Goal: Transaction & Acquisition: Book appointment/travel/reservation

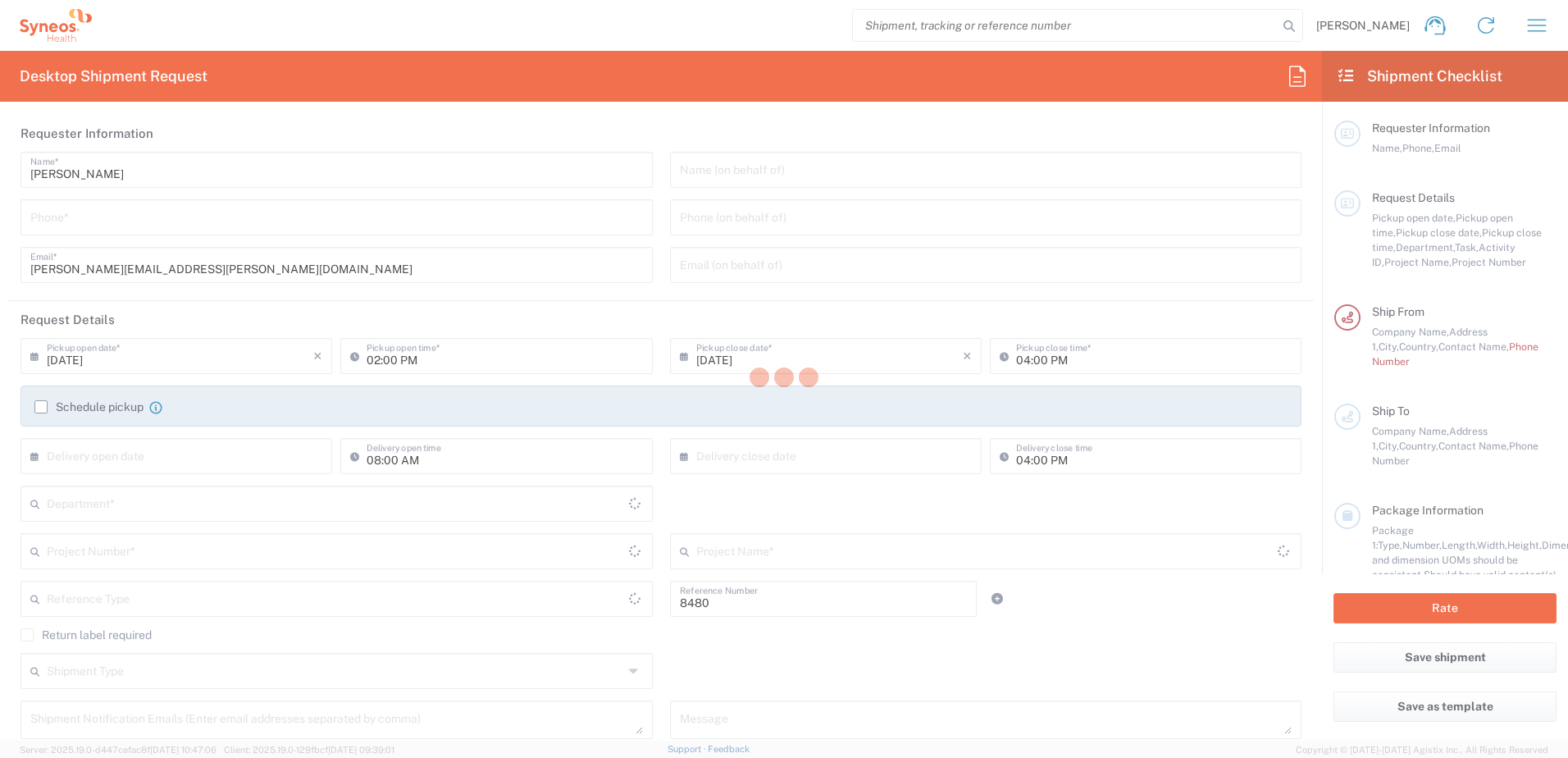
type input "Department"
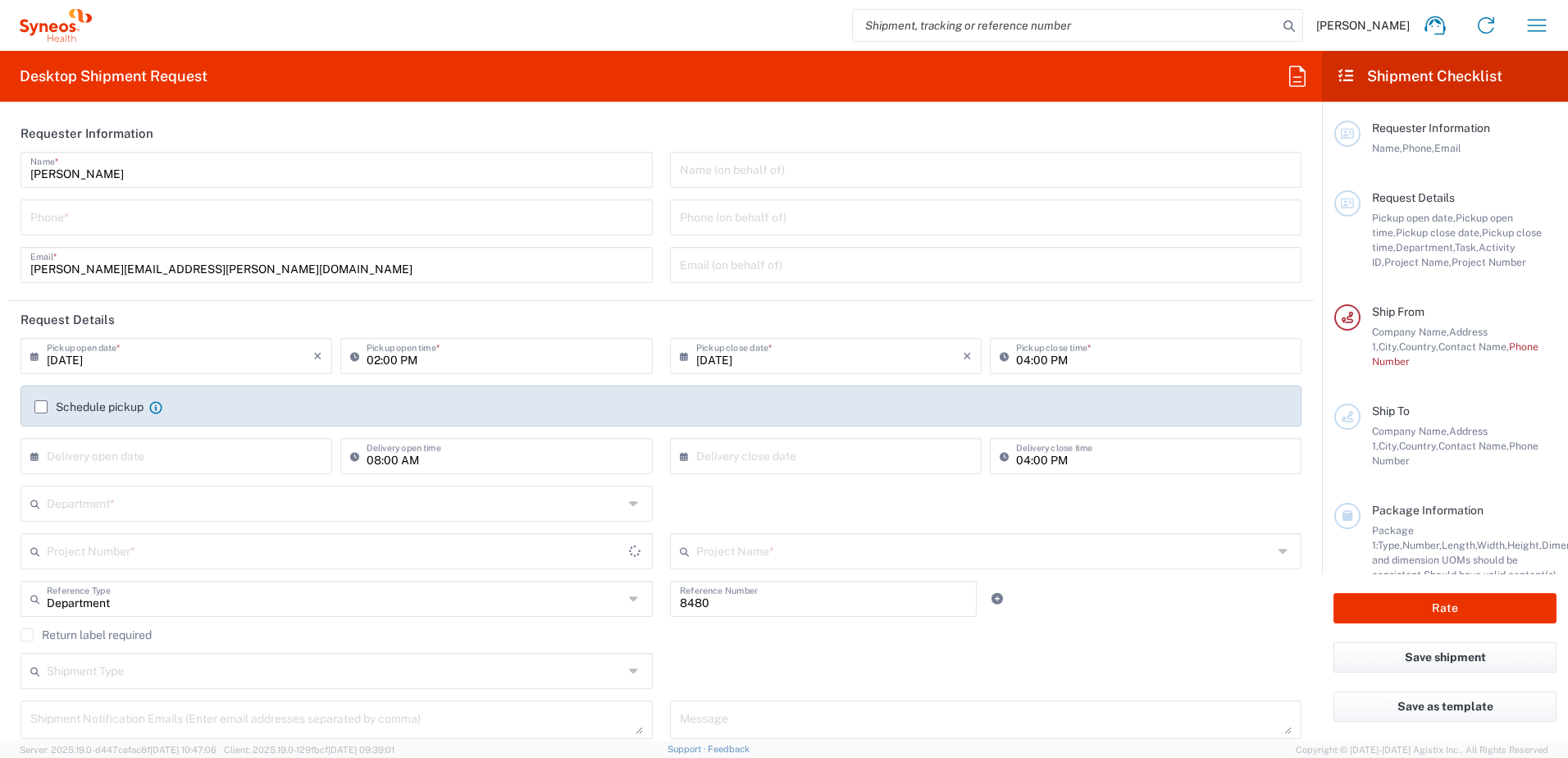
type input "[GEOGRAPHIC_DATA]"
type input "Syneos Health d.o.o. [GEOGRAPHIC_DATA]-[GEOGRAPHIC_DATA]"
click at [170, 223] on input "tel" at bounding box center [336, 216] width 612 height 29
type input "0649489553"
click at [176, 355] on input "[DATE]" at bounding box center [179, 355] width 266 height 29
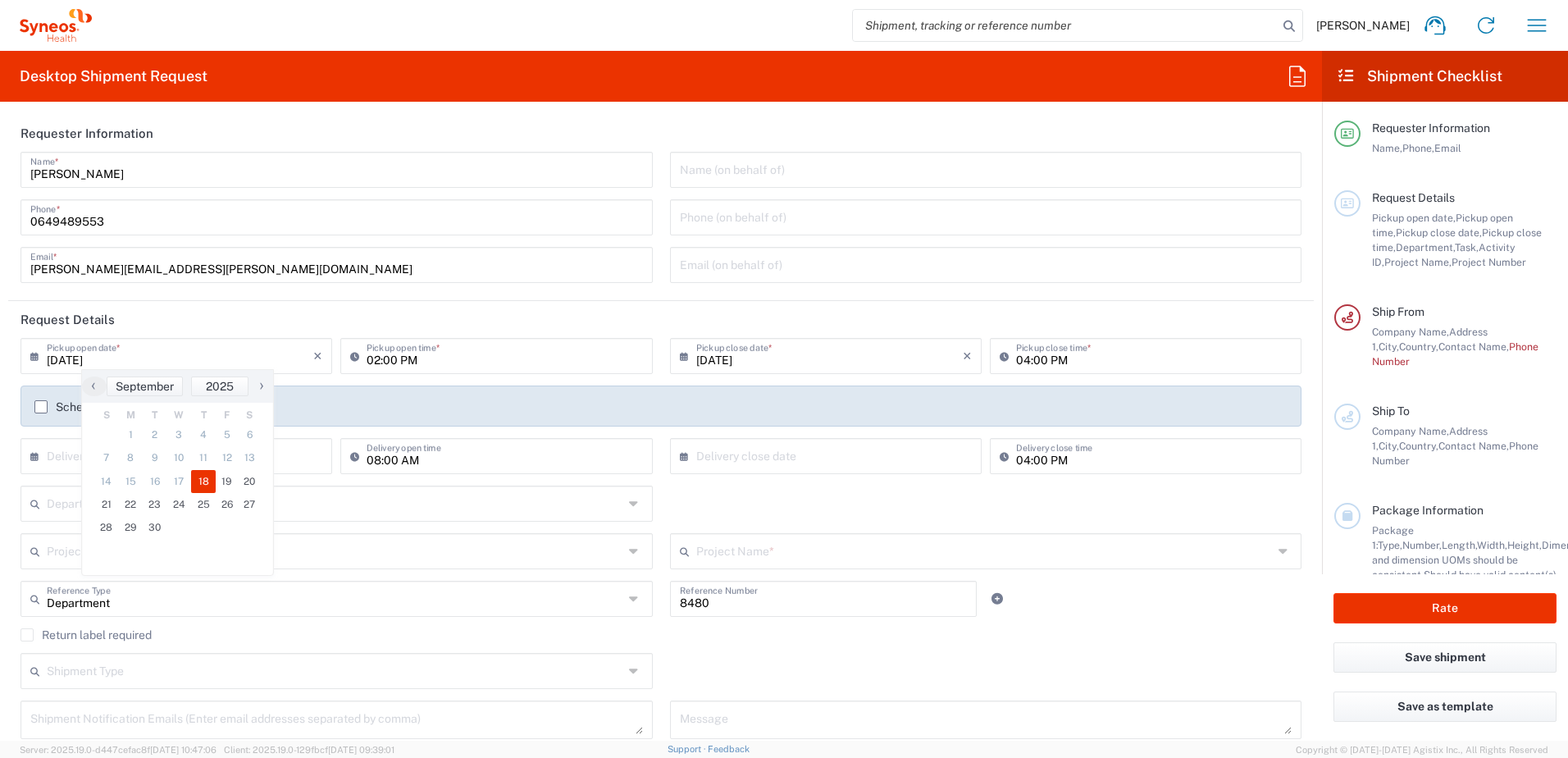
click at [452, 302] on header "Request Details" at bounding box center [661, 319] width 1305 height 37
click at [40, 405] on label "Schedule pickup" at bounding box center [89, 406] width 109 height 13
click at [41, 407] on input "Schedule pickup" at bounding box center [41, 407] width 0 height 0
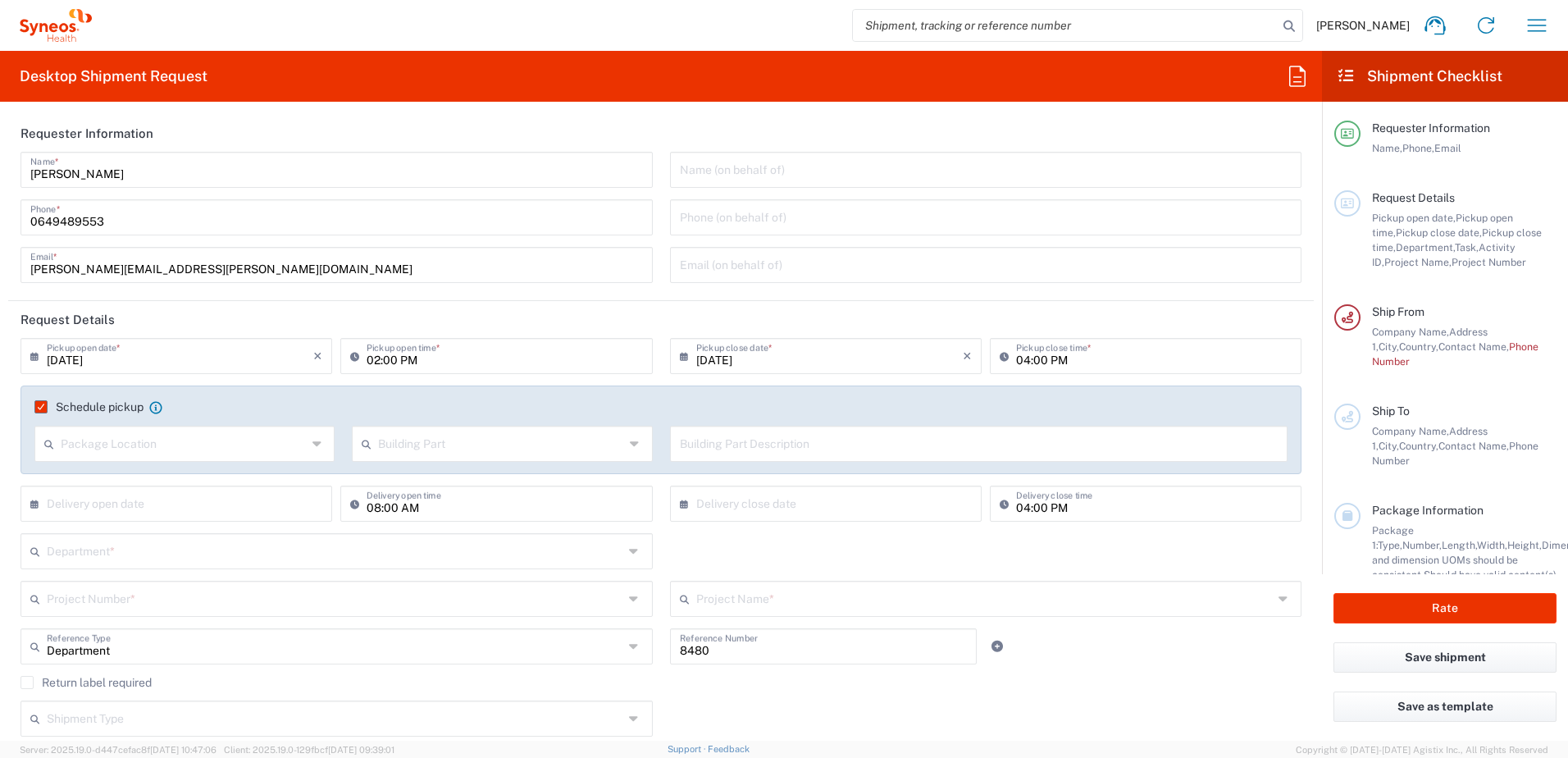
click at [126, 442] on input "text" at bounding box center [184, 442] width 246 height 29
click at [100, 479] on span "Front" at bounding box center [183, 479] width 294 height 25
click at [475, 442] on input "text" at bounding box center [501, 442] width 246 height 29
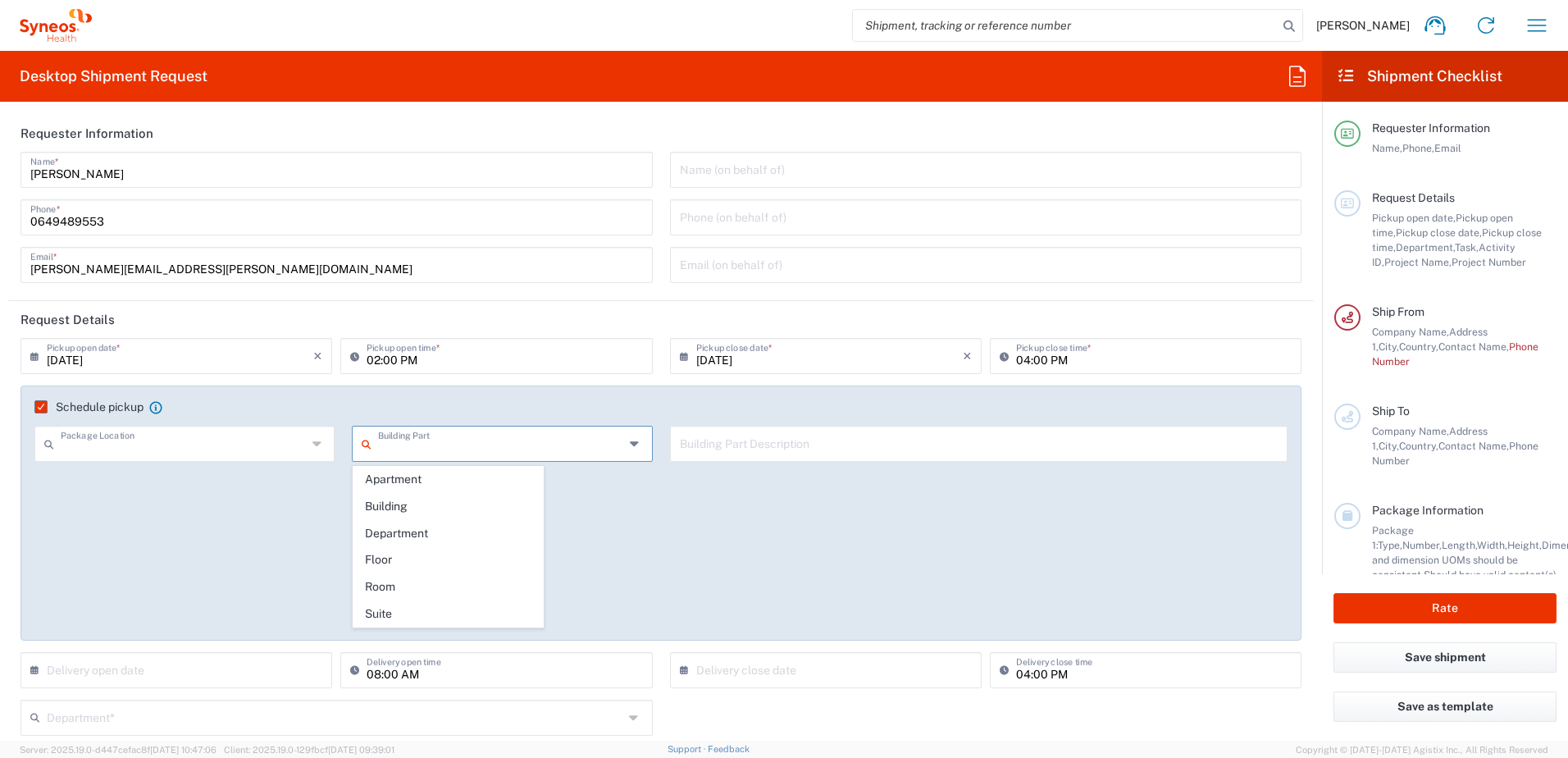
type input "Front"
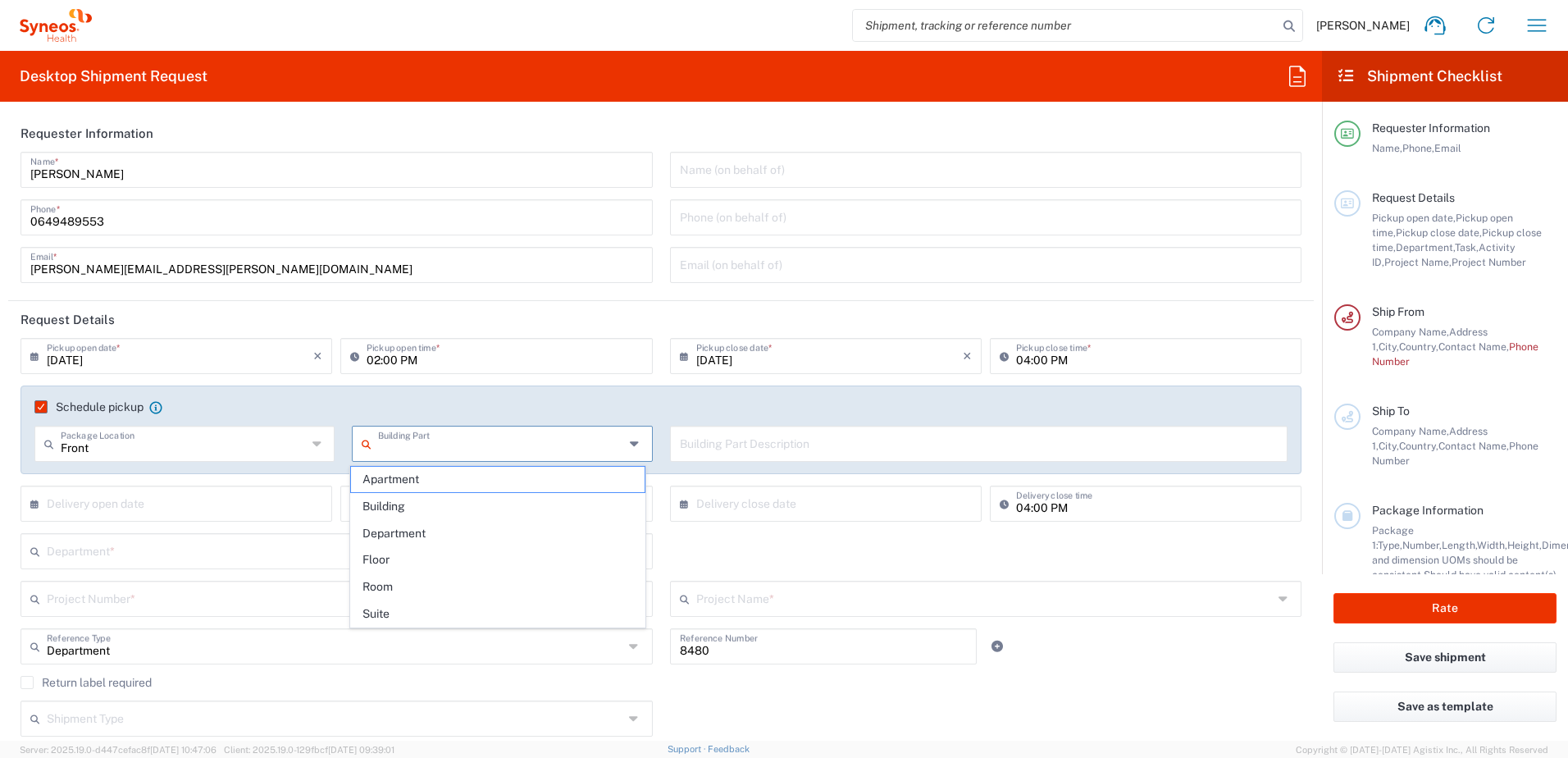
drag, startPoint x: 421, startPoint y: 499, endPoint x: 597, endPoint y: 460, distance: 180.3
click at [421, 500] on span "Building" at bounding box center [498, 507] width 294 height 25
type input "Building"
click at [706, 449] on input "text" at bounding box center [979, 442] width 599 height 29
type input "9th Floor Reception"
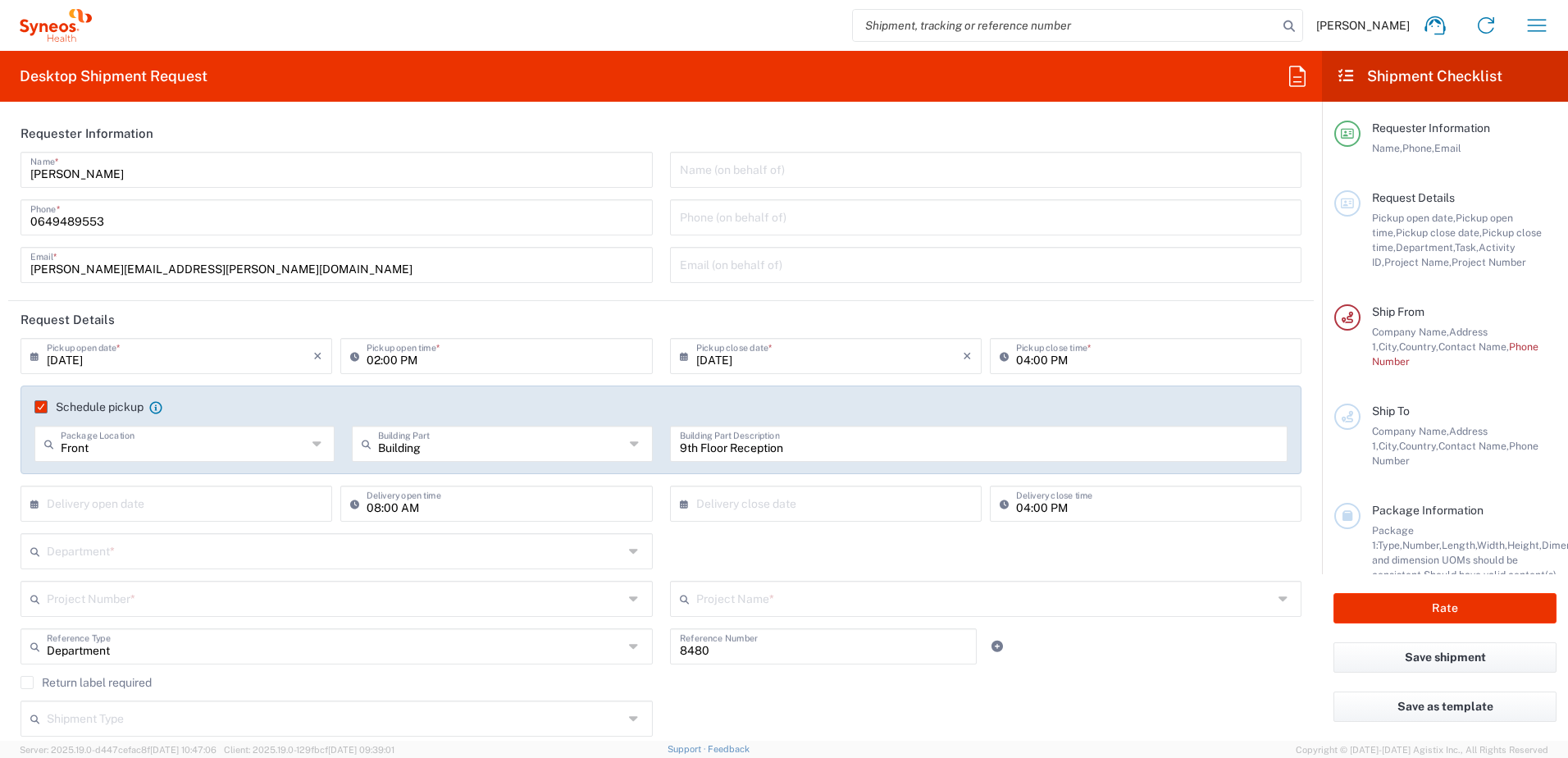
click at [138, 501] on input "text" at bounding box center [179, 502] width 266 height 29
click at [204, 628] on span "18" at bounding box center [203, 630] width 24 height 23
type input "[DATE]"
click at [169, 551] on input "text" at bounding box center [334, 550] width 576 height 29
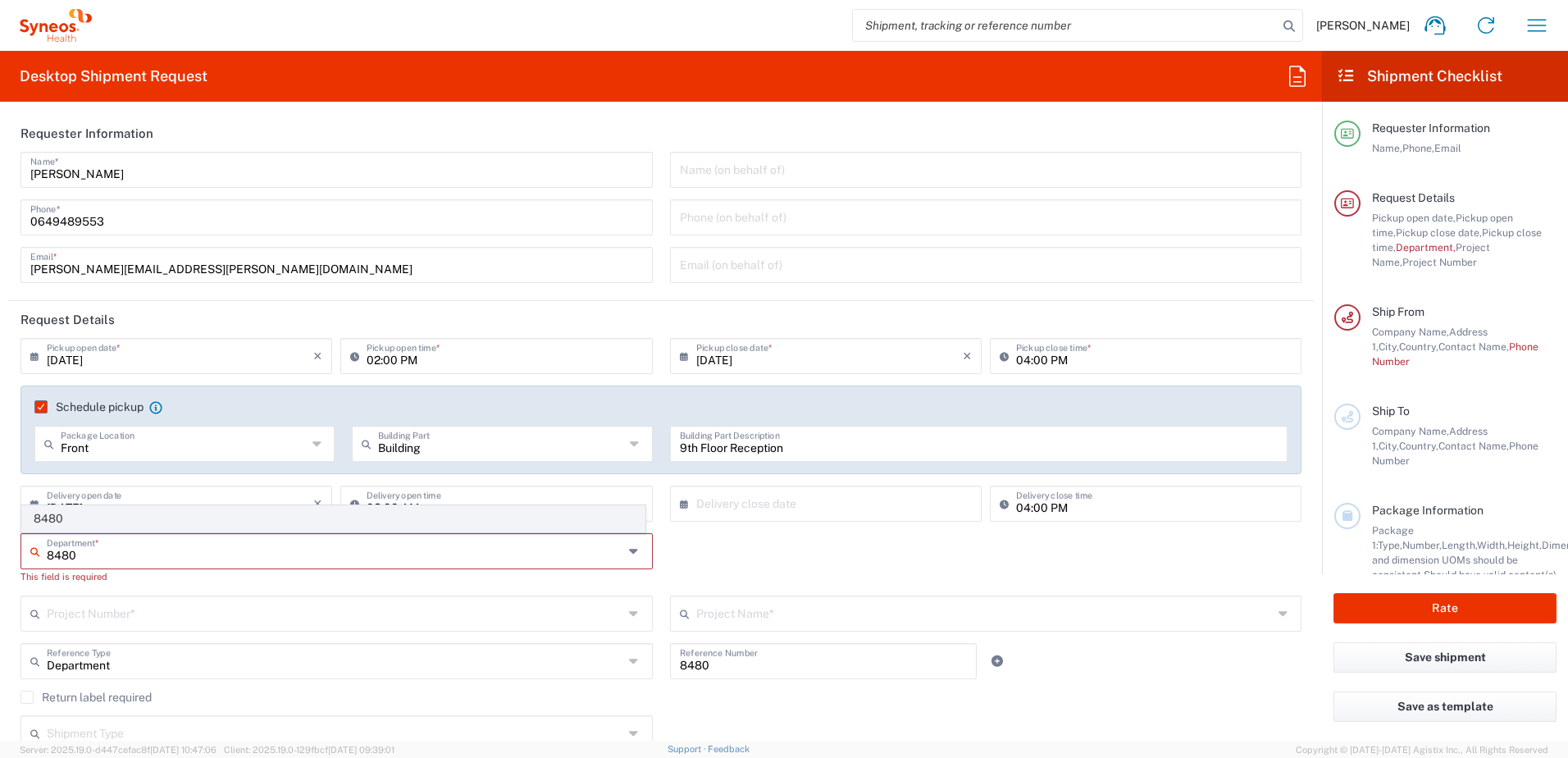
type input "8480"
click at [148, 521] on span "8480" at bounding box center [334, 518] width 622 height 25
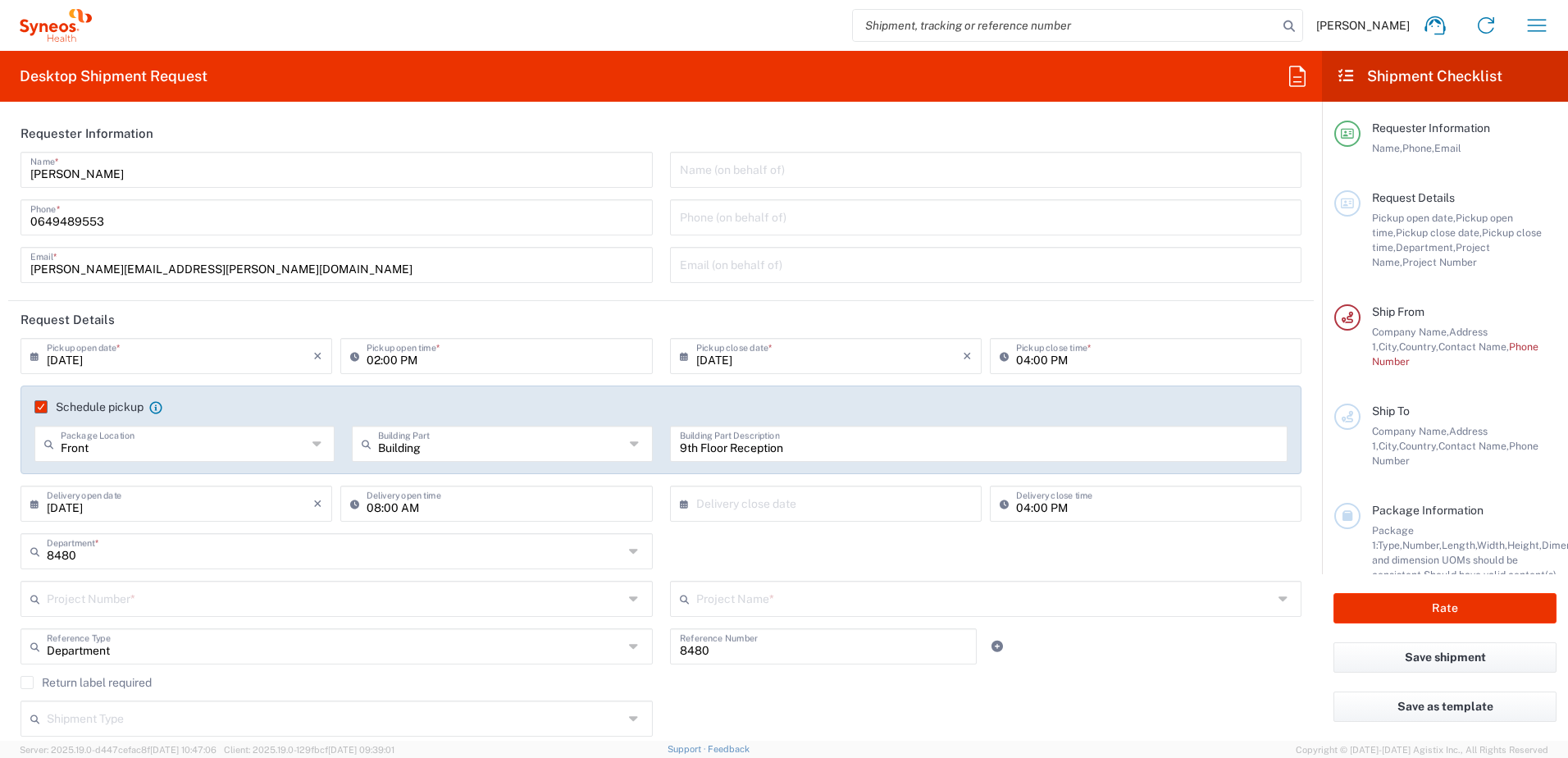
click at [142, 602] on input "text" at bounding box center [334, 597] width 576 height 29
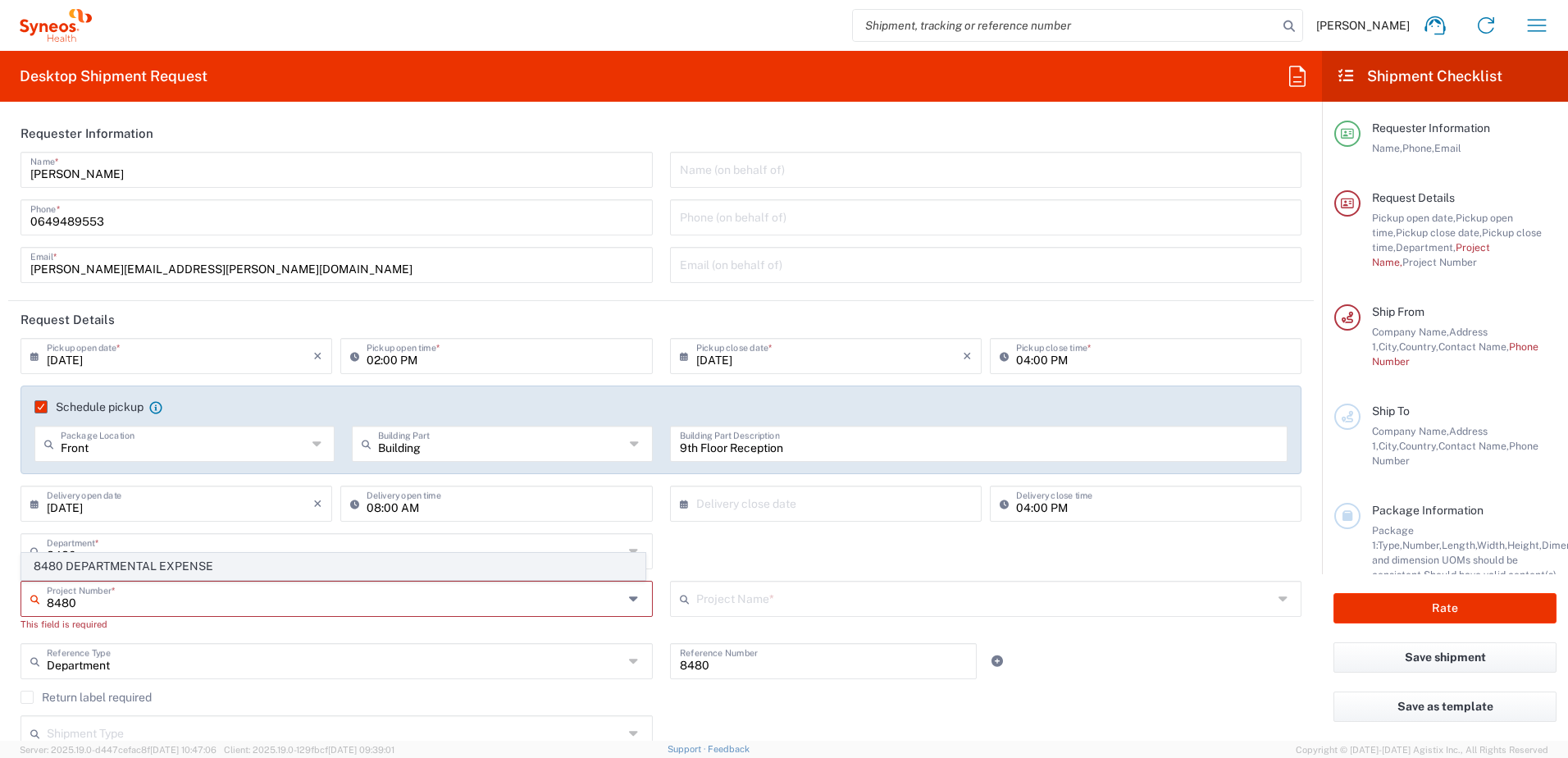
click at [126, 559] on span "8480 DEPARTMENTAL EXPENSE" at bounding box center [334, 566] width 622 height 25
type input "8480 DEPARTMENTAL EXPENSE"
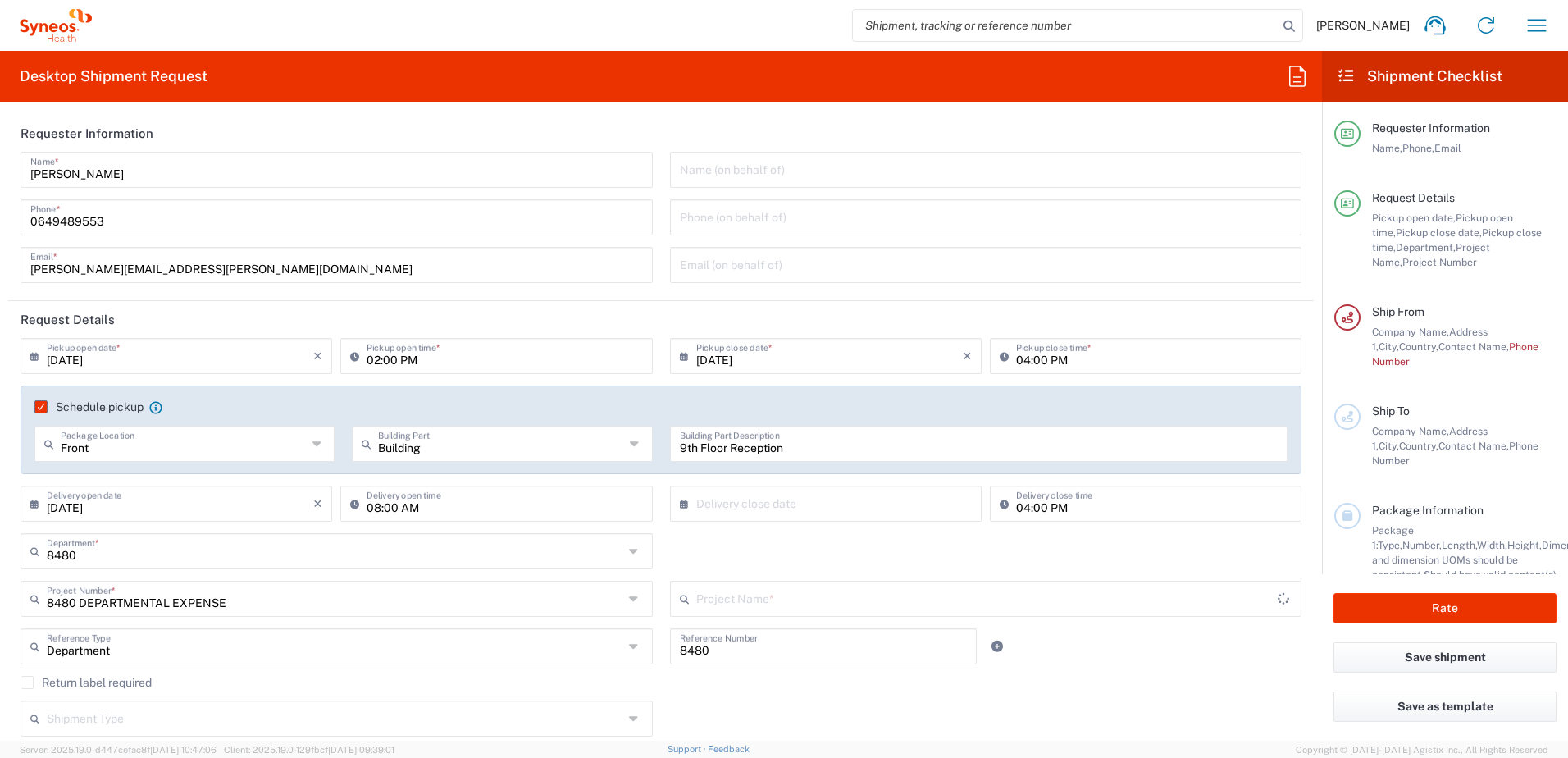
type input "8480 DEPARTMENTAL EXPENSE"
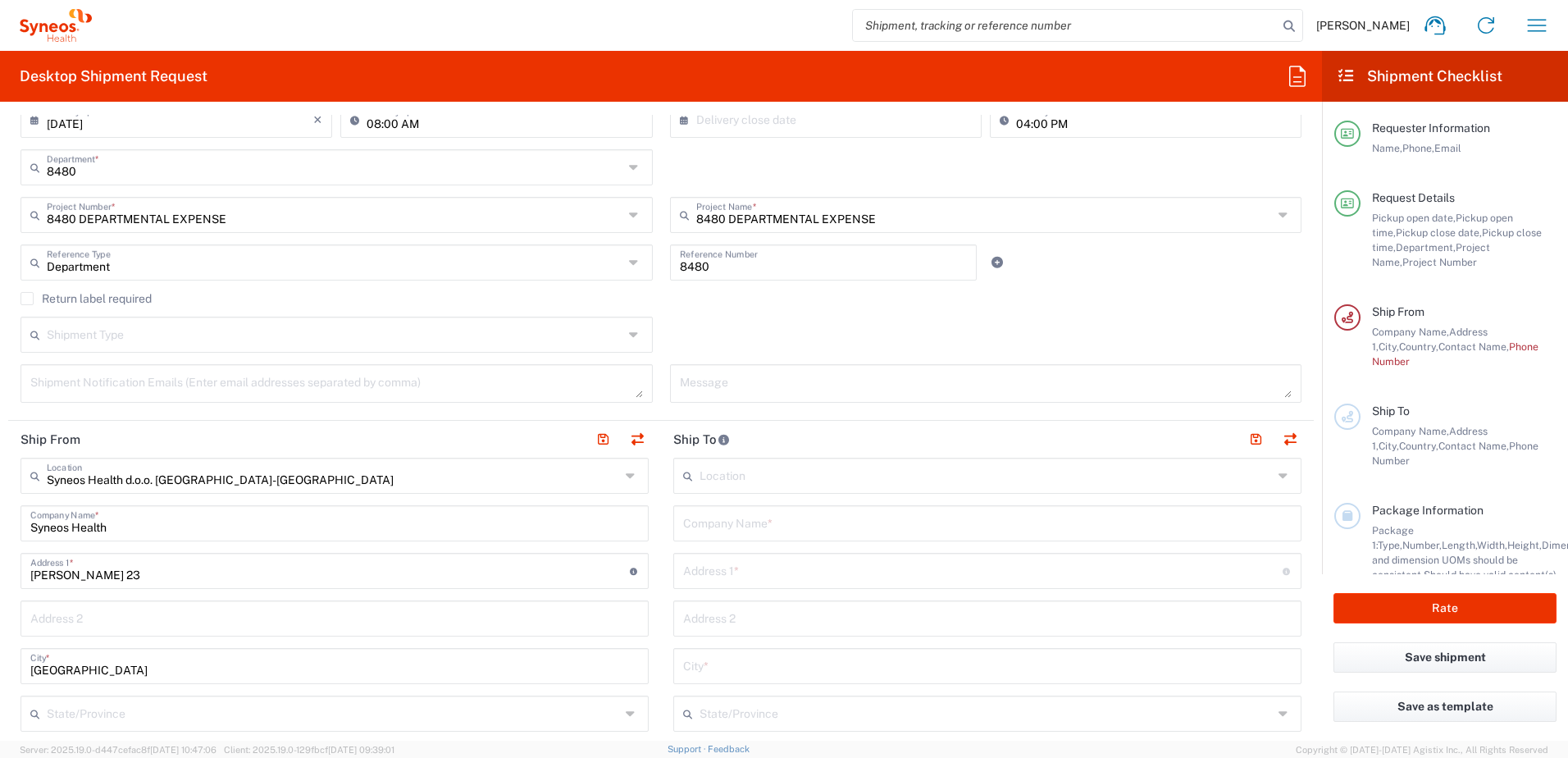
scroll to position [410, 0]
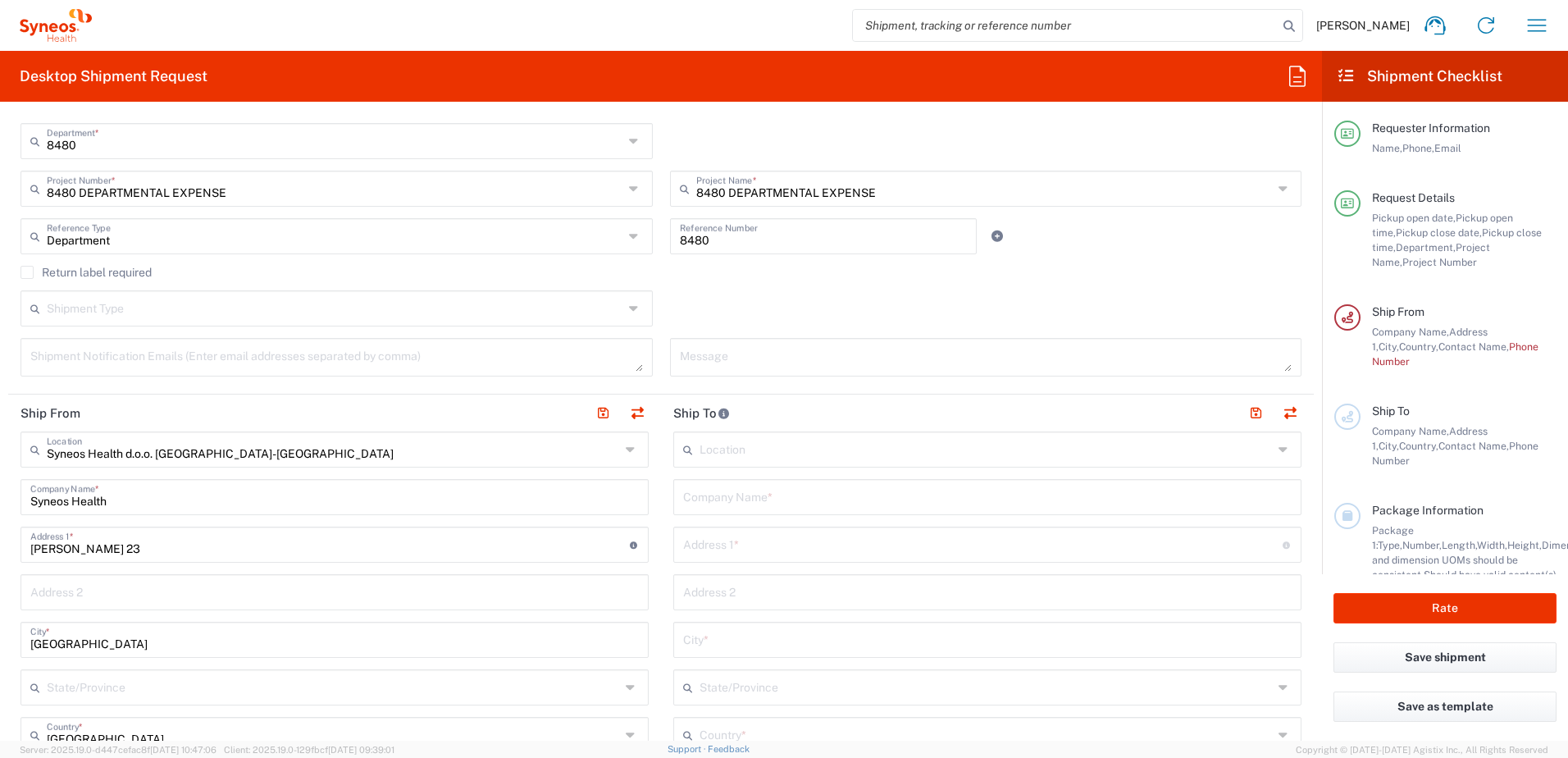
click at [156, 512] on div "Syneos Health Company Name *" at bounding box center [334, 497] width 628 height 36
drag, startPoint x: 109, startPoint y: 499, endPoint x: -4, endPoint y: 499, distance: 113.0
click at [0, 499] on html "[PERSON_NAME] Home Shipment estimator Shipment tracking Desktop shipment reques…" at bounding box center [784, 379] width 1568 height 758
click at [815, 500] on input "text" at bounding box center [987, 496] width 609 height 29
paste input "Syneos Health"
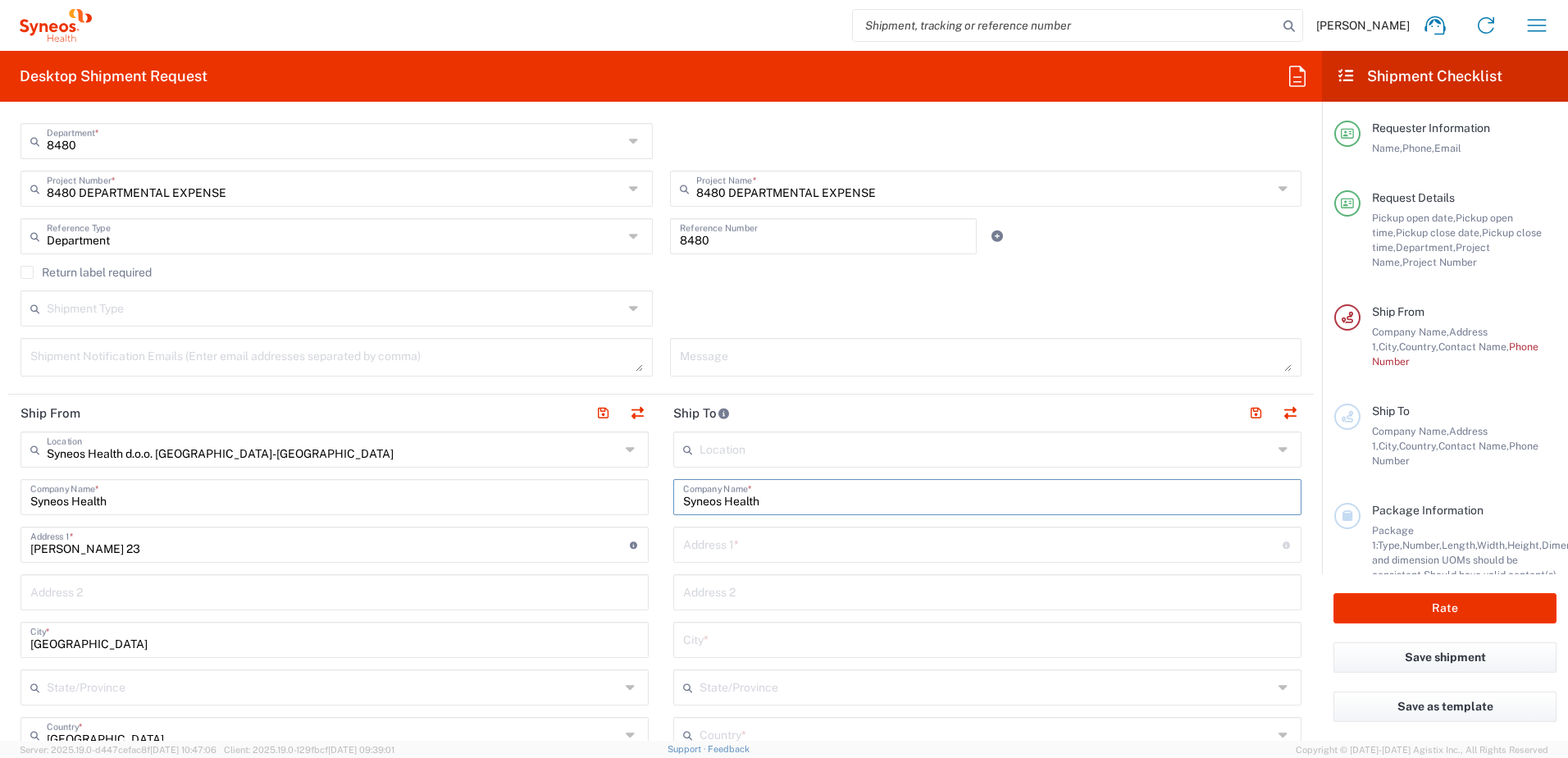
type input "Syneos Health"
click at [755, 547] on input "text" at bounding box center [983, 544] width 600 height 29
click at [751, 550] on input "text" at bounding box center [983, 544] width 600 height 29
paste input "Dobrovoljačka 26"
type input "Dobrovoljačka 26"
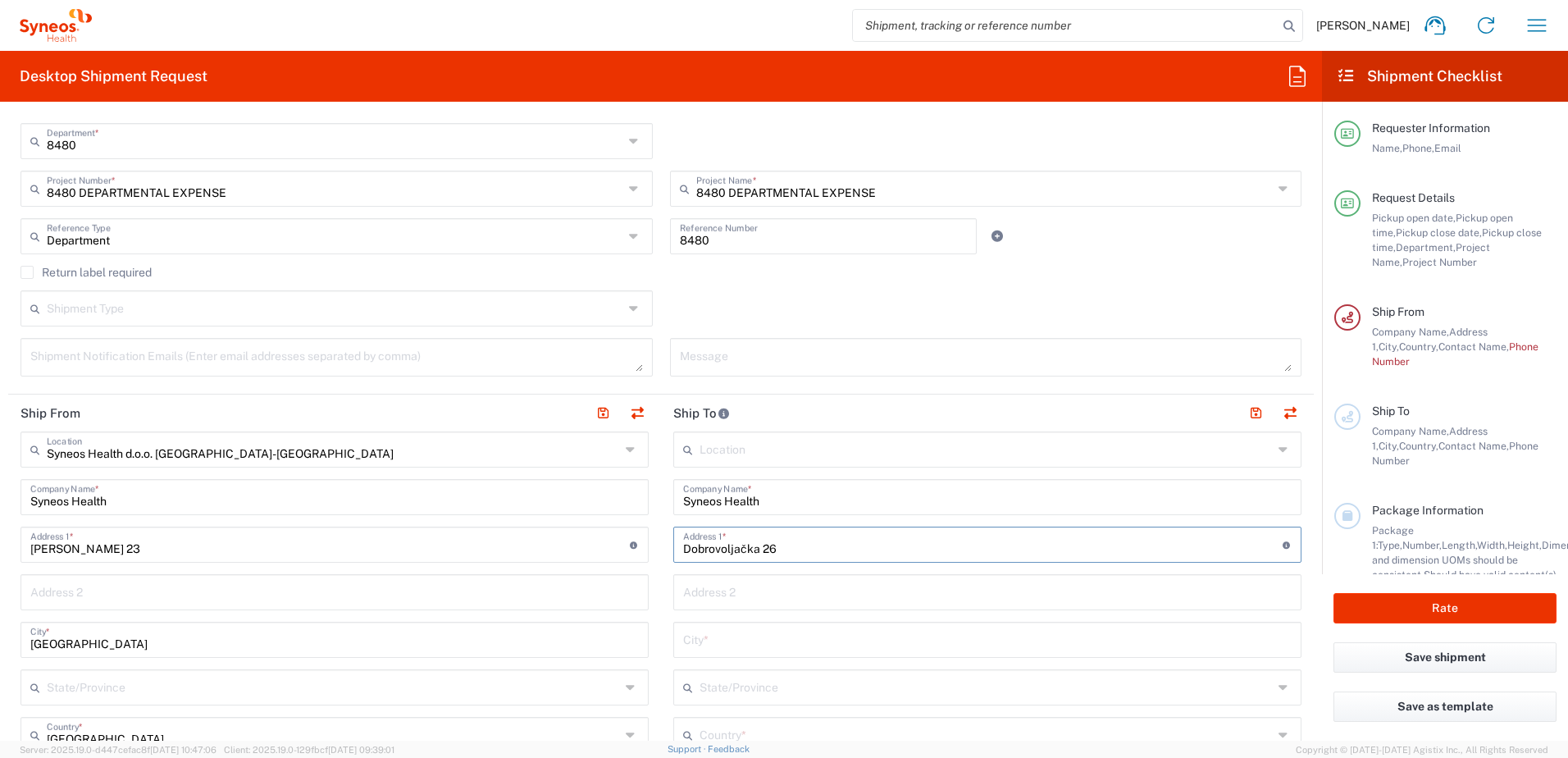
drag, startPoint x: 734, startPoint y: 597, endPoint x: 685, endPoint y: 589, distance: 49.6
click at [734, 597] on input "text" at bounding box center [987, 591] width 609 height 29
click at [683, 639] on input "text" at bounding box center [987, 639] width 609 height 29
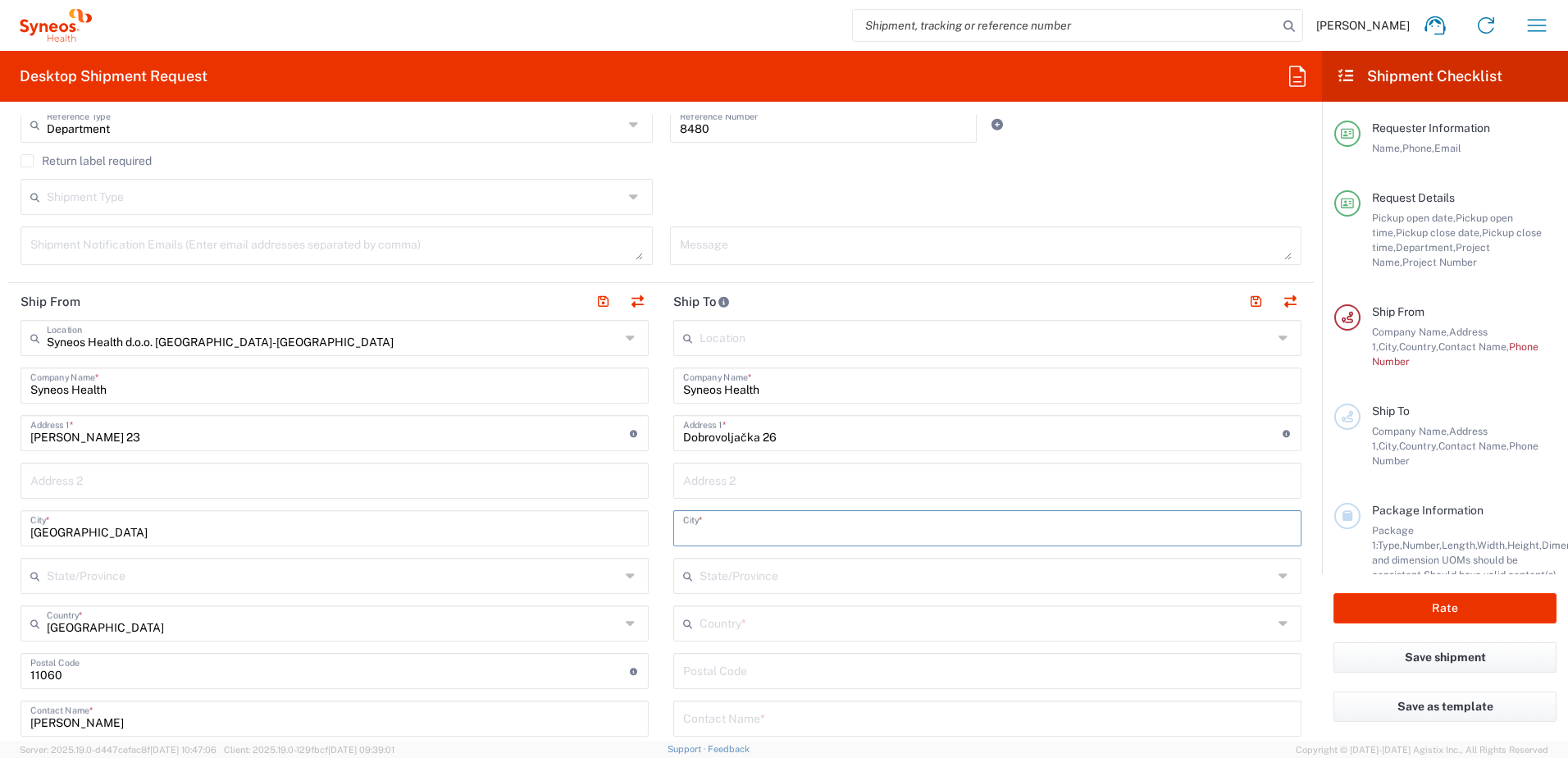
scroll to position [657, 0]
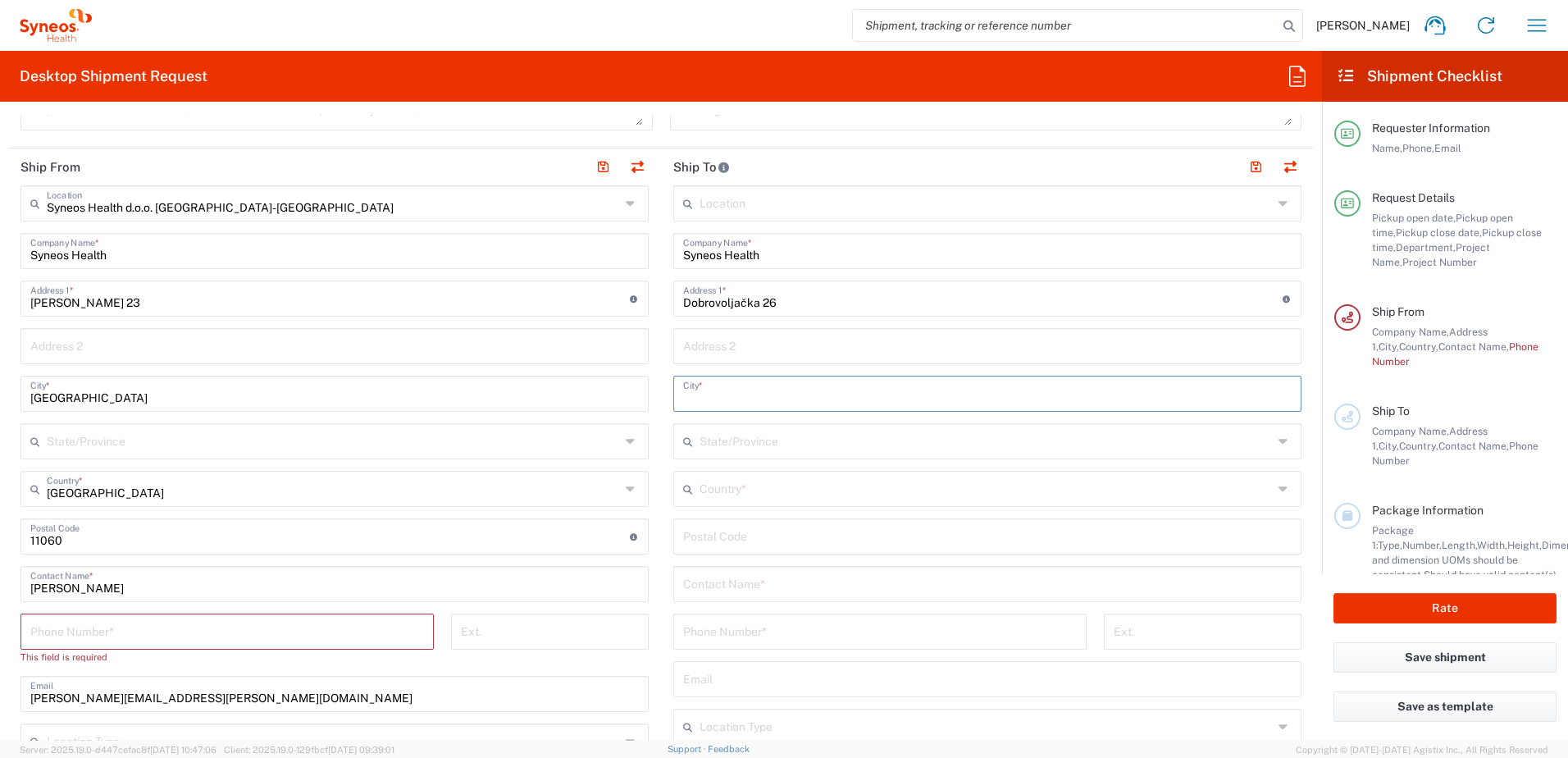
click at [729, 492] on input "text" at bounding box center [985, 488] width 573 height 29
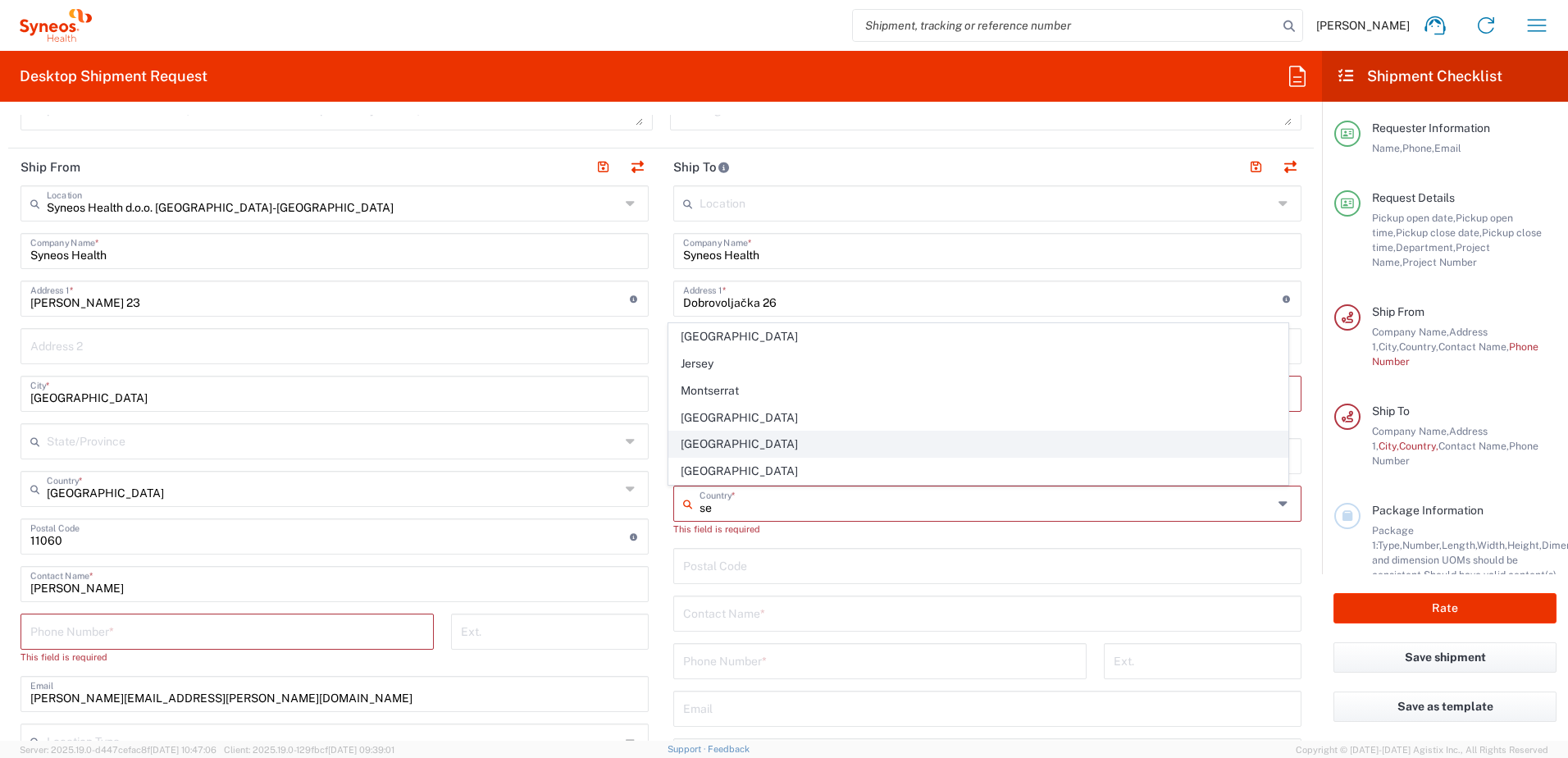
click at [726, 438] on span "[GEOGRAPHIC_DATA]" at bounding box center [978, 444] width 619 height 25
type input "[GEOGRAPHIC_DATA]"
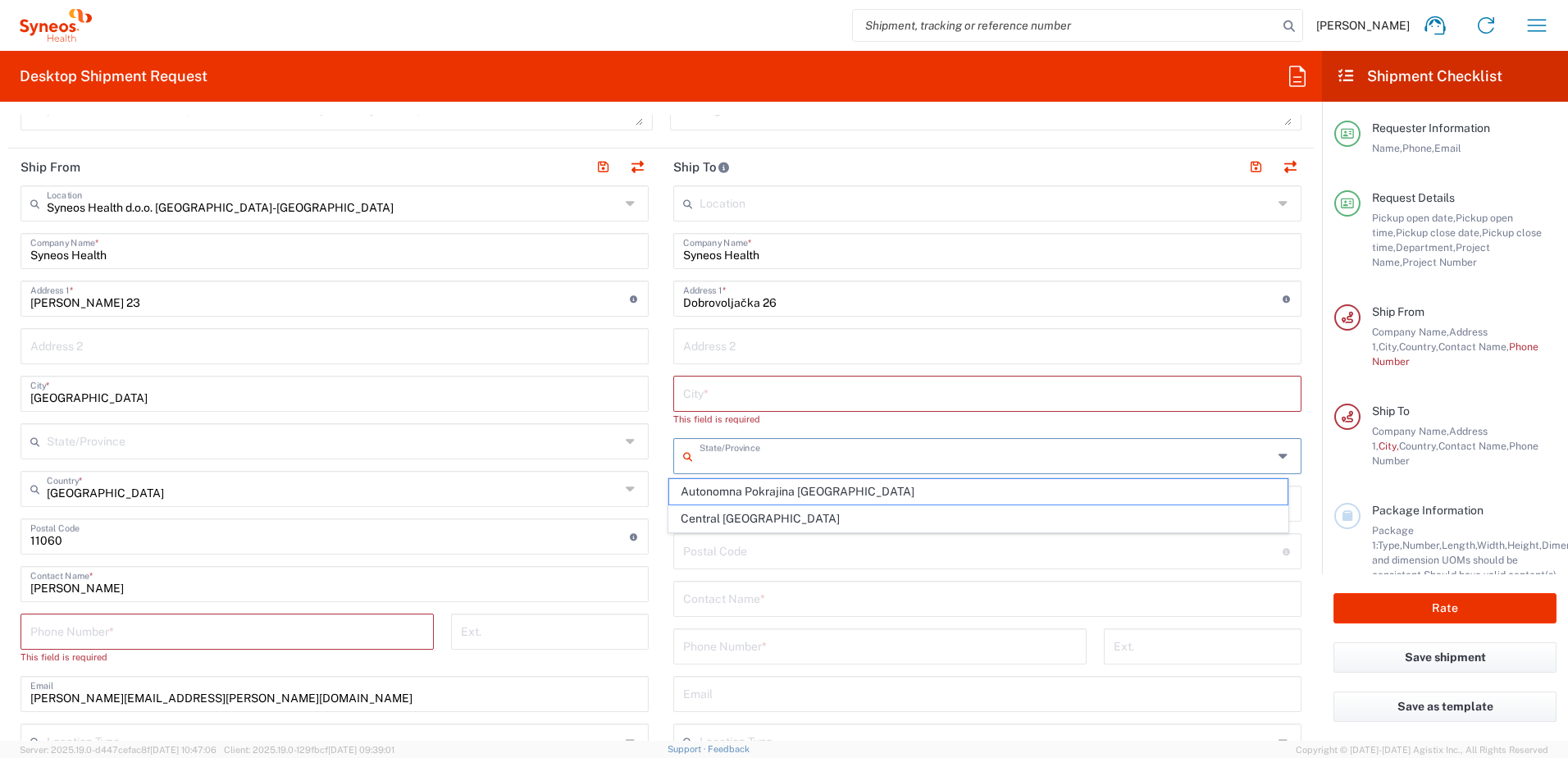
click at [734, 457] on input "text" at bounding box center [985, 455] width 573 height 29
click at [728, 513] on span "Central [GEOGRAPHIC_DATA]" at bounding box center [978, 518] width 619 height 25
type input "Central [GEOGRAPHIC_DATA]"
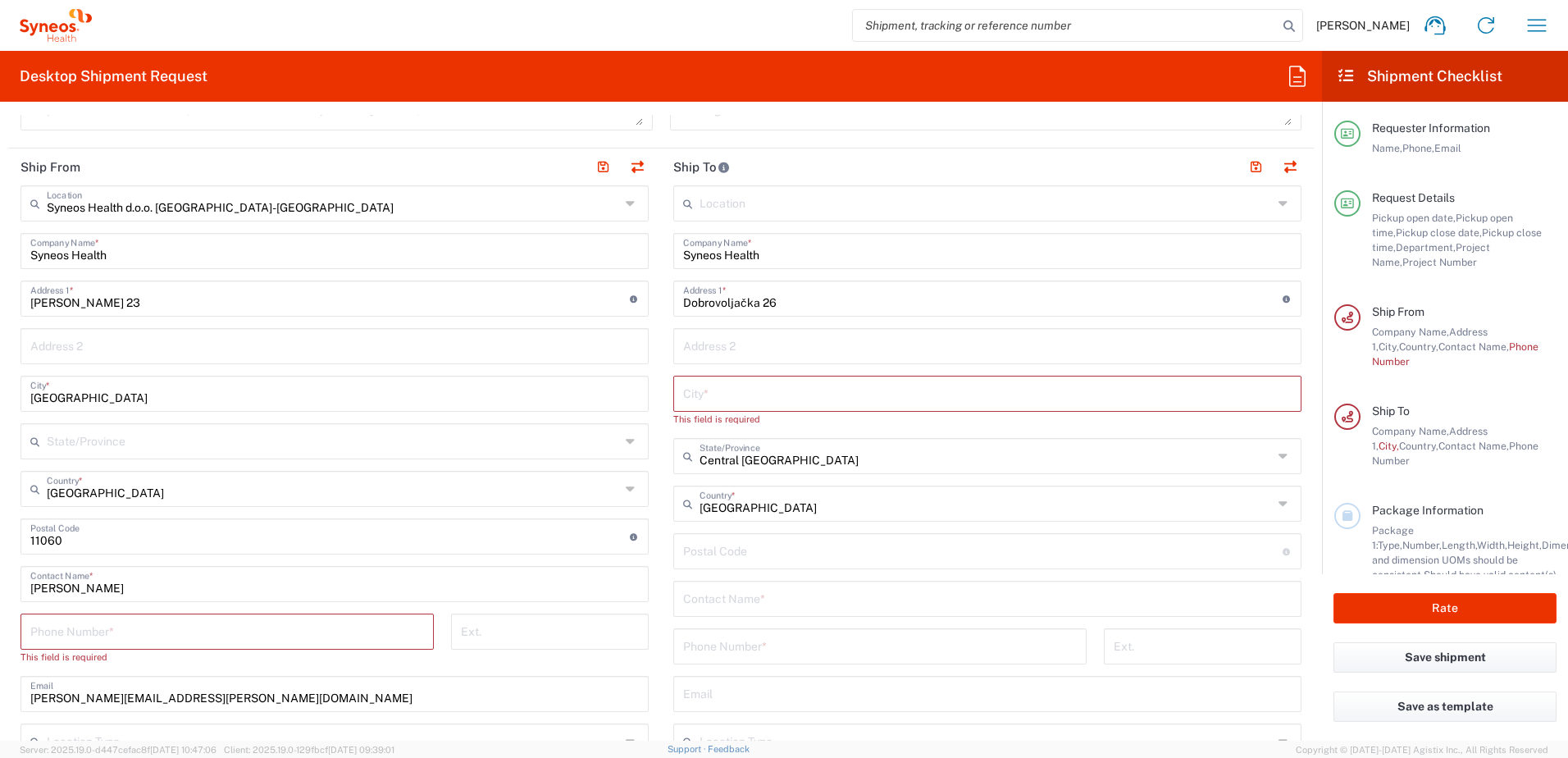
click at [713, 396] on input "text" at bounding box center [987, 393] width 609 height 29
type input "Nova Pazova"
click at [761, 581] on input "text" at bounding box center [987, 583] width 609 height 29
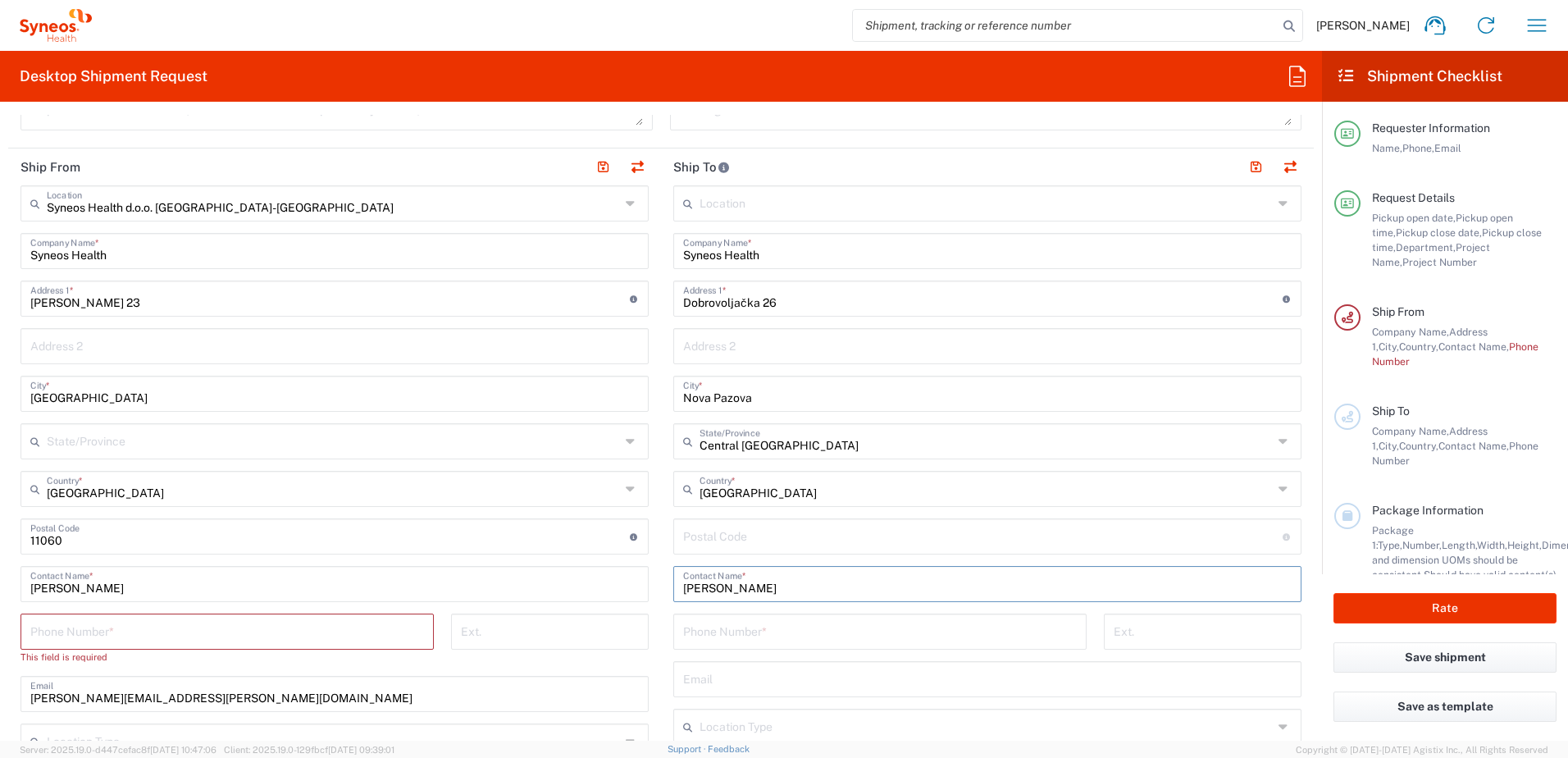
type input "[PERSON_NAME]"
click at [716, 640] on input "tel" at bounding box center [879, 631] width 394 height 29
paste input "064 38 46 321"
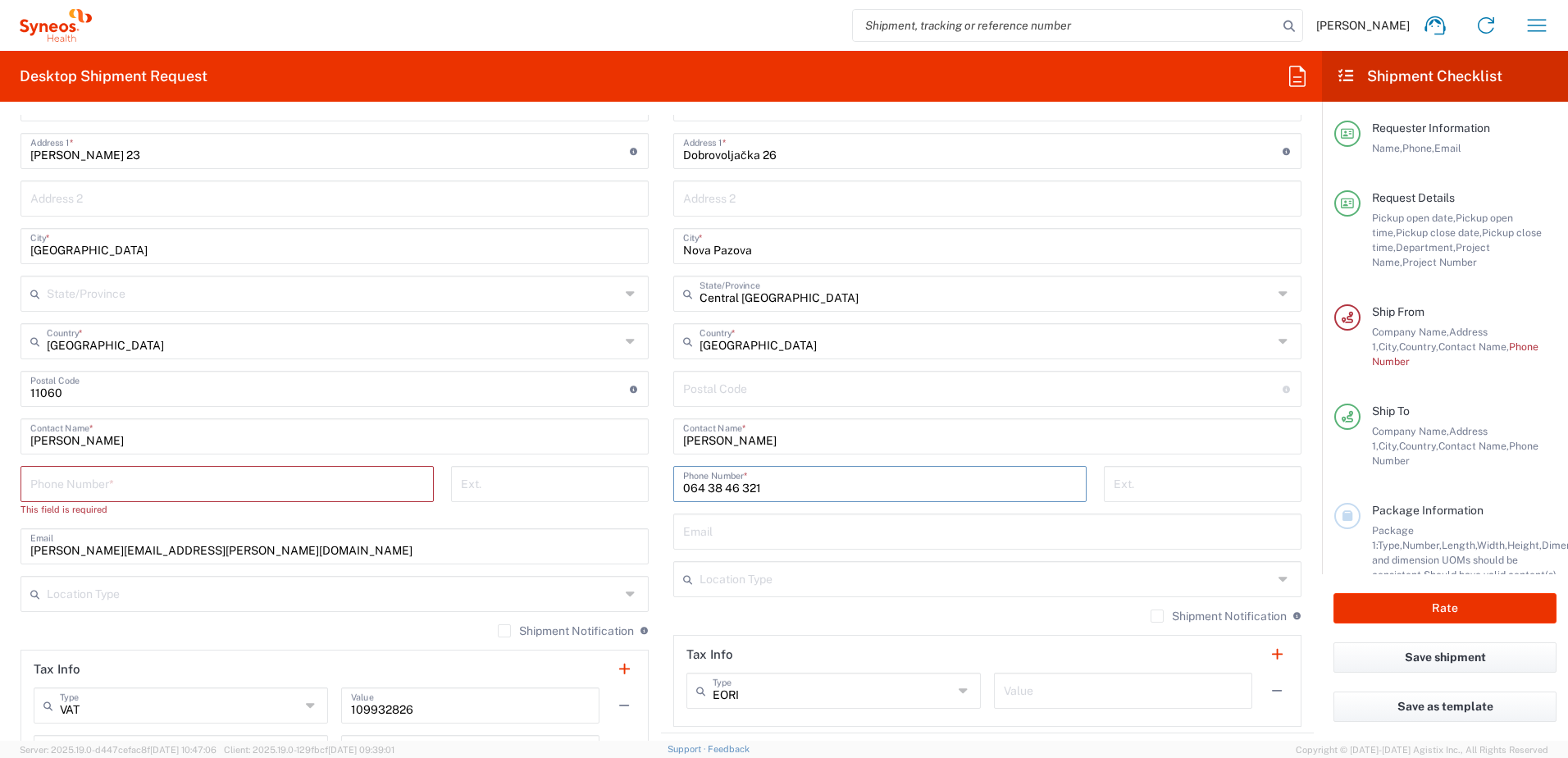
scroll to position [821, 0]
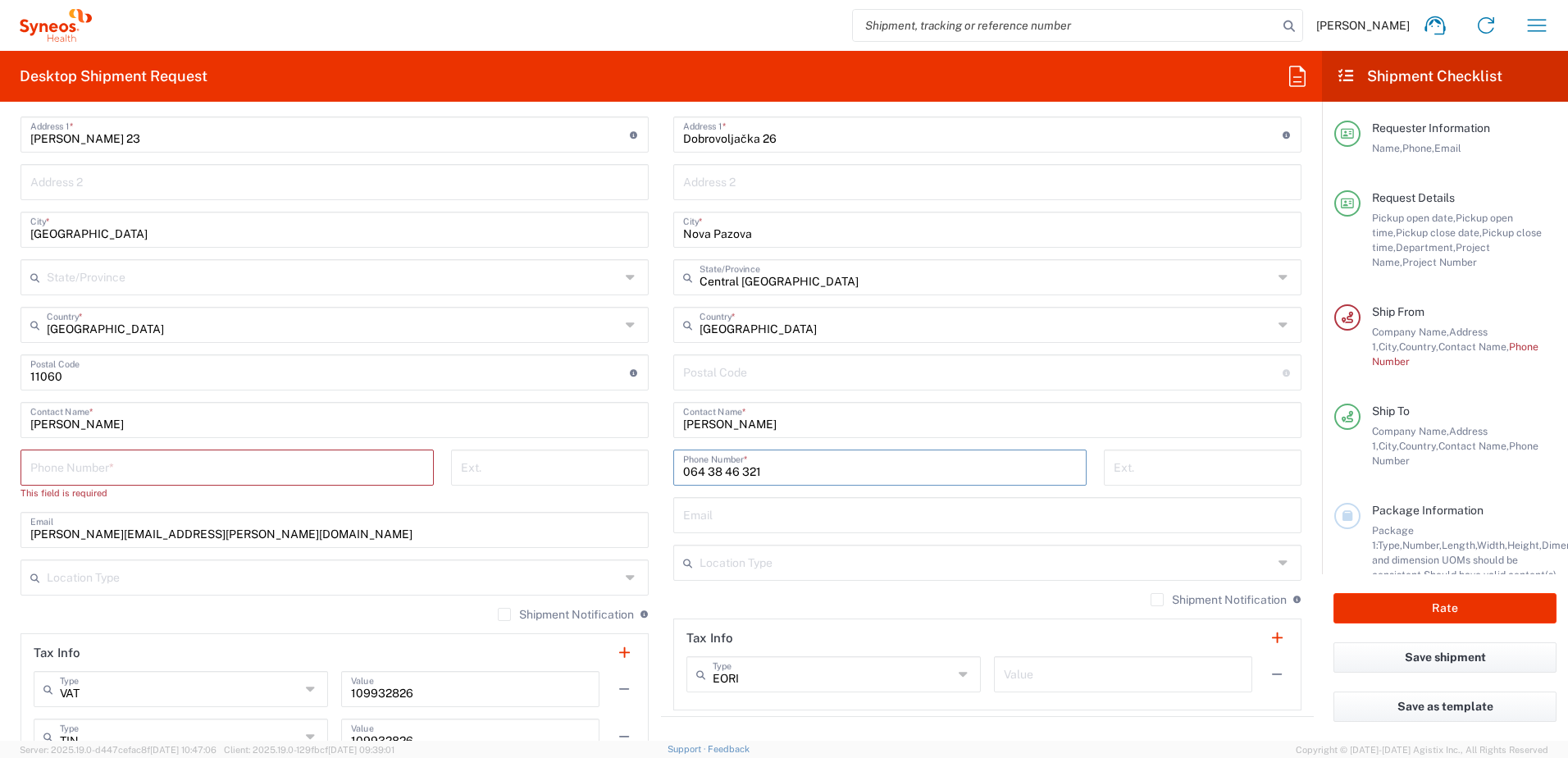
type input "064 38 46 321"
click at [787, 516] on input "text" at bounding box center [987, 514] width 609 height 29
click at [715, 524] on input "text" at bounding box center [987, 514] width 609 height 29
paste input "[EMAIL_ADDRESS][DOMAIN_NAME]"
type input "[EMAIL_ADDRESS][DOMAIN_NAME]"
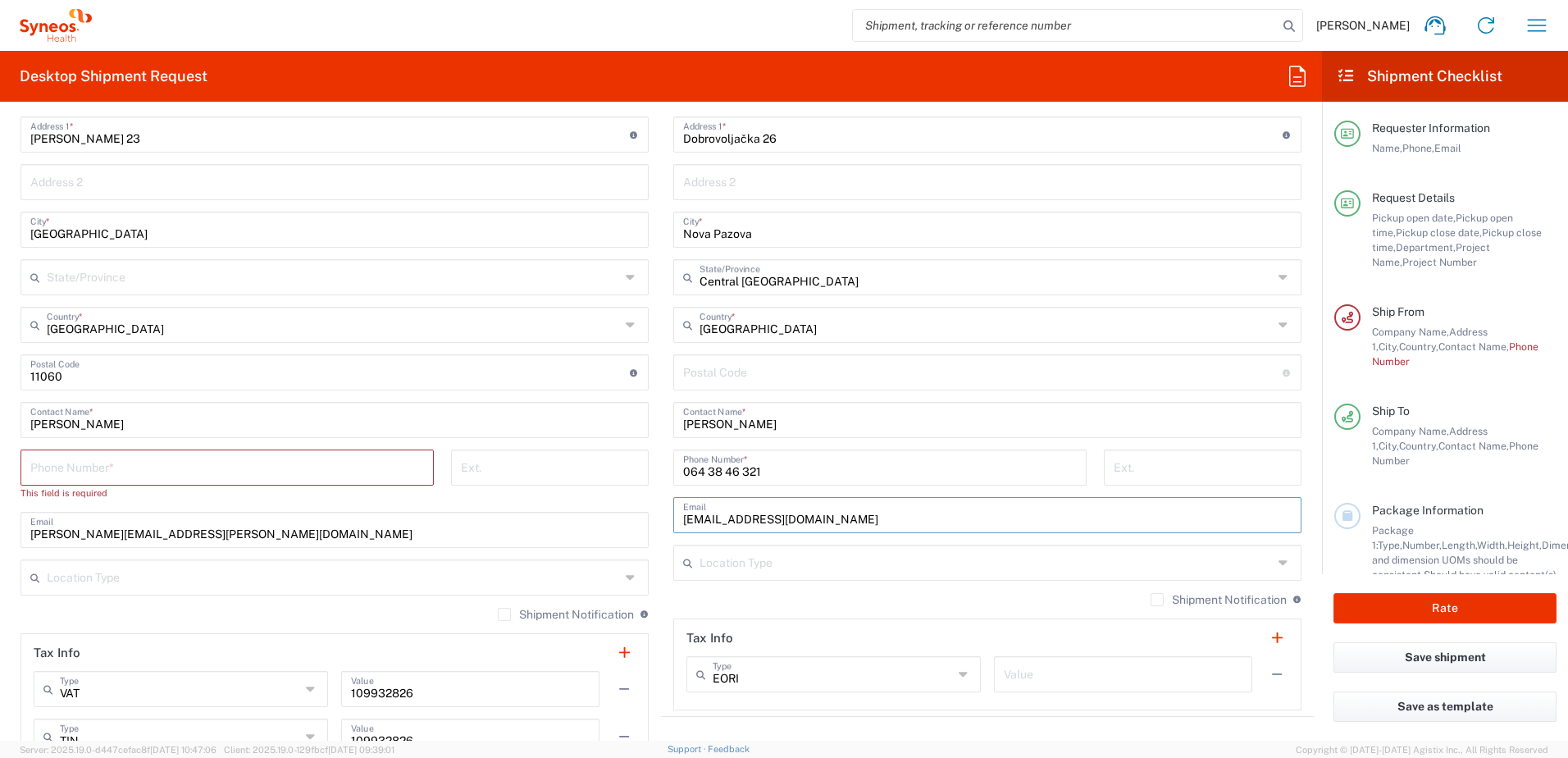
click at [717, 362] on input "undefined" at bounding box center [983, 371] width 600 height 29
click at [654, 440] on main "Syneos Health d.o.o. [GEOGRAPHIC_DATA]-[GEOGRAPHIC_DATA] Location Syneos Health…" at bounding box center [334, 397] width 653 height 752
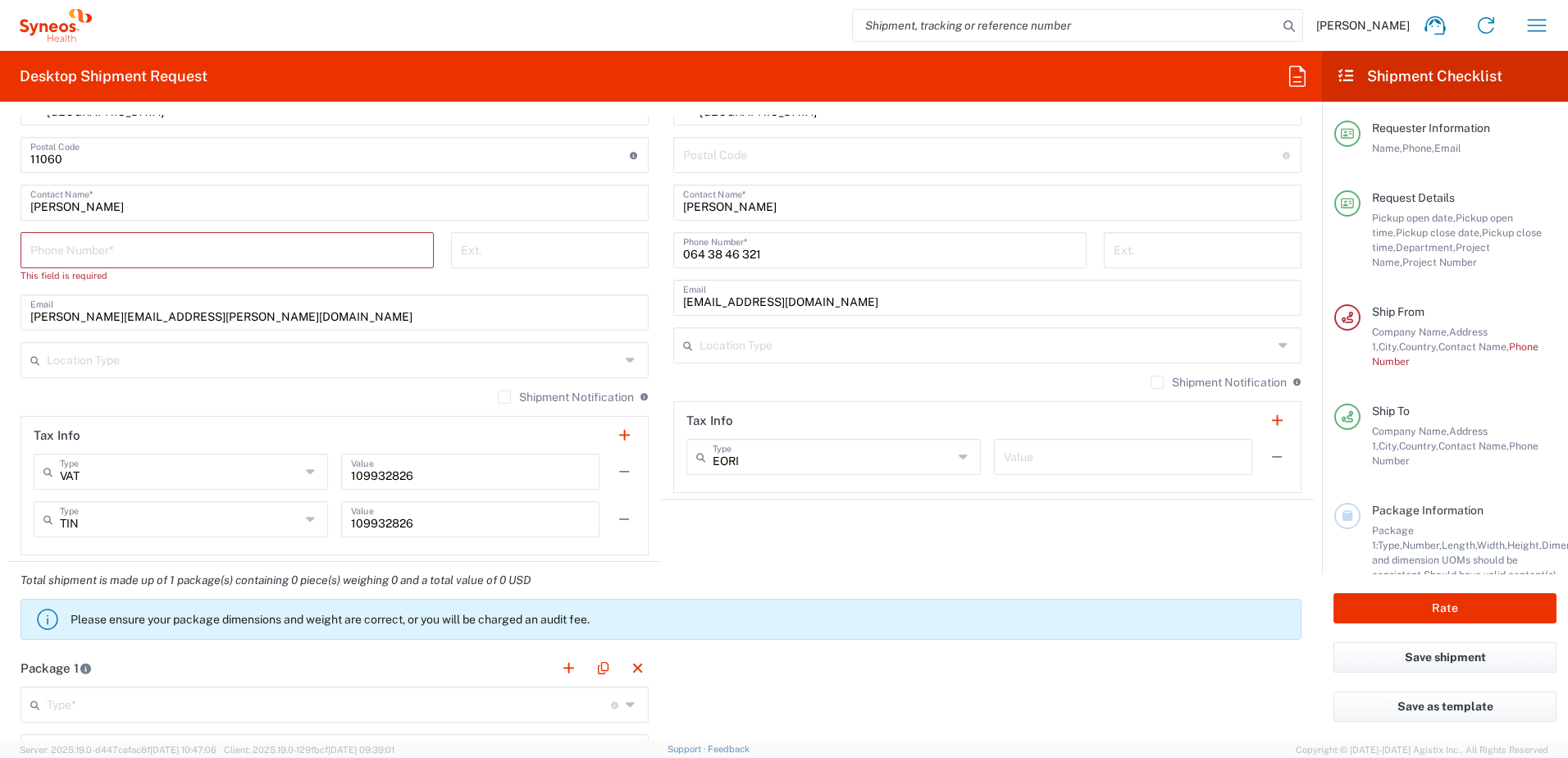
scroll to position [1067, 0]
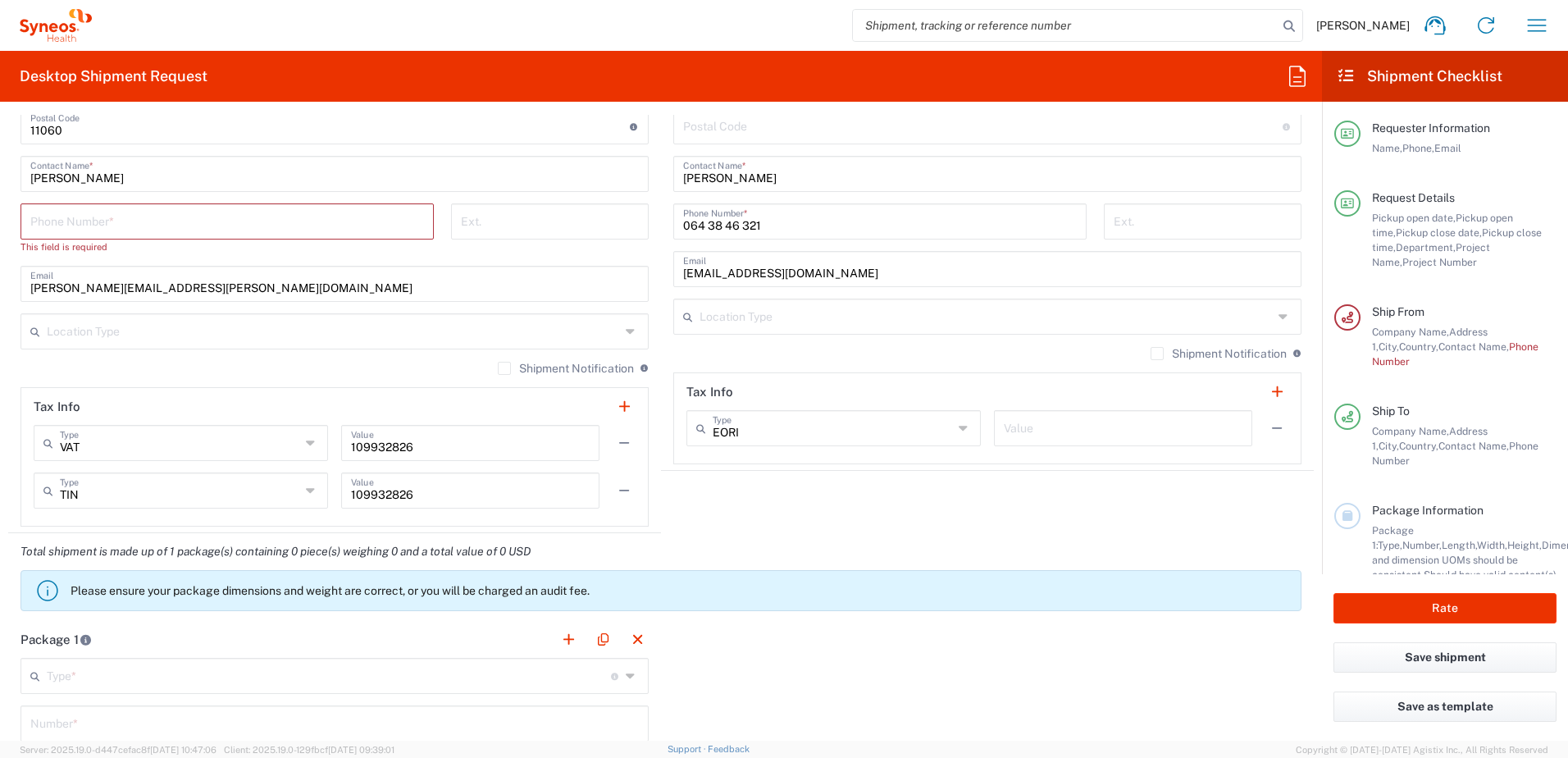
click at [758, 317] on input "text" at bounding box center [985, 316] width 573 height 29
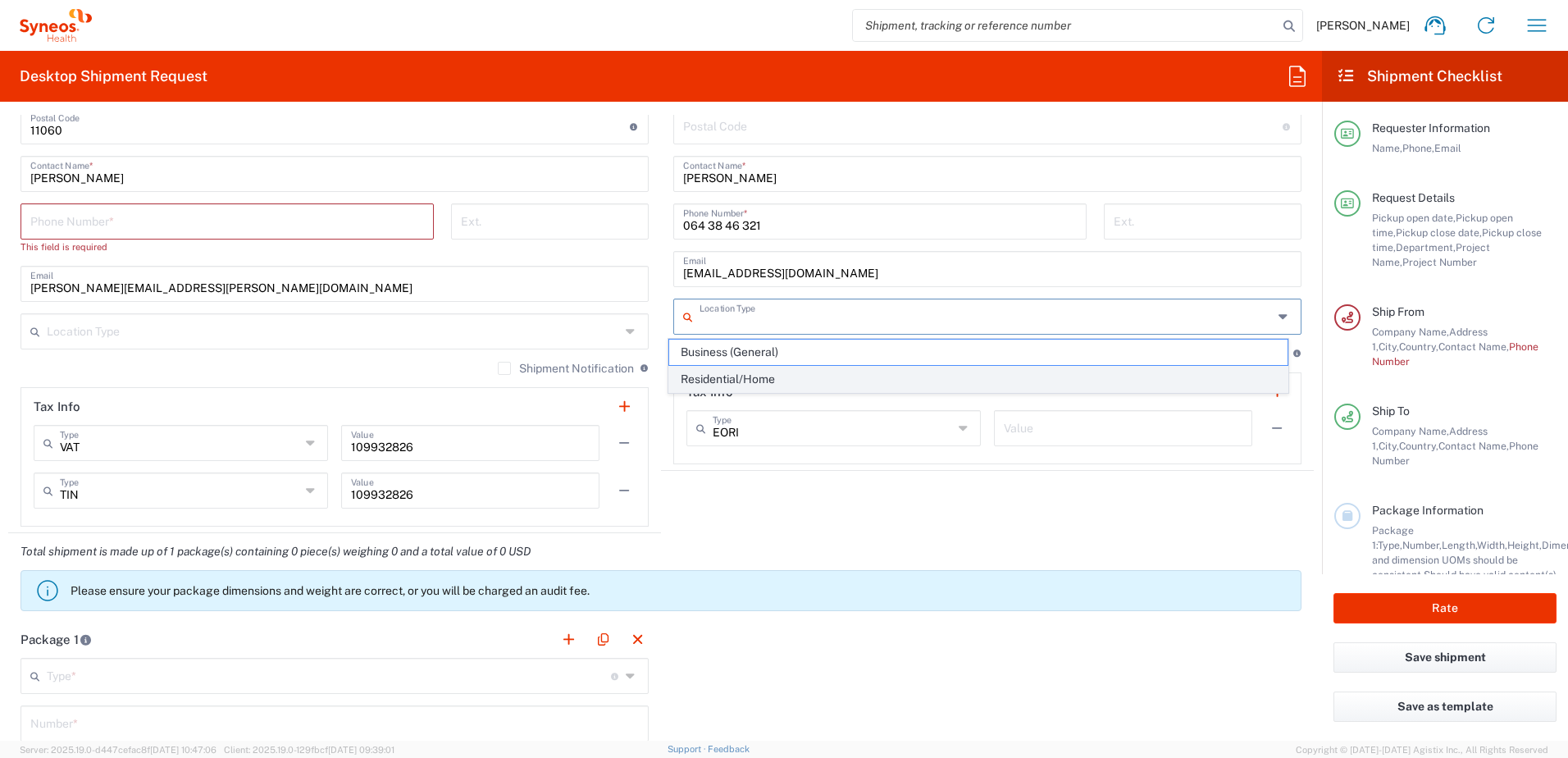
click at [750, 373] on span "Residential/Home" at bounding box center [978, 379] width 619 height 25
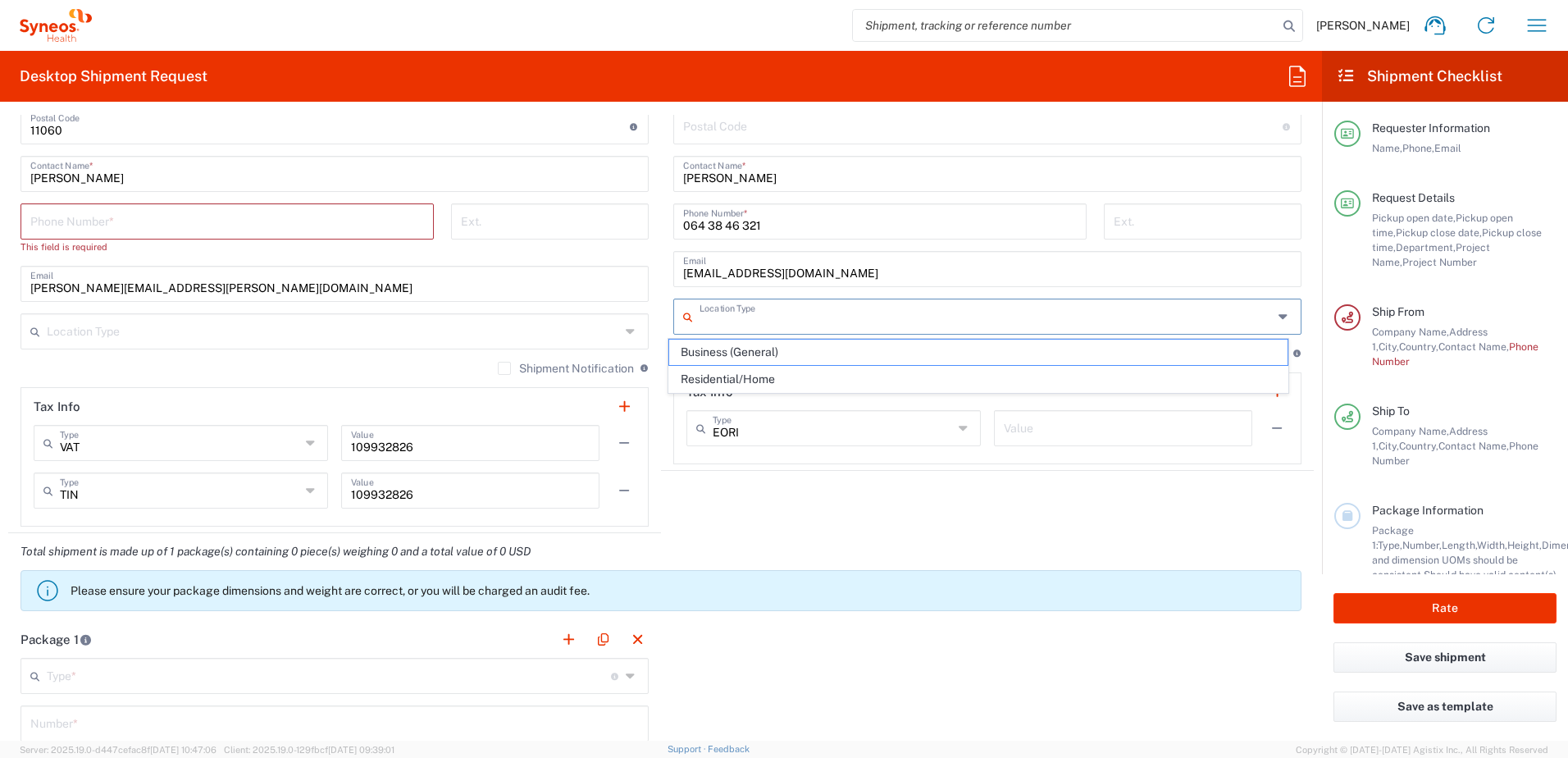
type input "Residential/Home"
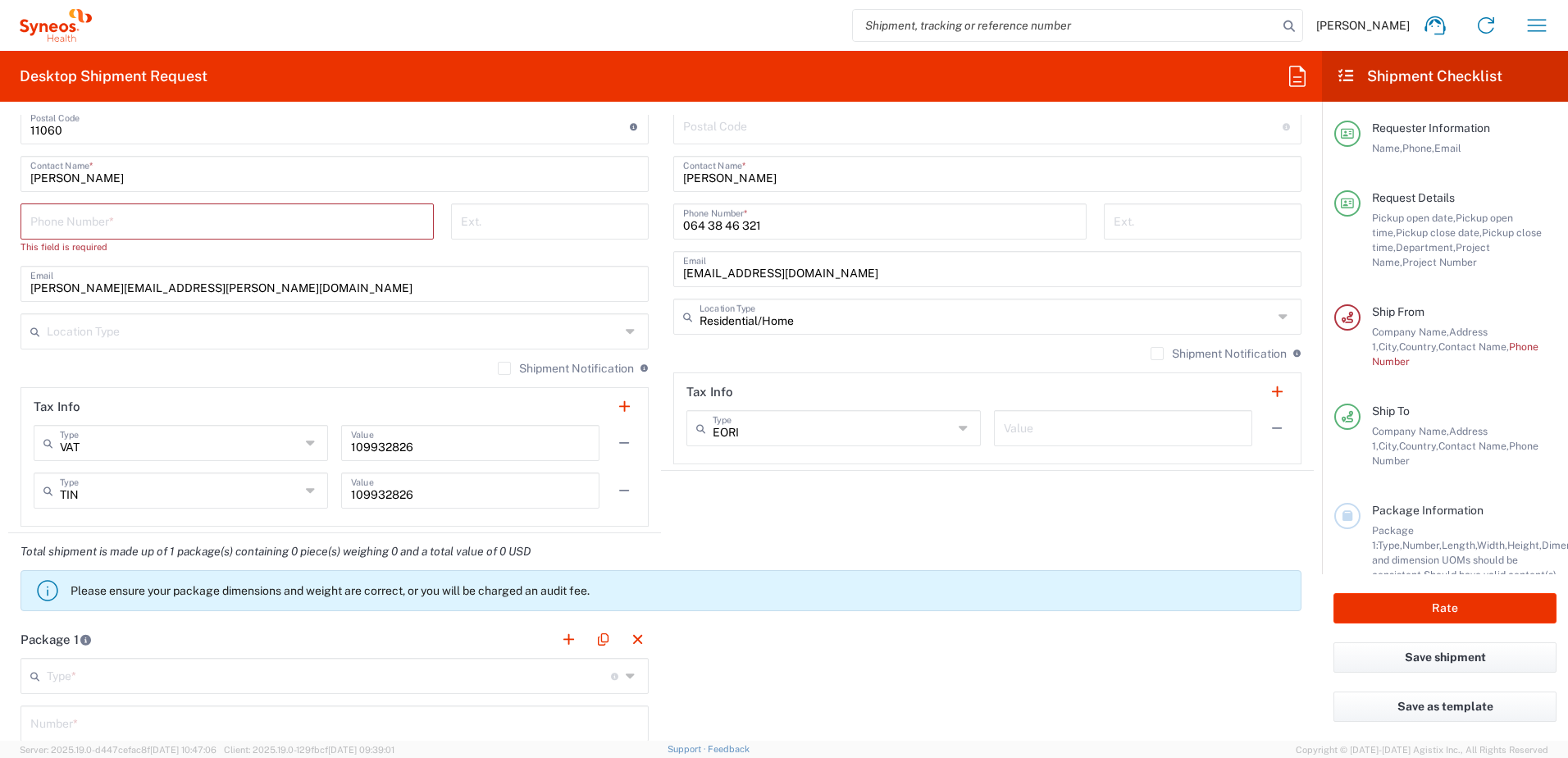
click at [133, 438] on input "VAT" at bounding box center [180, 442] width 240 height 29
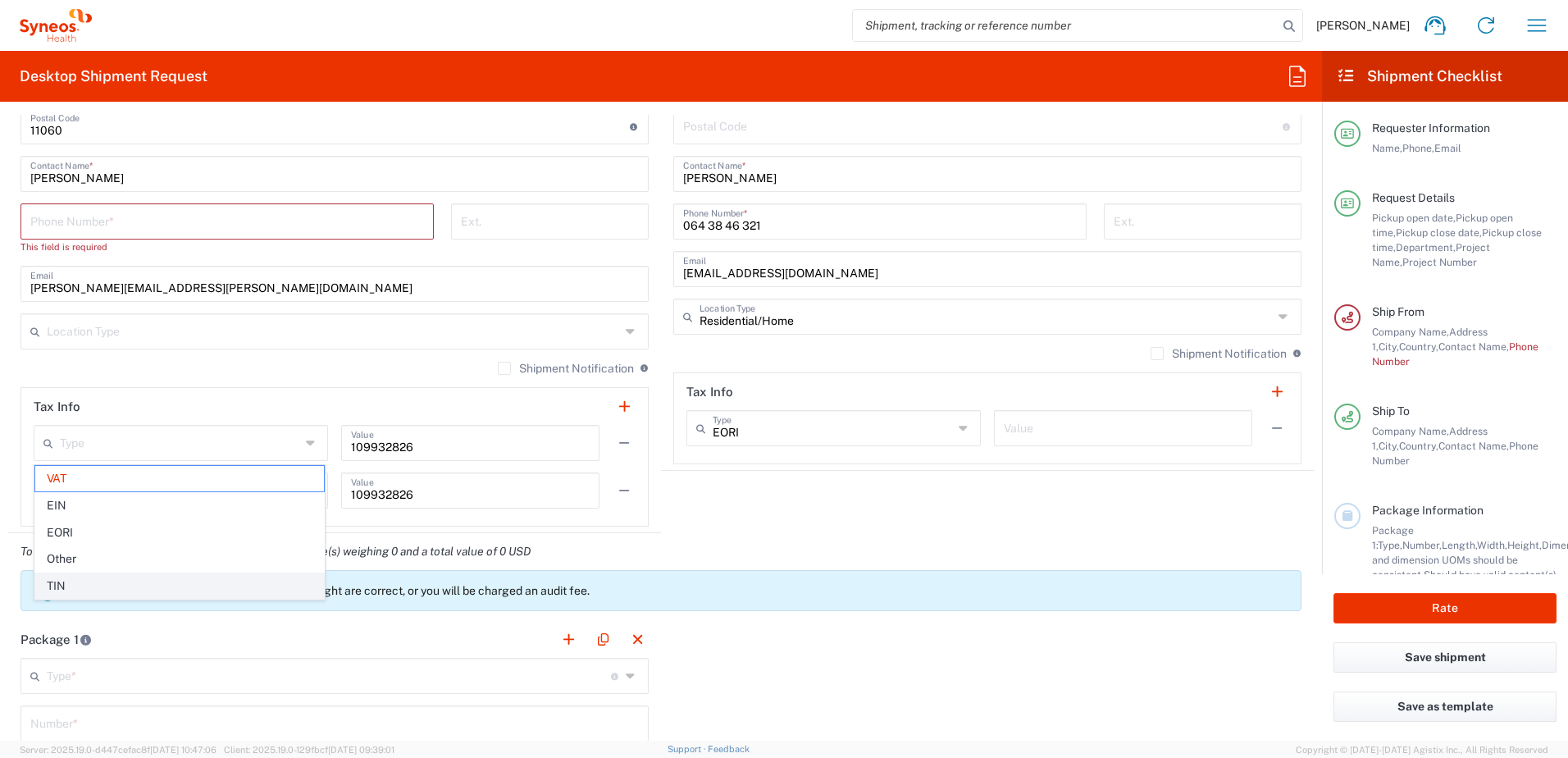
click at [69, 587] on span "TIN" at bounding box center [179, 586] width 289 height 25
type input "TIN"
click at [94, 487] on input "text" at bounding box center [180, 490] width 240 height 29
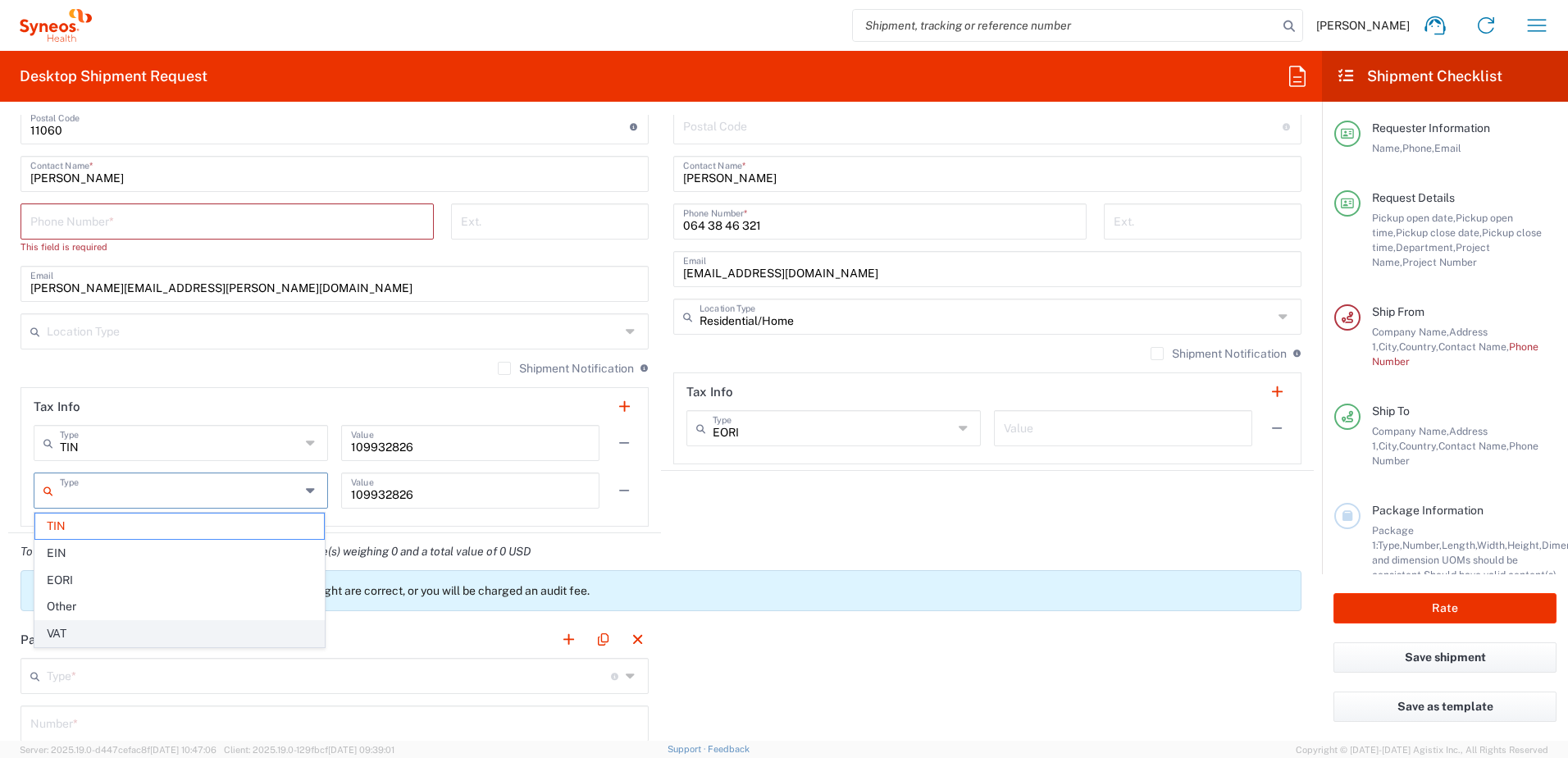
click at [61, 633] on span "VAT" at bounding box center [179, 633] width 289 height 25
type input "VAT"
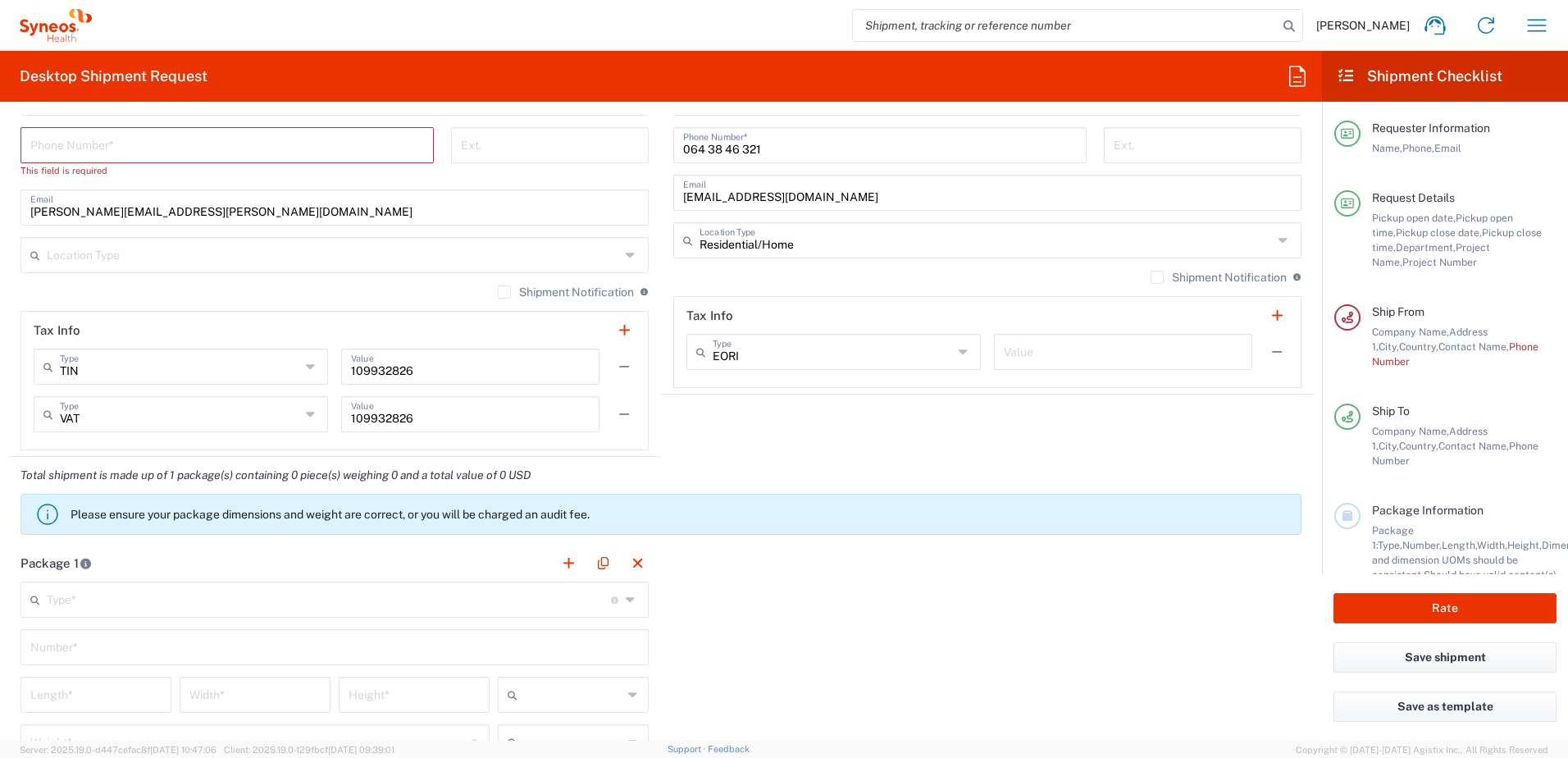
scroll to position [1231, 0]
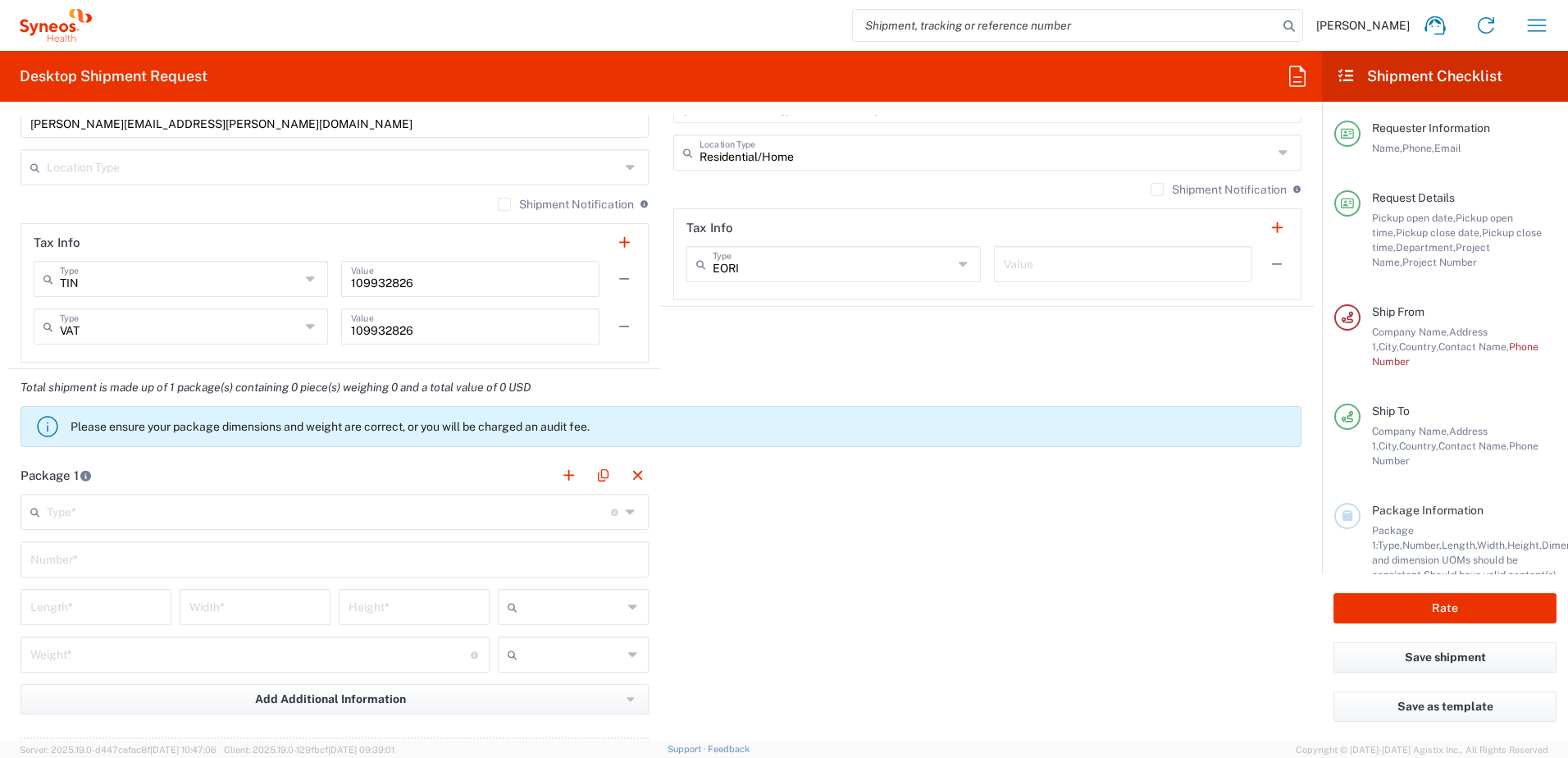
click at [160, 523] on input "text" at bounding box center [328, 510] width 564 height 29
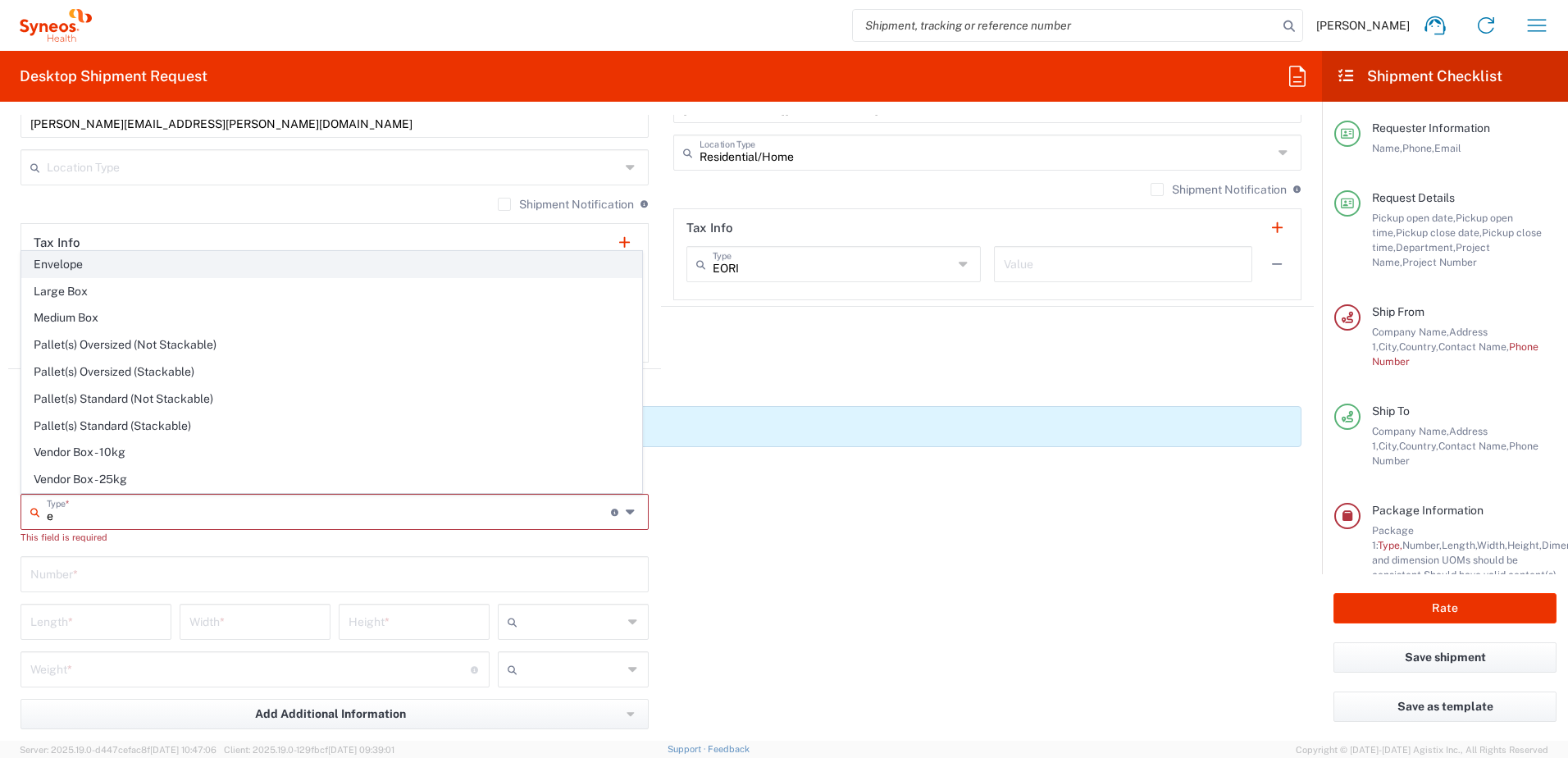
click at [100, 266] on span "Envelope" at bounding box center [332, 265] width 619 height 25
type input "Envelope"
type input "1"
type input "9.5"
type input "12.5"
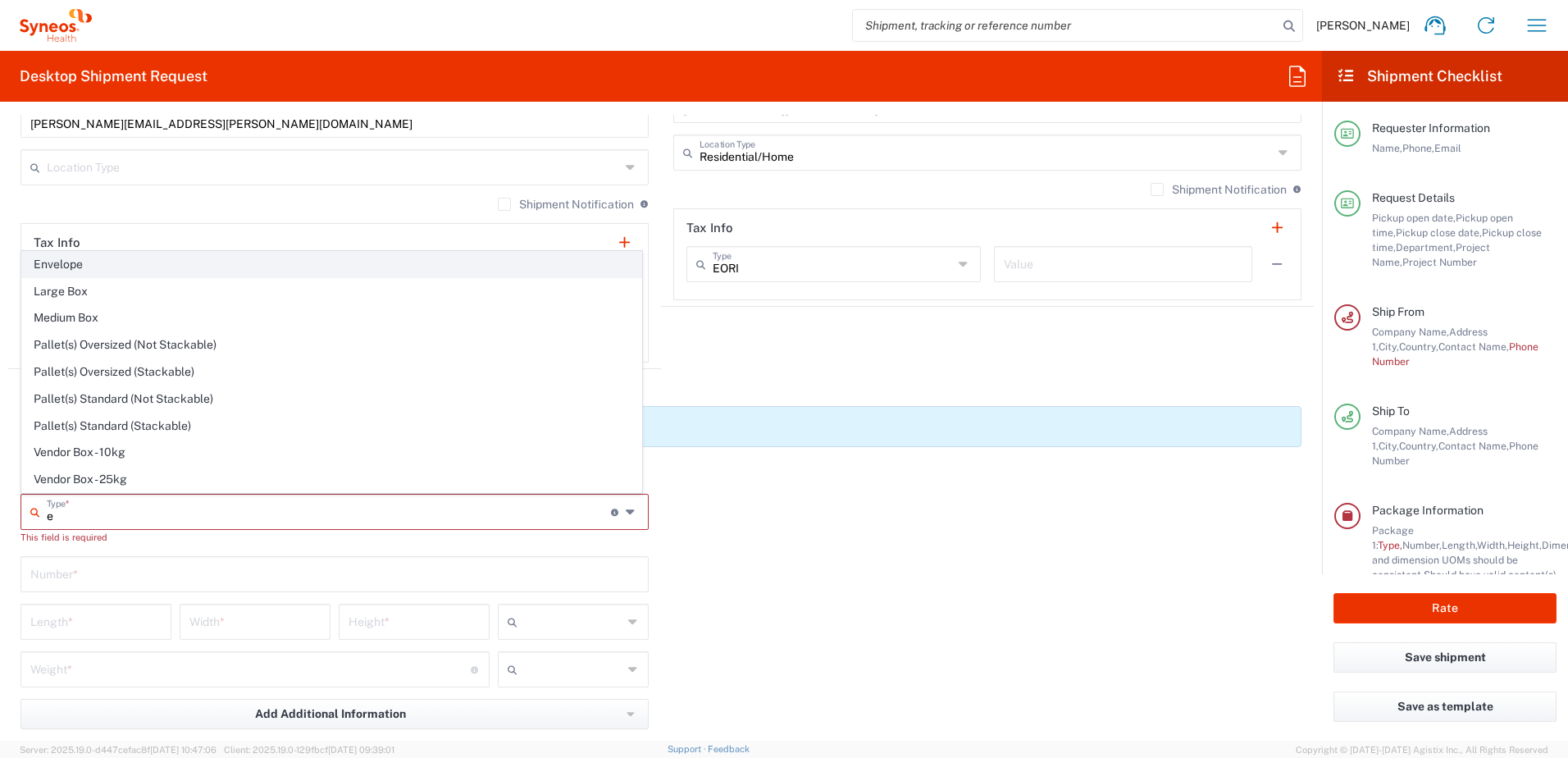
type input "0.25"
type input "in"
type input "0.45"
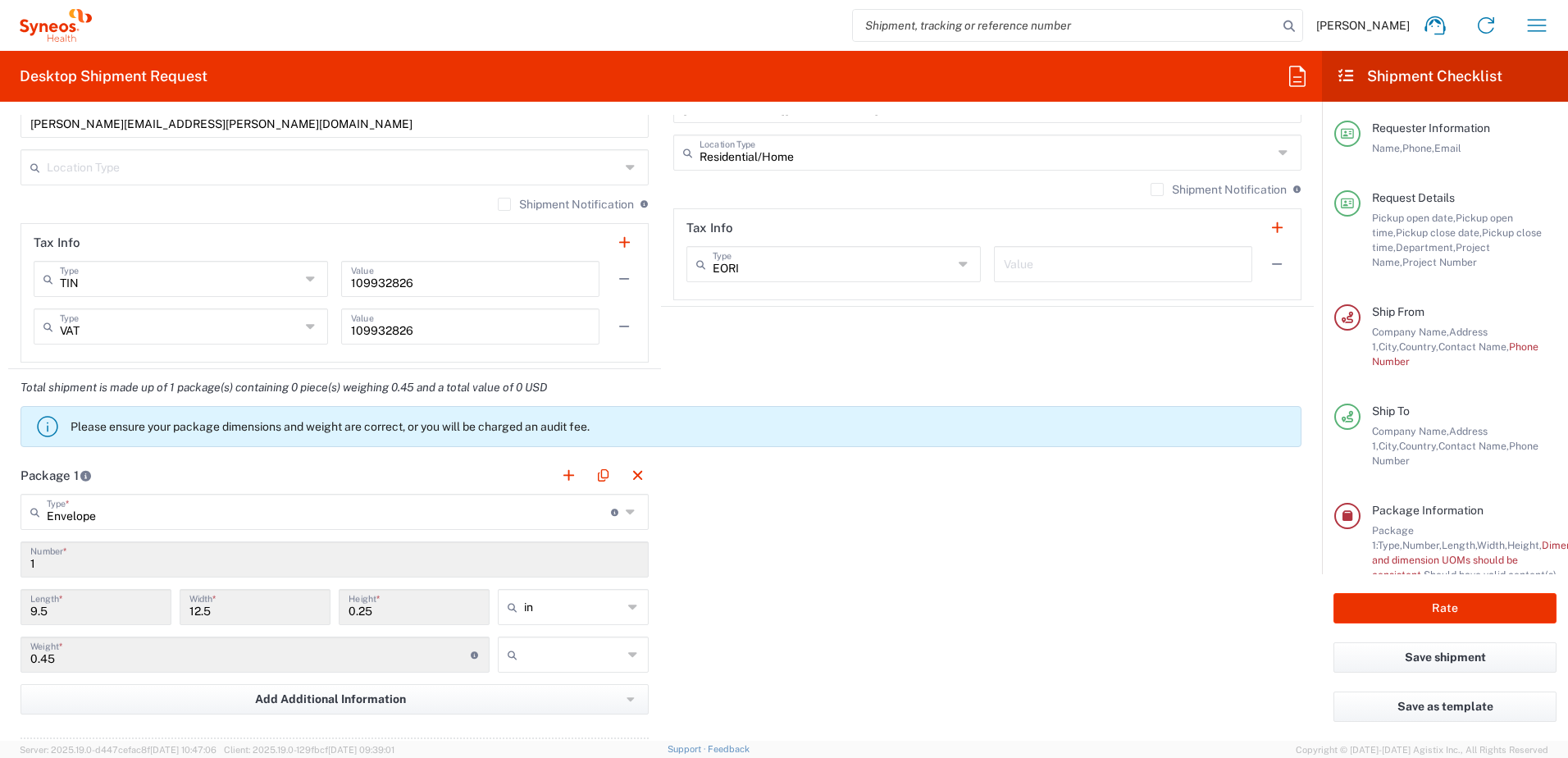
click at [583, 652] on input "text" at bounding box center [573, 654] width 99 height 26
click at [562, 713] on span "lbs" at bounding box center [567, 718] width 146 height 25
type input "lbs"
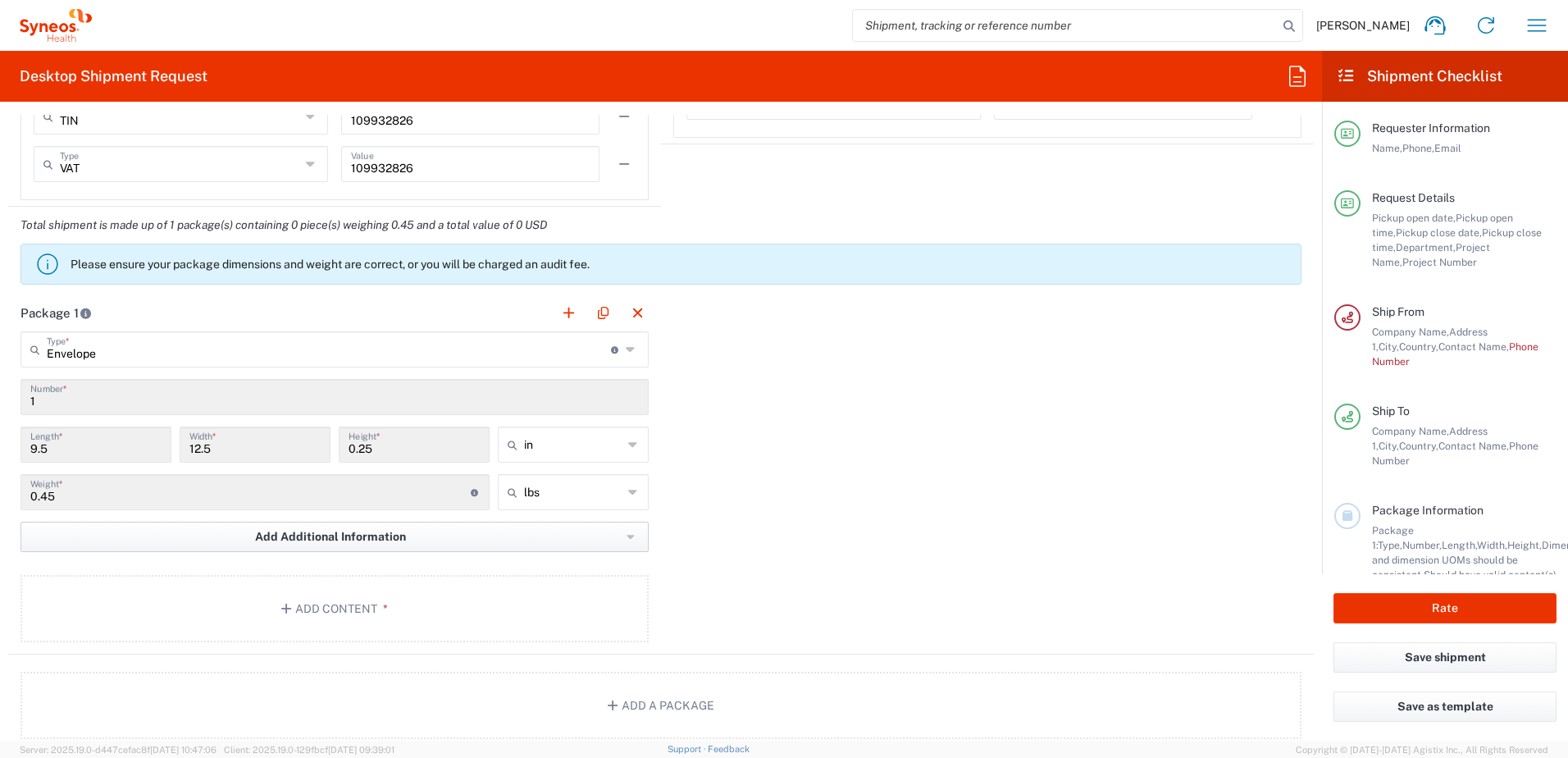
scroll to position [1395, 0]
click at [351, 534] on span "Add Additional Information" at bounding box center [330, 535] width 151 height 15
click at [824, 504] on div "Package 1 Envelope Type * Material used to package goods Envelope Large Box Med…" at bounding box center [661, 474] width 1305 height 361
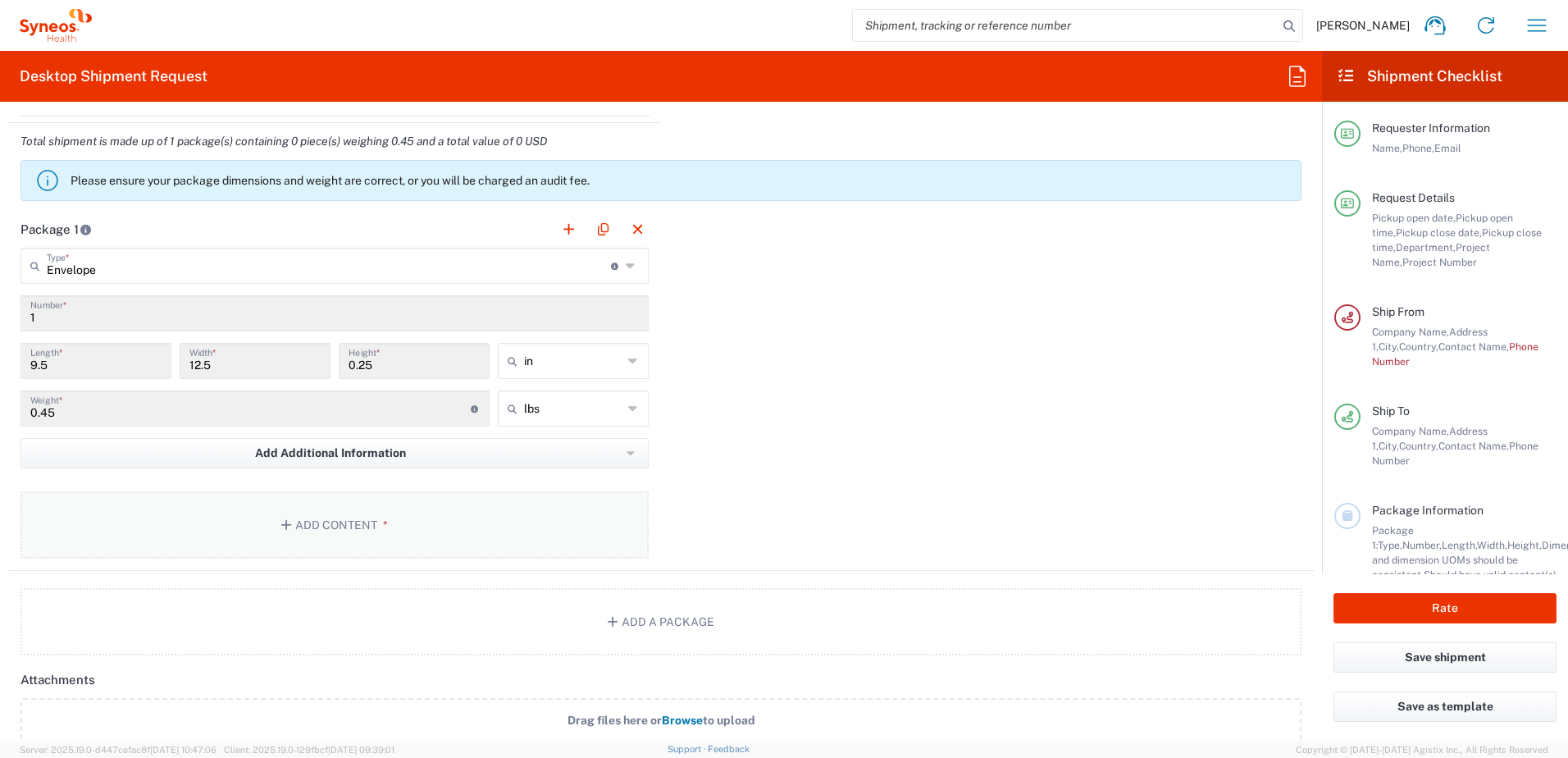
click at [314, 517] on button "Add Content *" at bounding box center [334, 525] width 628 height 67
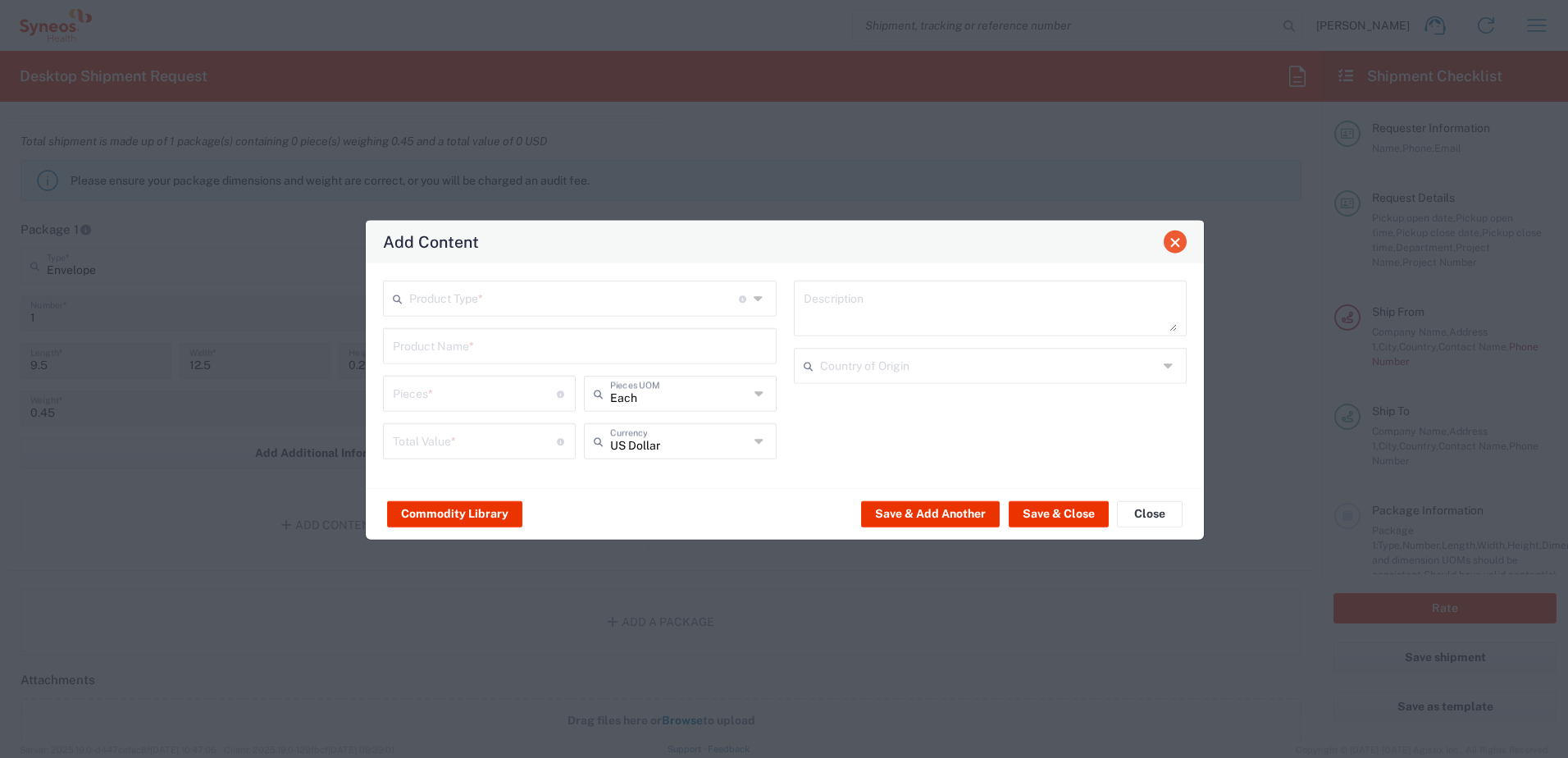
click at [1176, 241] on span "Close" at bounding box center [1174, 241] width 12 height 12
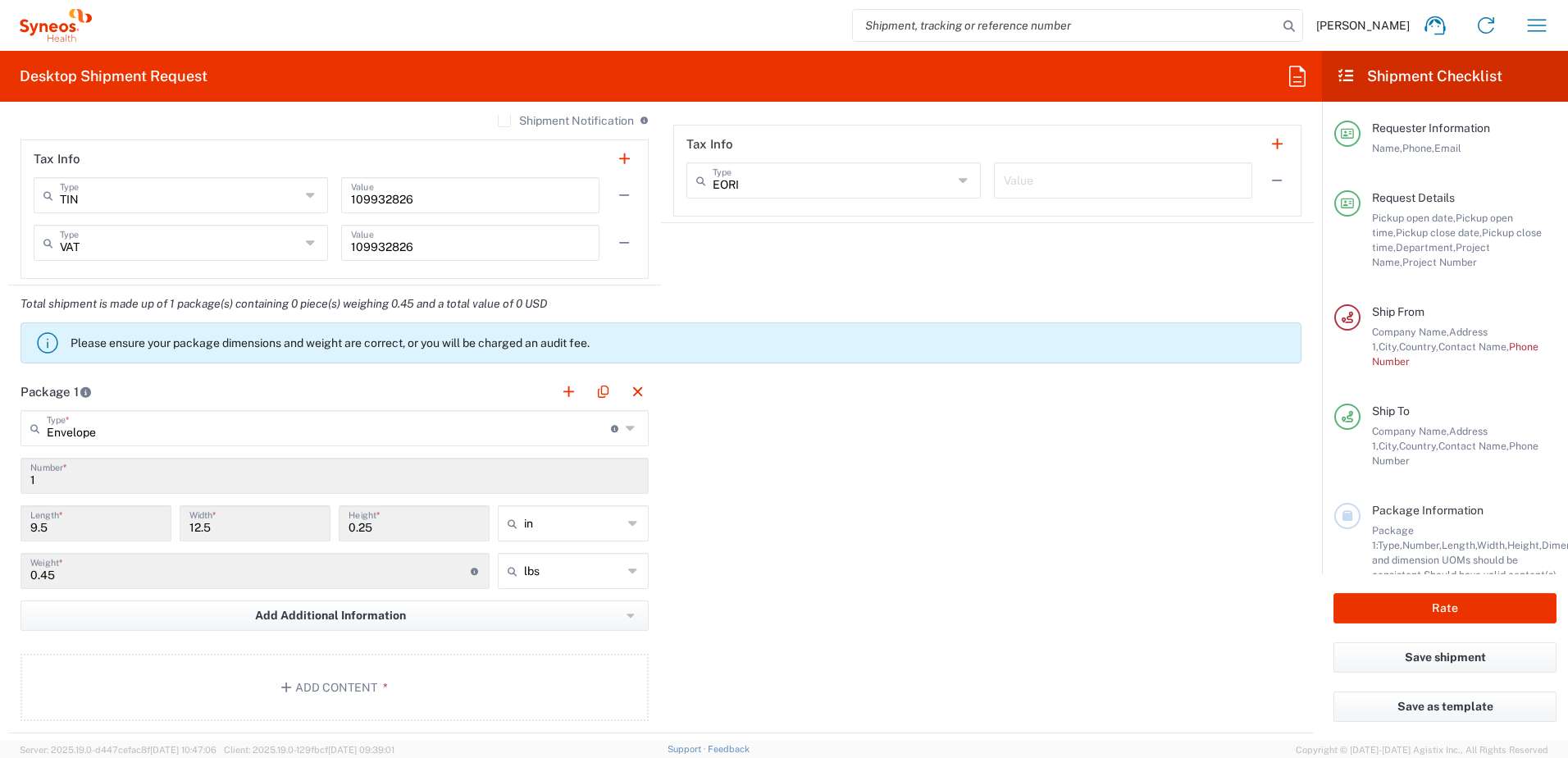
scroll to position [1395, 0]
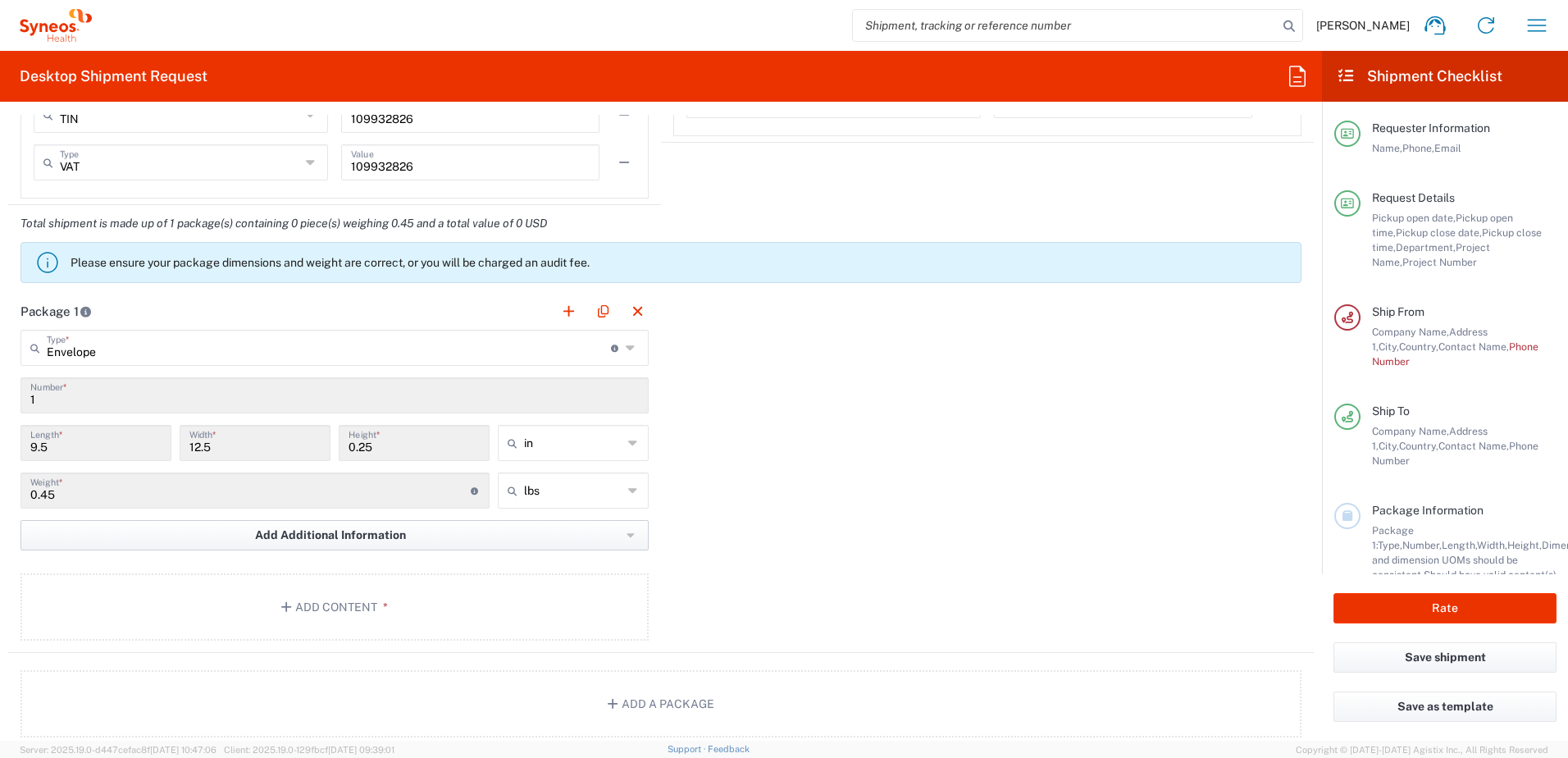
click at [293, 530] on span "Add Additional Information" at bounding box center [330, 535] width 151 height 15
click at [897, 489] on div "Package 1 Envelope Type * Material used to package goods Envelope Large Box Med…" at bounding box center [661, 474] width 1305 height 361
click at [317, 606] on button "Add Content *" at bounding box center [334, 606] width 628 height 67
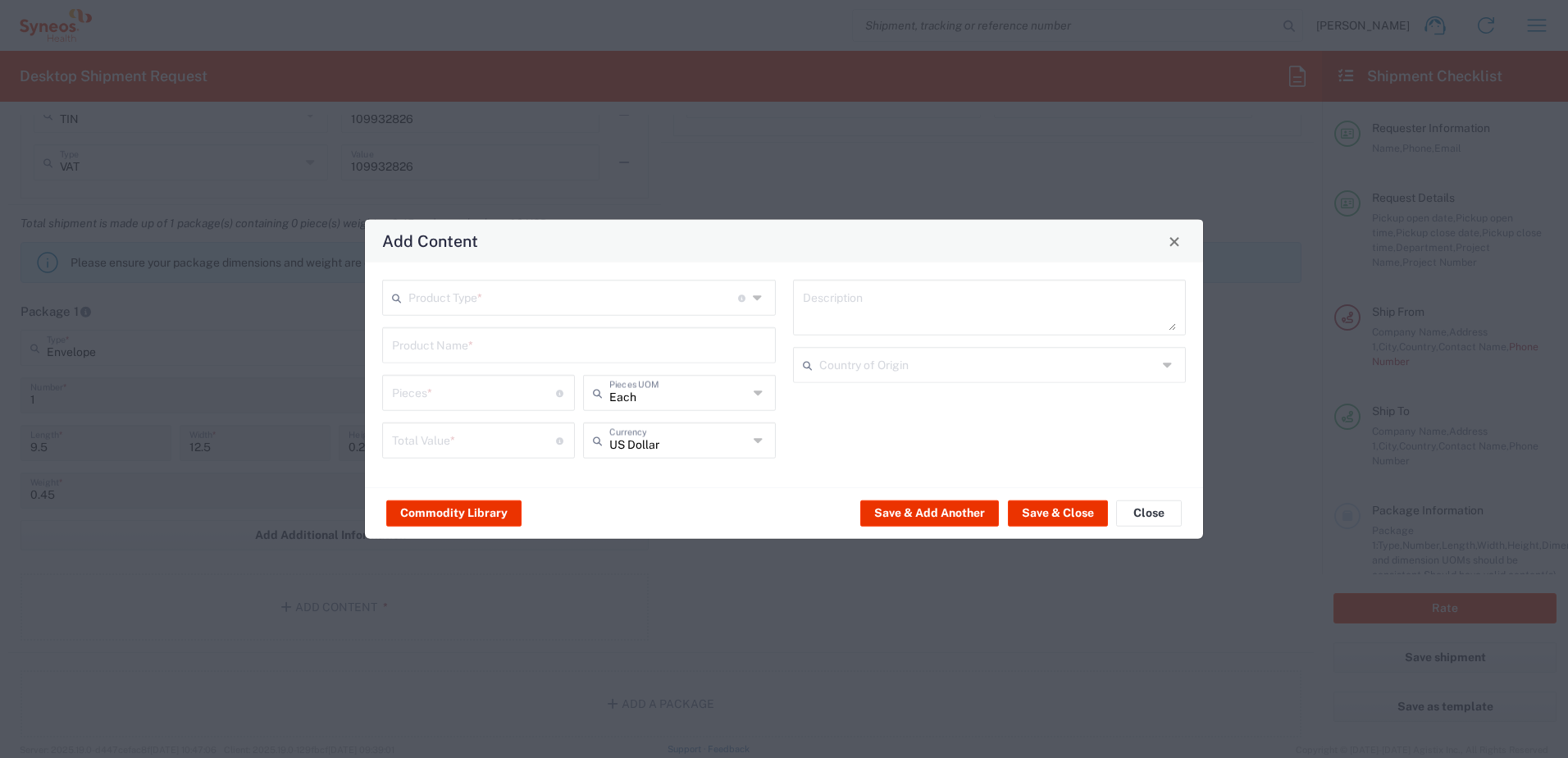
click at [503, 300] on input "text" at bounding box center [573, 297] width 330 height 29
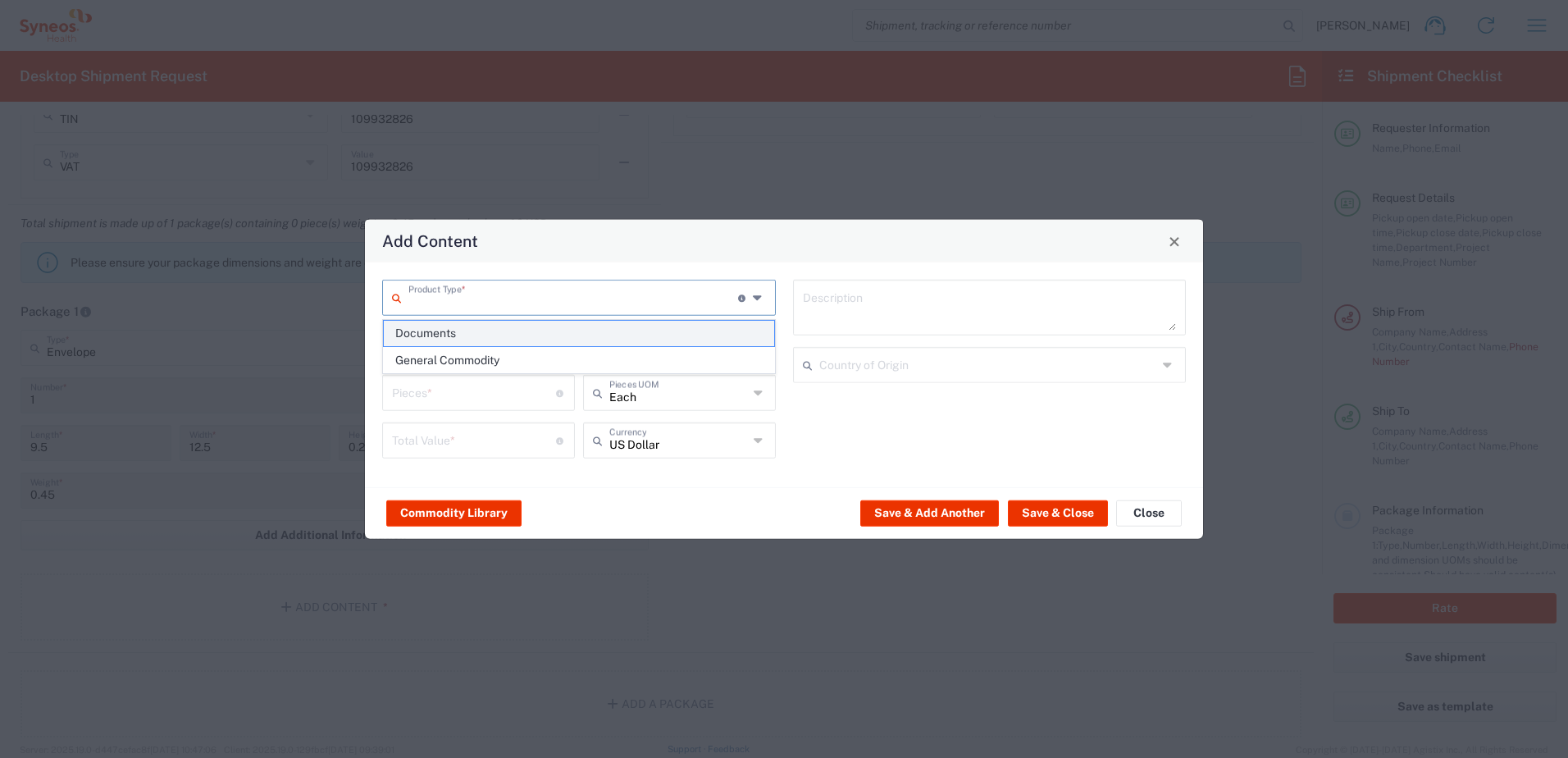
click at [486, 337] on span "Documents" at bounding box center [578, 334] width 390 height 25
type input "Documents"
type input "1"
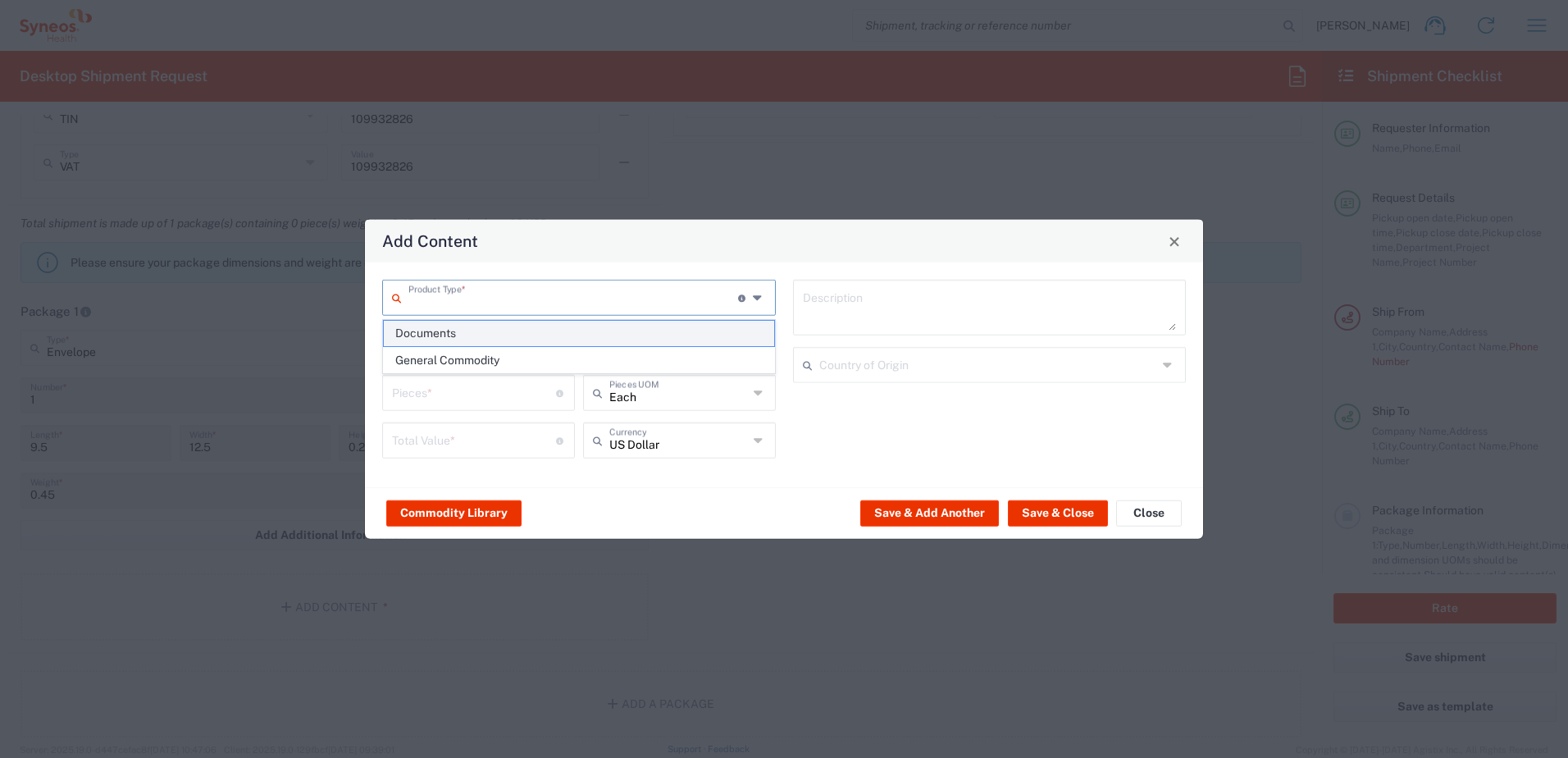
type textarea "Documents"
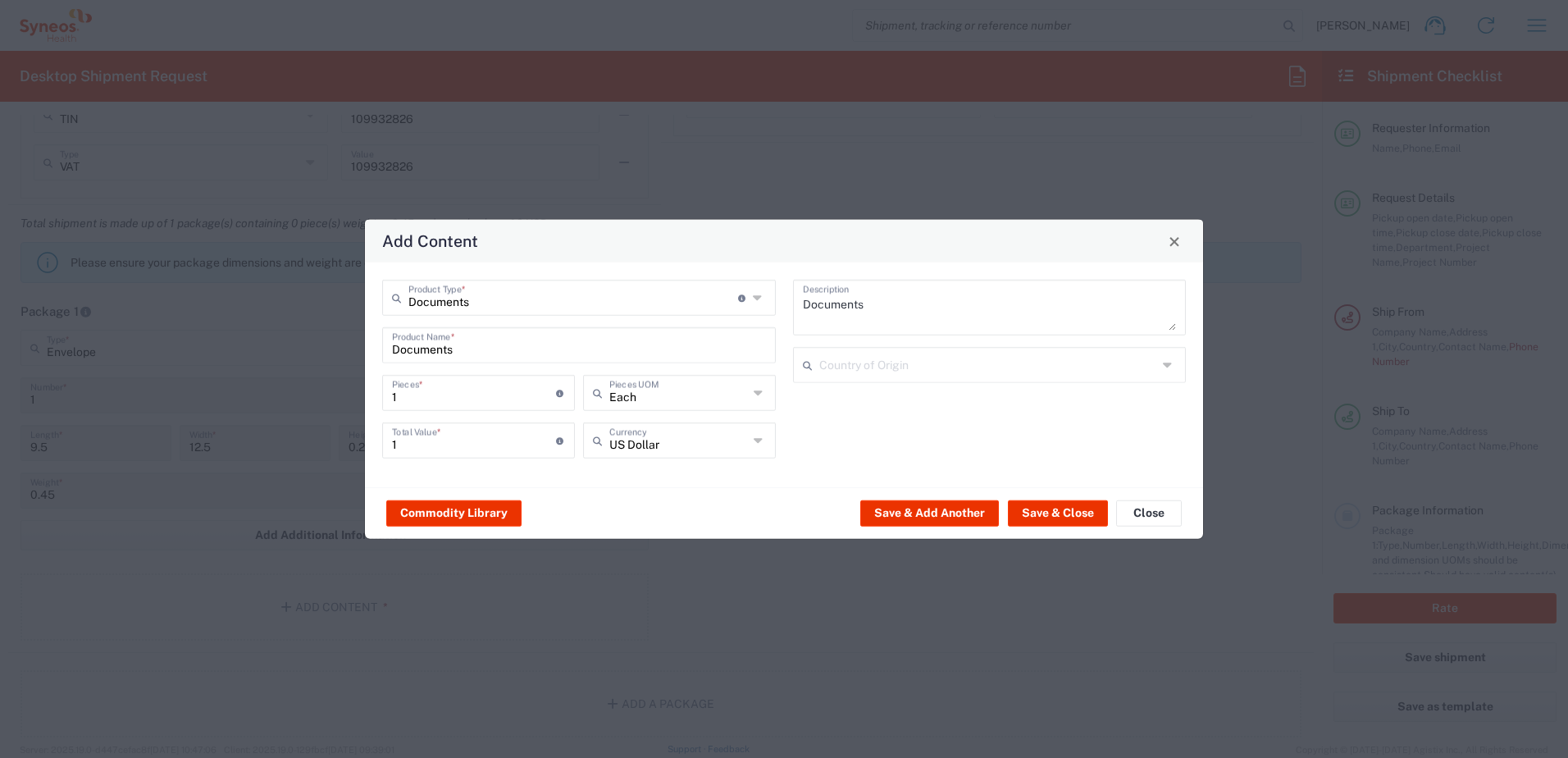
click at [661, 457] on div "US Dollar Currency" at bounding box center [679, 440] width 193 height 36
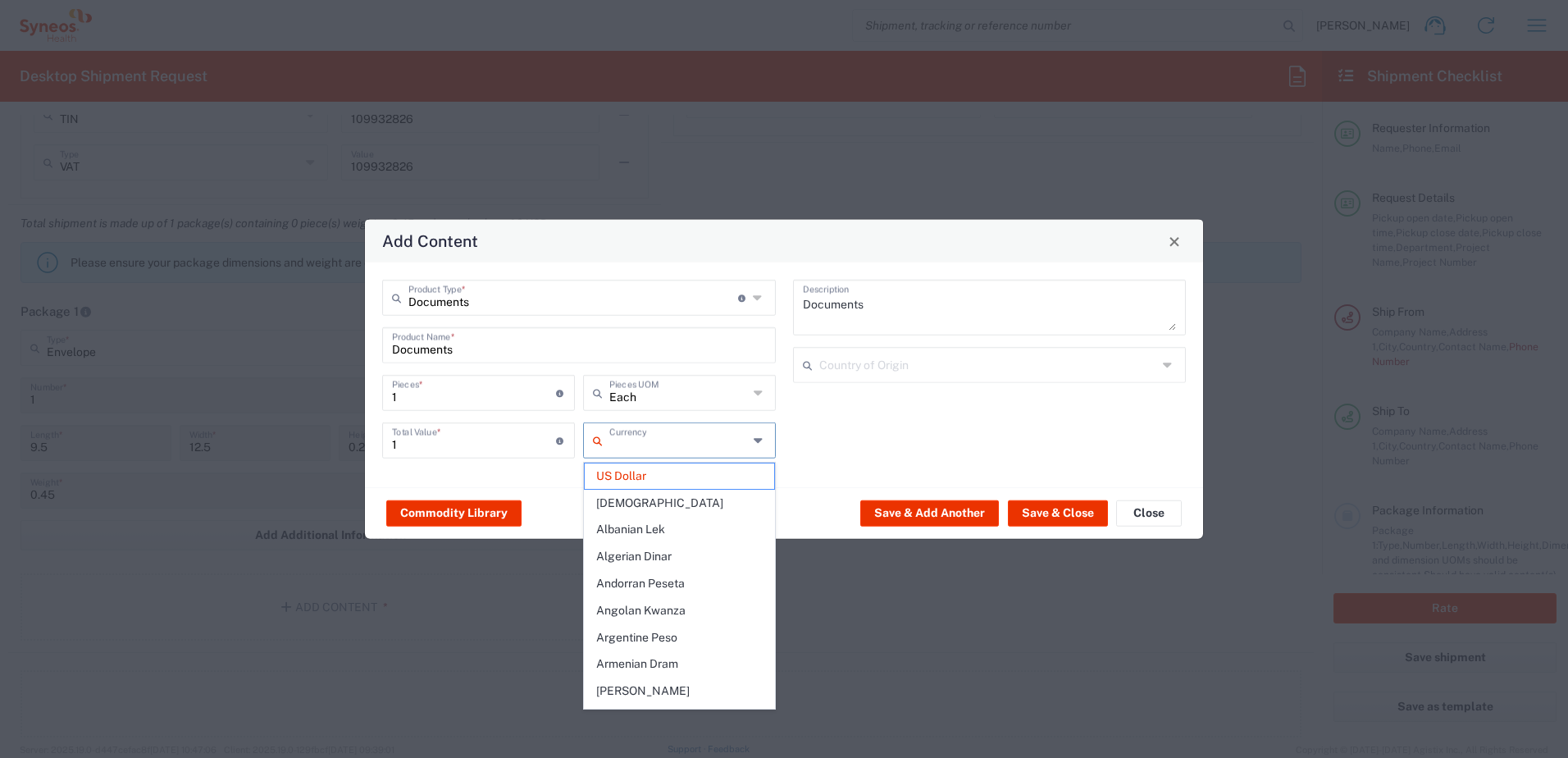
click at [661, 449] on input "text" at bounding box center [679, 440] width 139 height 29
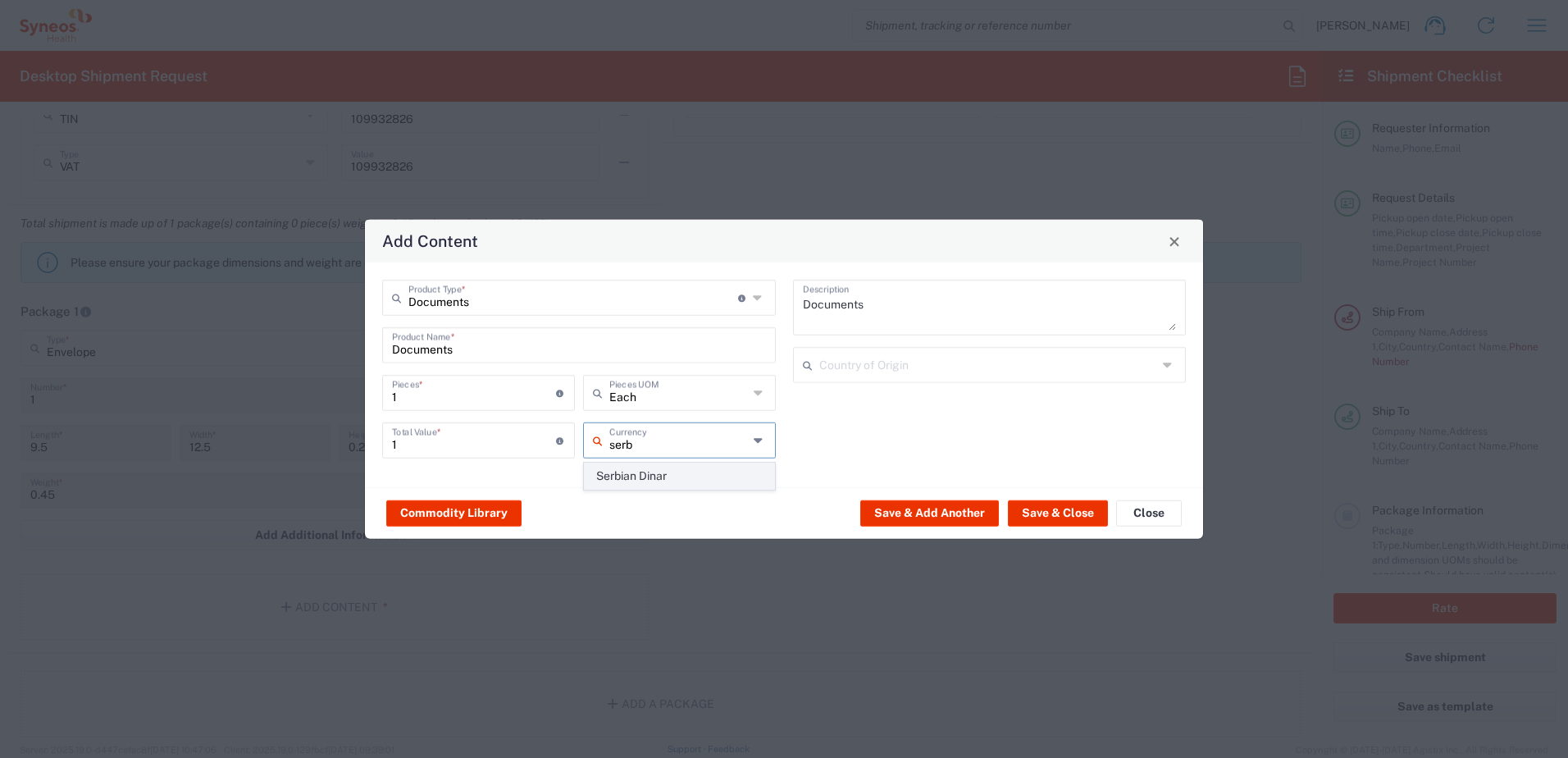
click at [659, 472] on span "Serbian Dinar" at bounding box center [679, 476] width 189 height 25
type input "Serbian Dinar"
click at [1042, 506] on button "Save & Close" at bounding box center [1058, 512] width 100 height 26
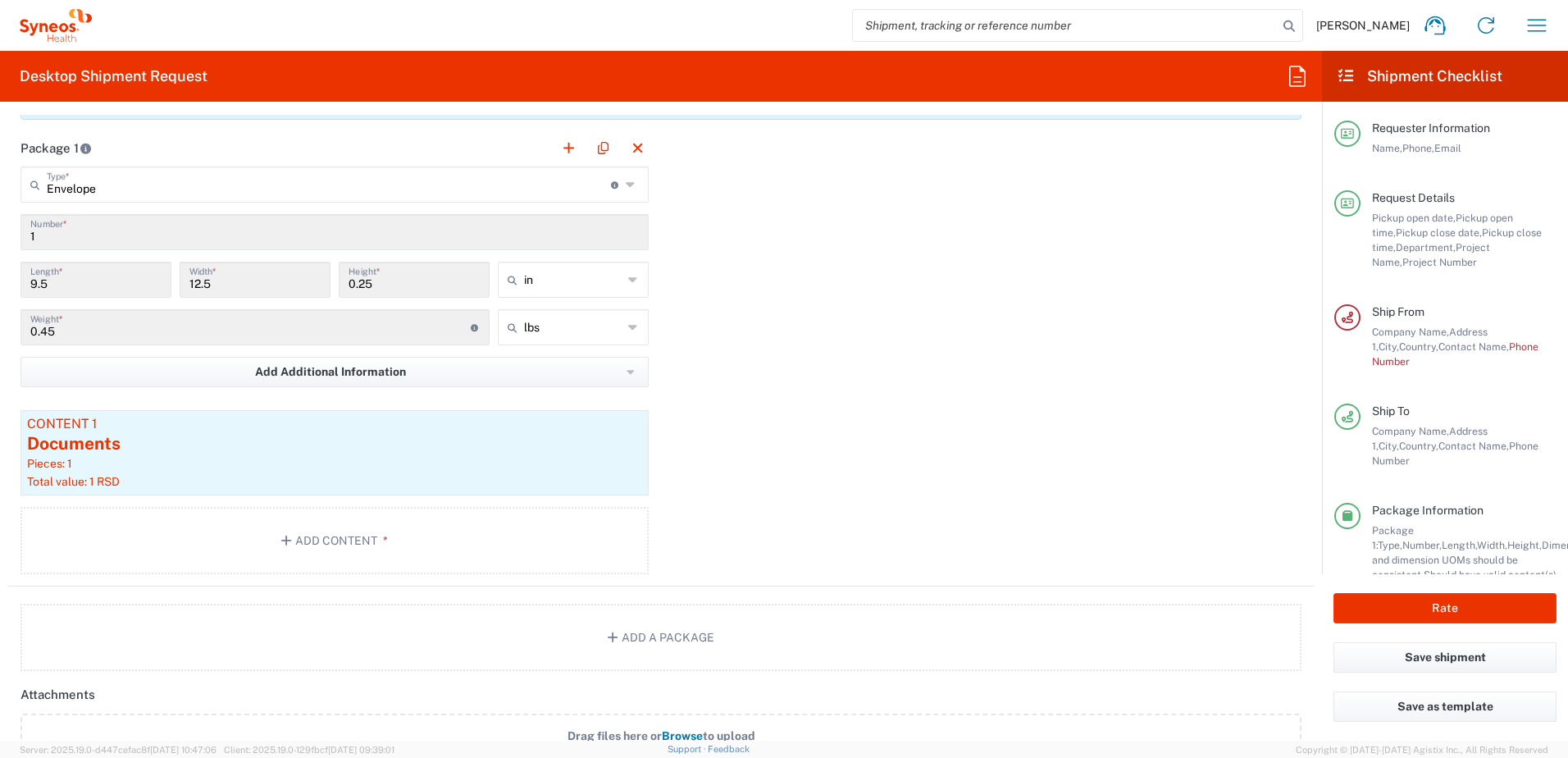
scroll to position [1968, 0]
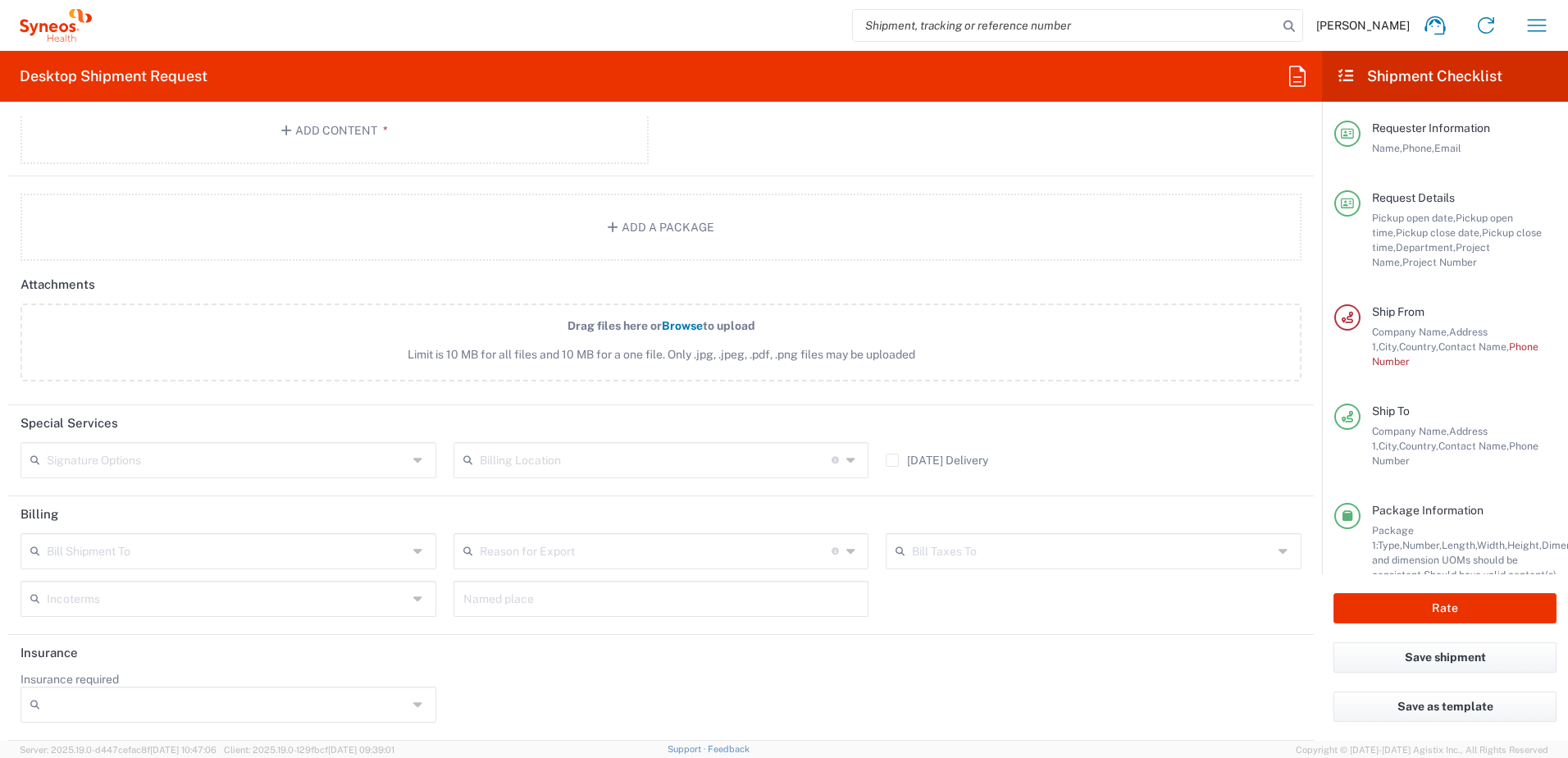
click at [192, 453] on input "text" at bounding box center [227, 459] width 360 height 29
click at [191, 408] on header "Special Services" at bounding box center [661, 423] width 1305 height 37
click at [118, 547] on input "text" at bounding box center [227, 550] width 360 height 29
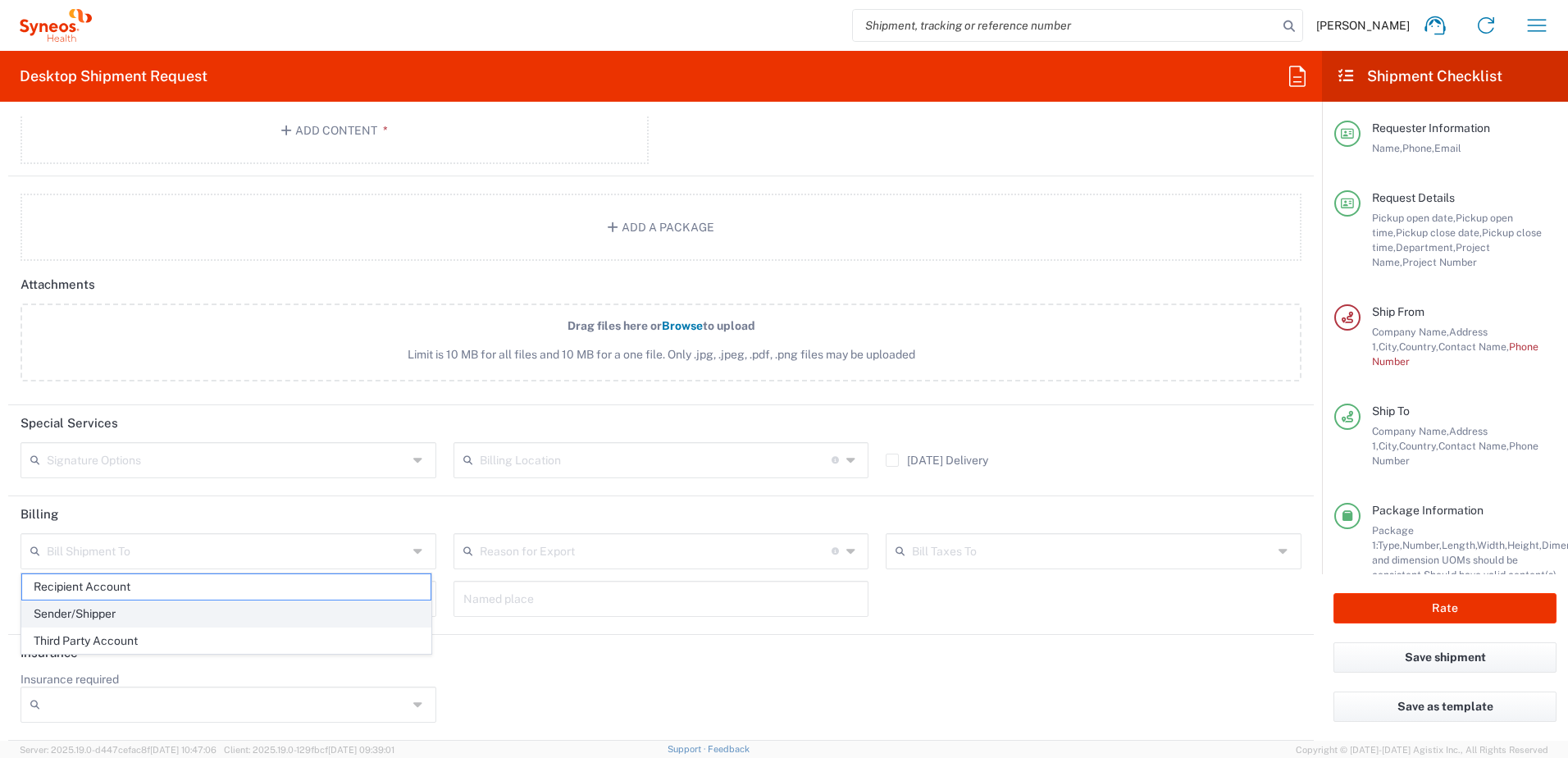
click at [111, 614] on span "Sender/Shipper" at bounding box center [226, 614] width 408 height 25
type input "Sender/Shipper"
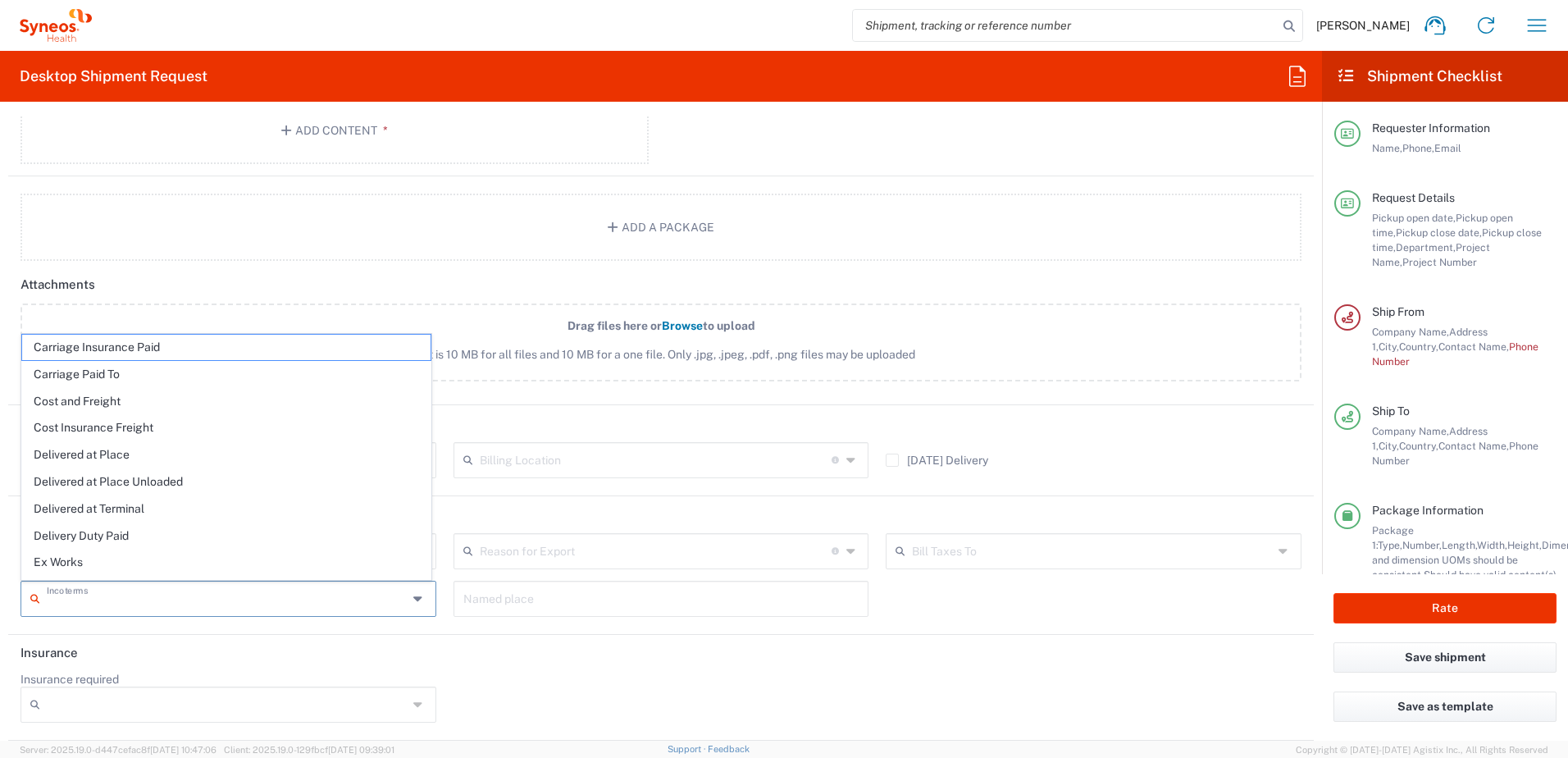
click at [112, 599] on input "text" at bounding box center [227, 597] width 360 height 29
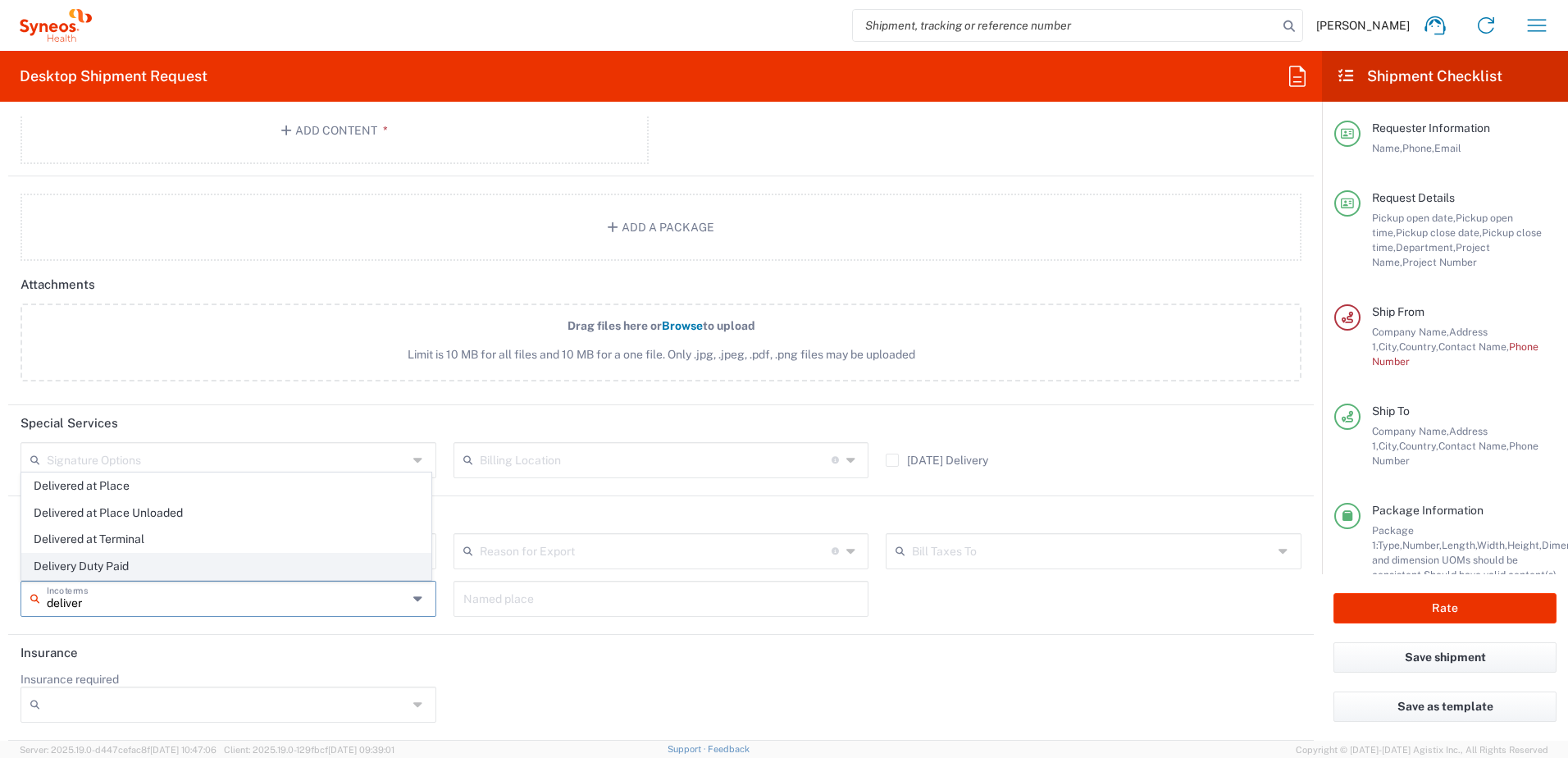
type input "deliver"
click at [112, 562] on span "Delivery Duty Paid" at bounding box center [226, 566] width 408 height 25
type input "Sender/Shipper"
type input "Delivery Duty Paid"
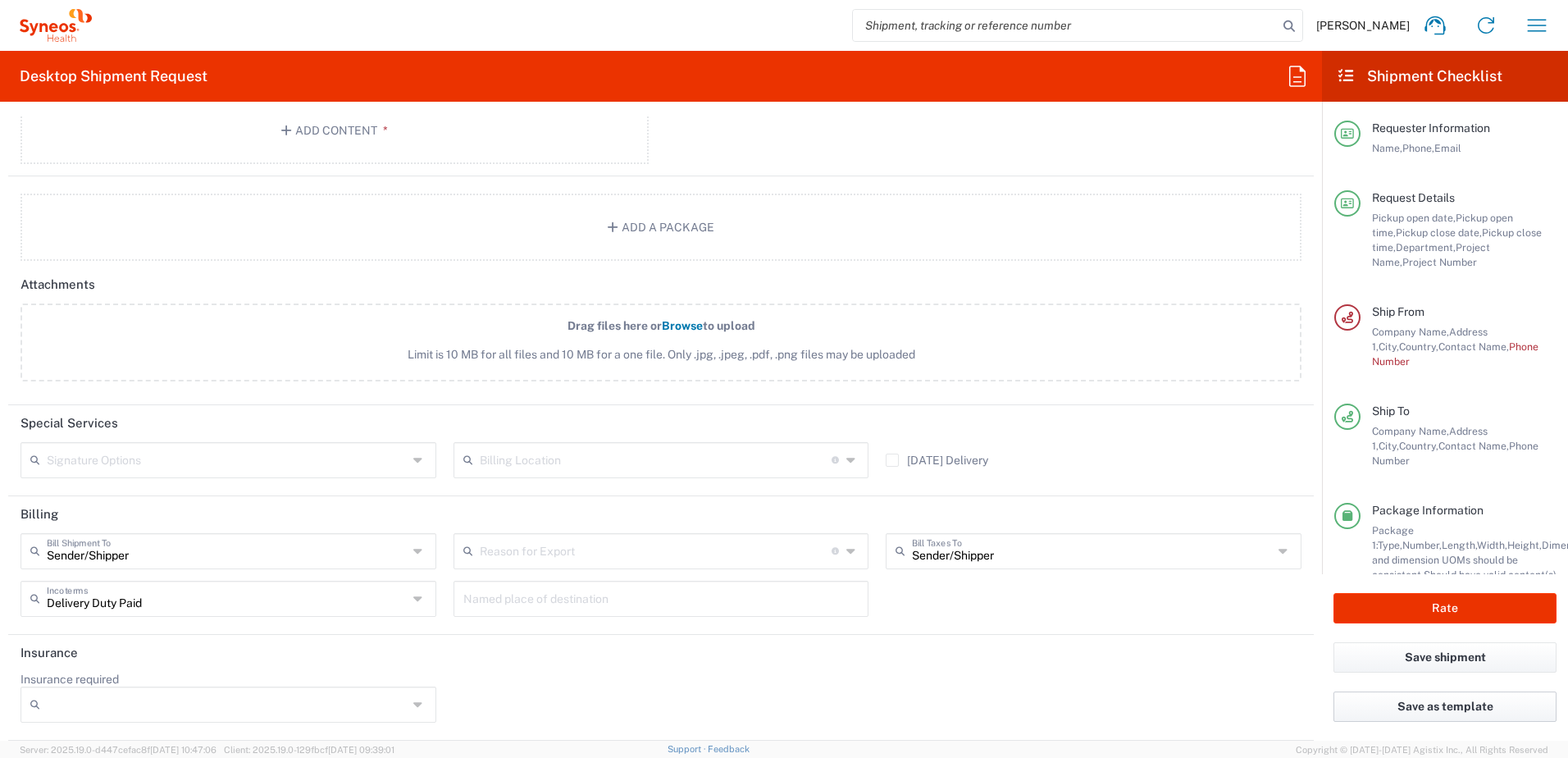
click at [1401, 707] on button "Save as template" at bounding box center [1444, 707] width 223 height 30
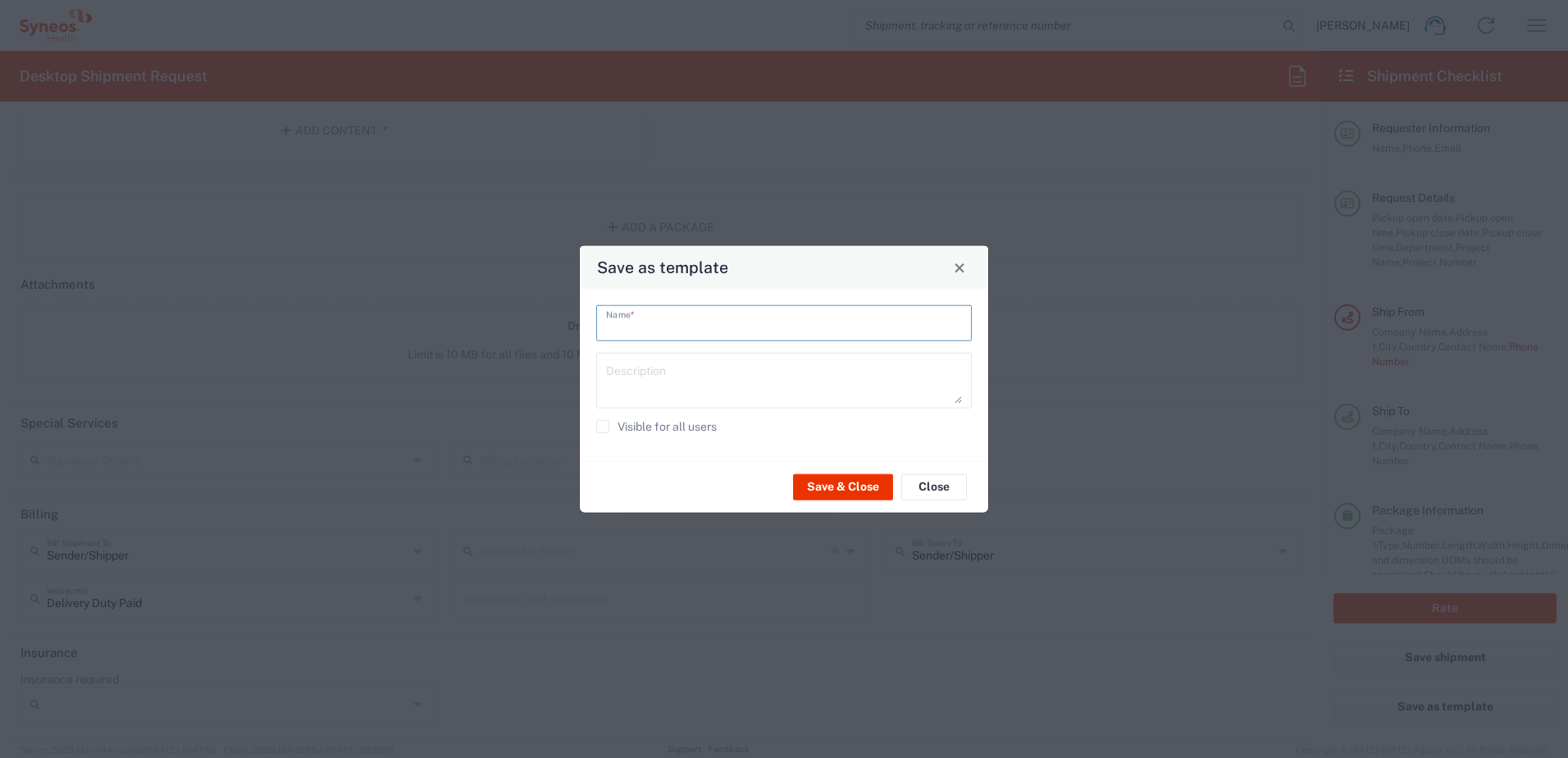
click at [687, 315] on input "text" at bounding box center [784, 322] width 356 height 29
drag, startPoint x: 687, startPoint y: 315, endPoint x: 578, endPoint y: 329, distance: 109.9
click at [578, 329] on div "Save as template Basic Name * Description Visible for all users Save & Close Cl…" at bounding box center [784, 379] width 1568 height 758
type input "Regular"
click at [836, 484] on button "Save & Close" at bounding box center [843, 486] width 100 height 26
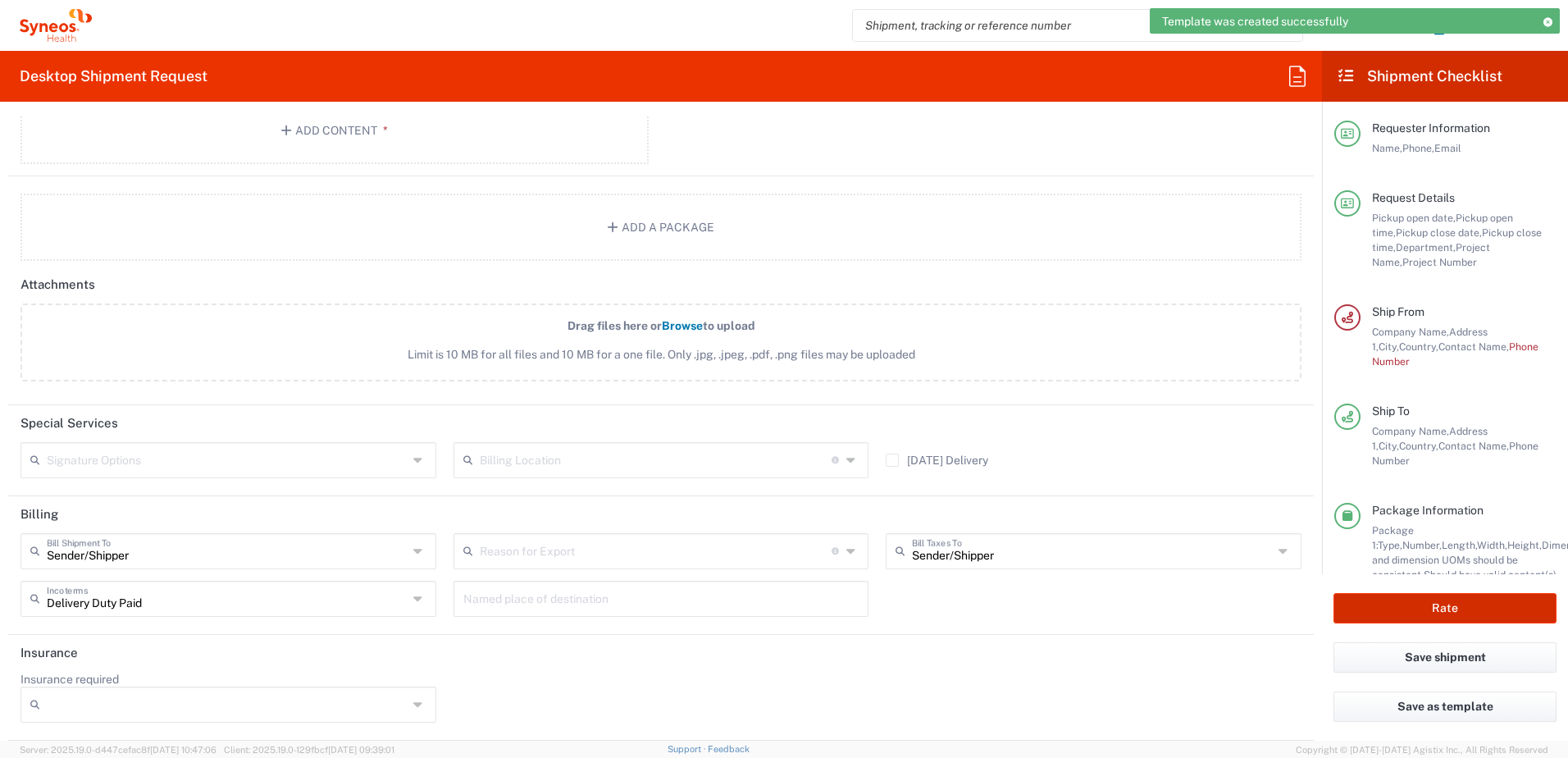
click at [1428, 605] on button "Rate" at bounding box center [1444, 608] width 223 height 30
type input "8480 DEPARTMENTAL EXPENSE"
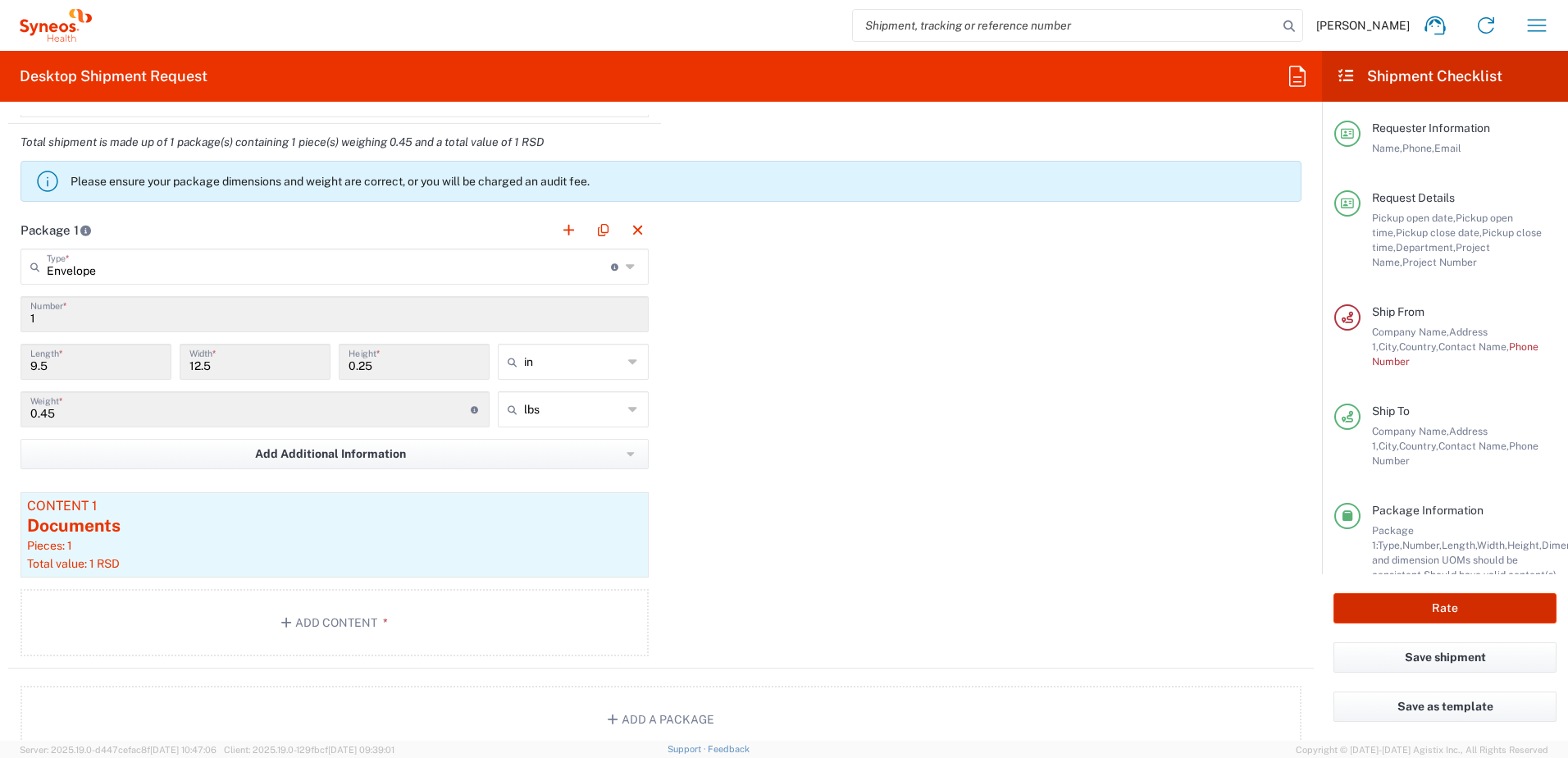
scroll to position [984, 0]
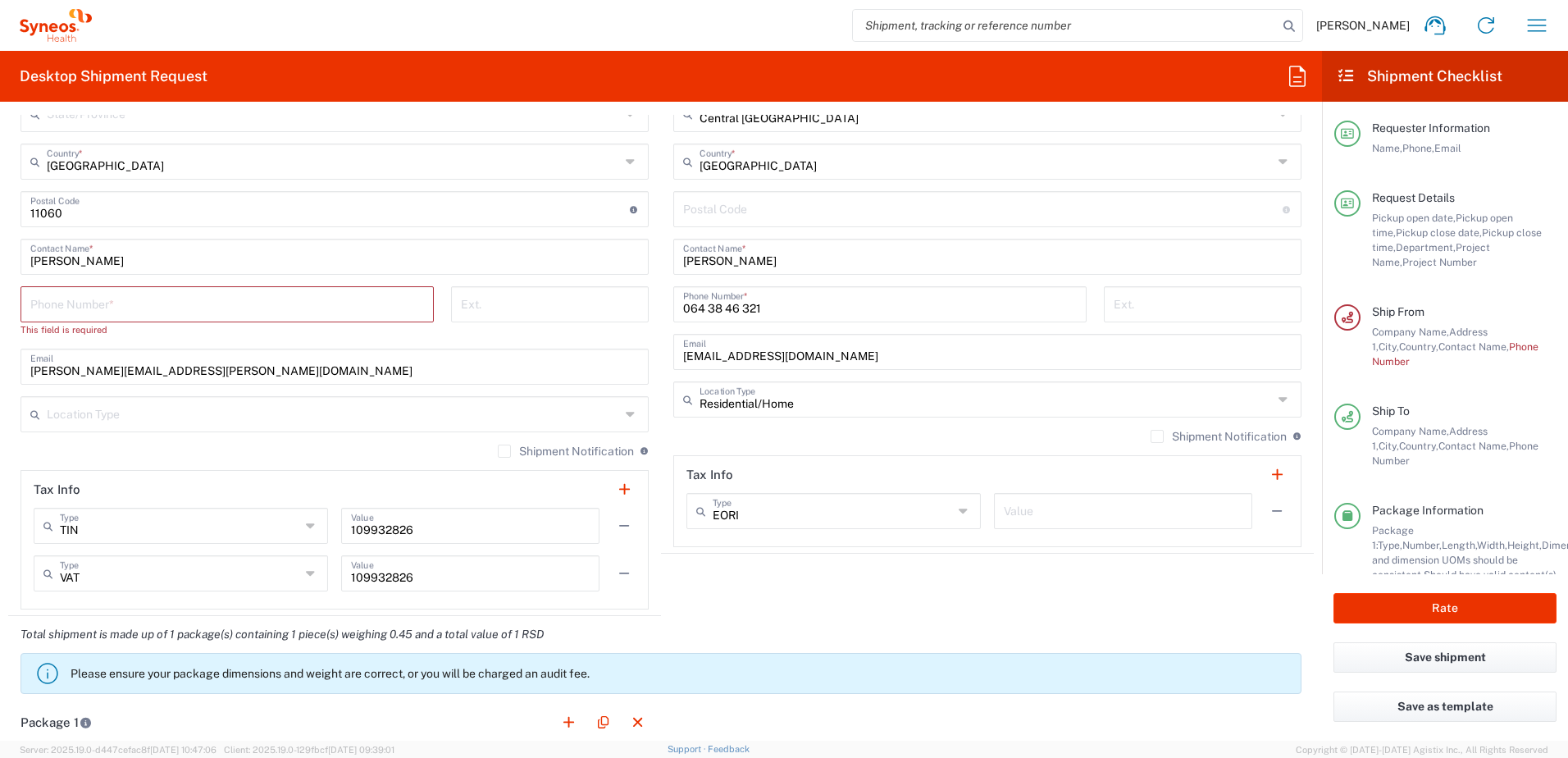
click at [139, 309] on input "tel" at bounding box center [227, 303] width 394 height 29
type input "0649489553"
type input "[PERSON_NAME][EMAIL_ADDRESS][PERSON_NAME][DOMAIN_NAME]"
type input "28"
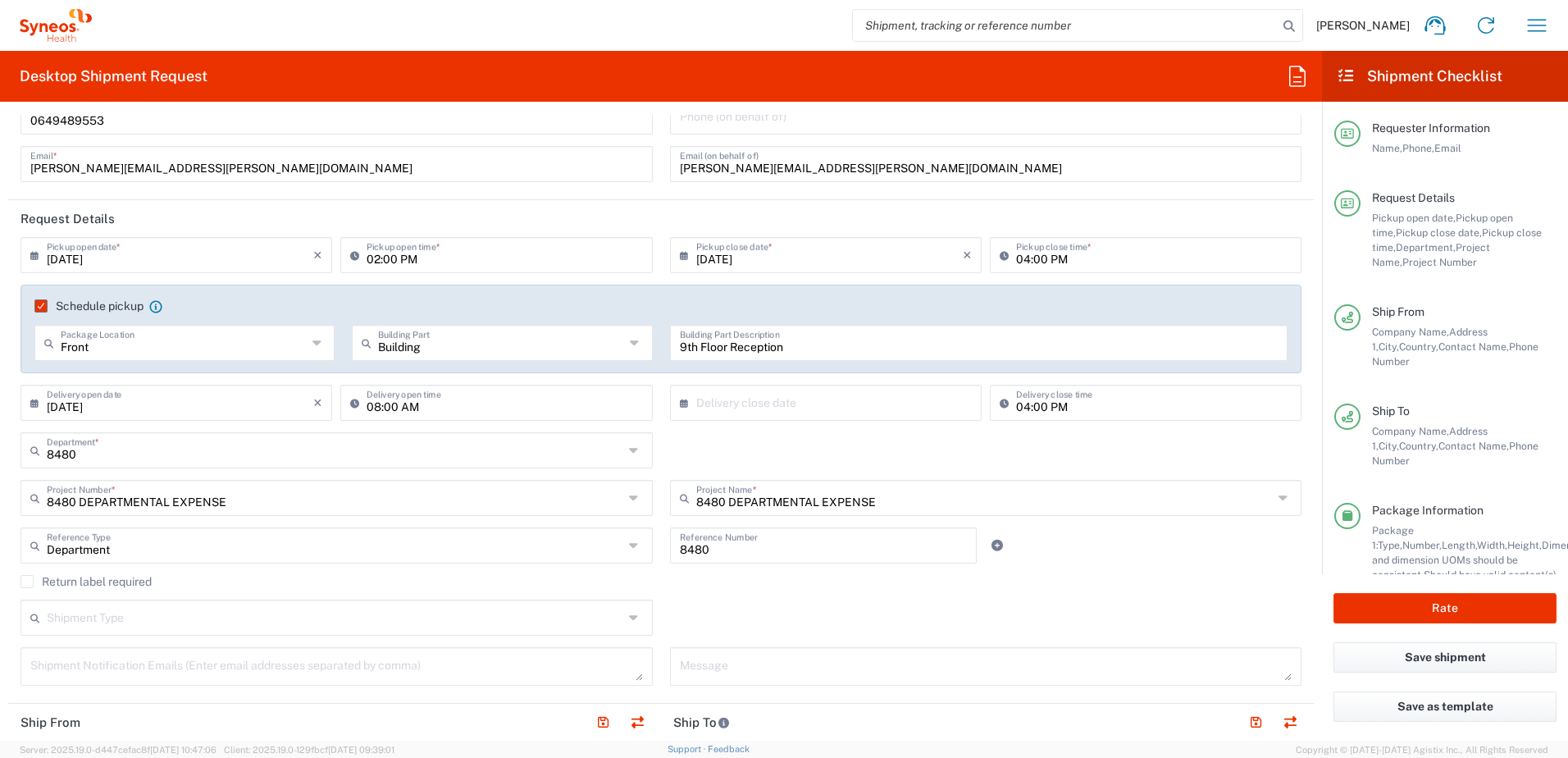
scroll to position [82, 0]
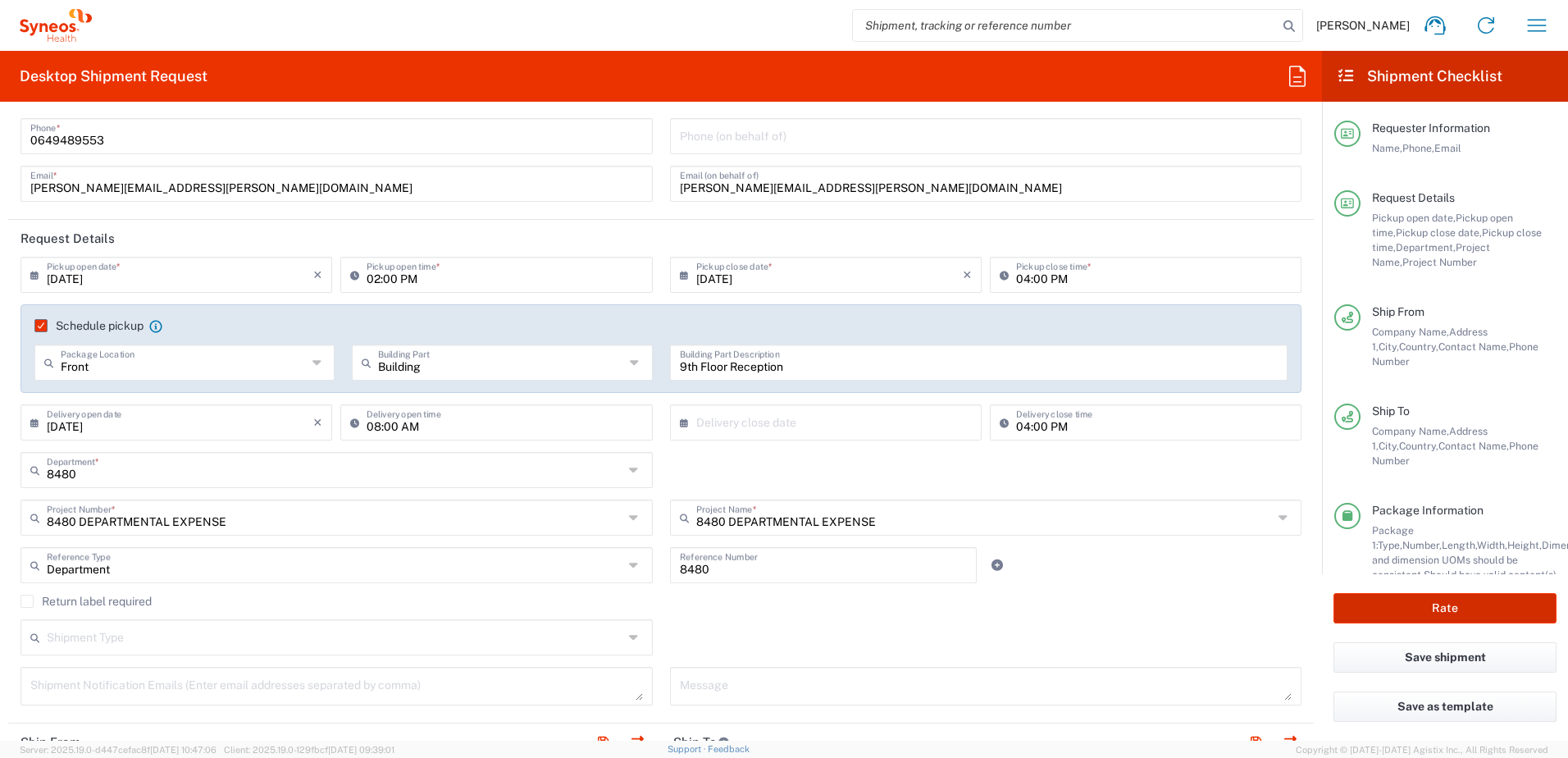
click at [1448, 610] on button "Rate" at bounding box center [1444, 608] width 223 height 30
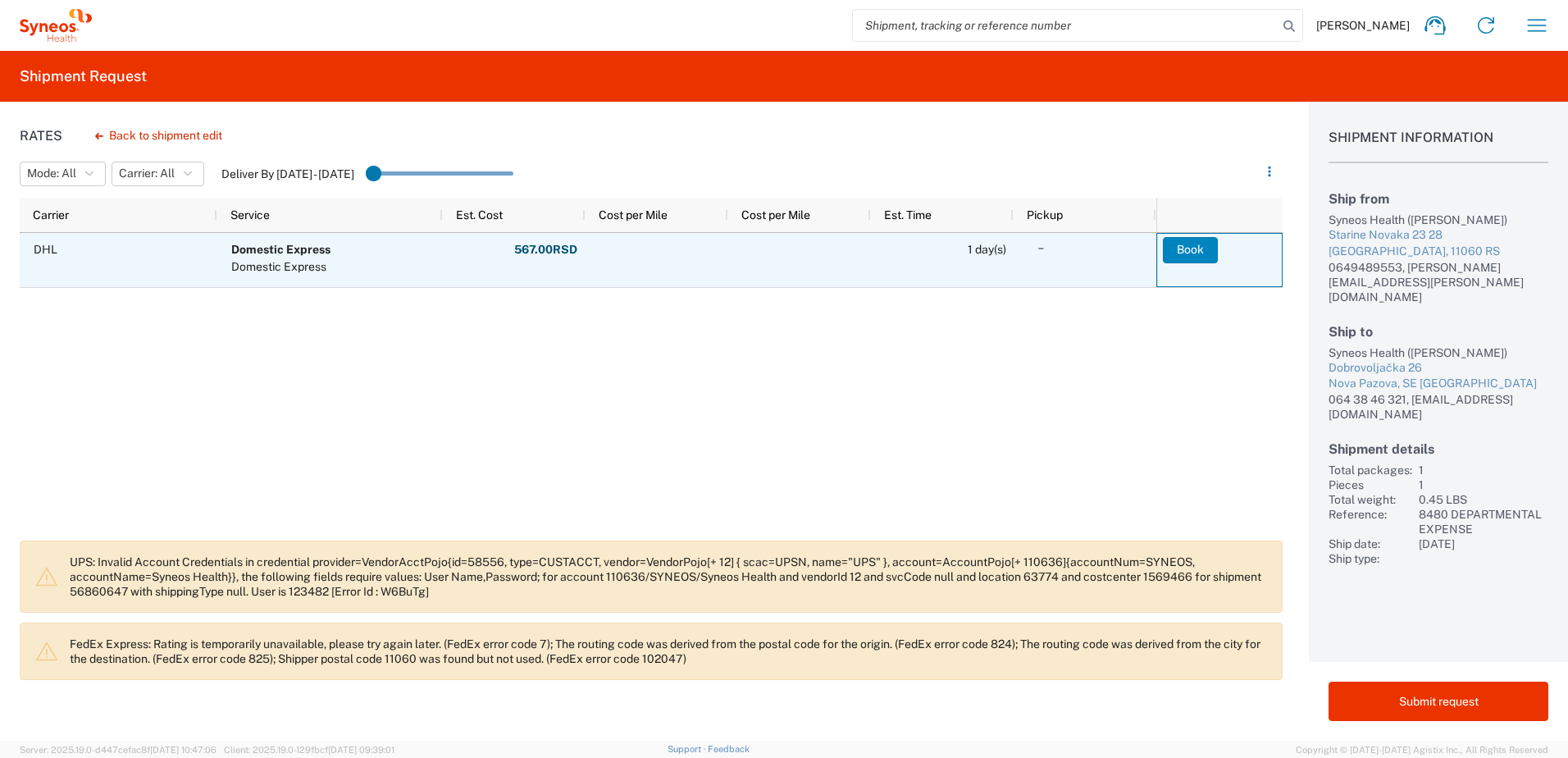
click at [1201, 250] on button "Book" at bounding box center [1190, 249] width 55 height 26
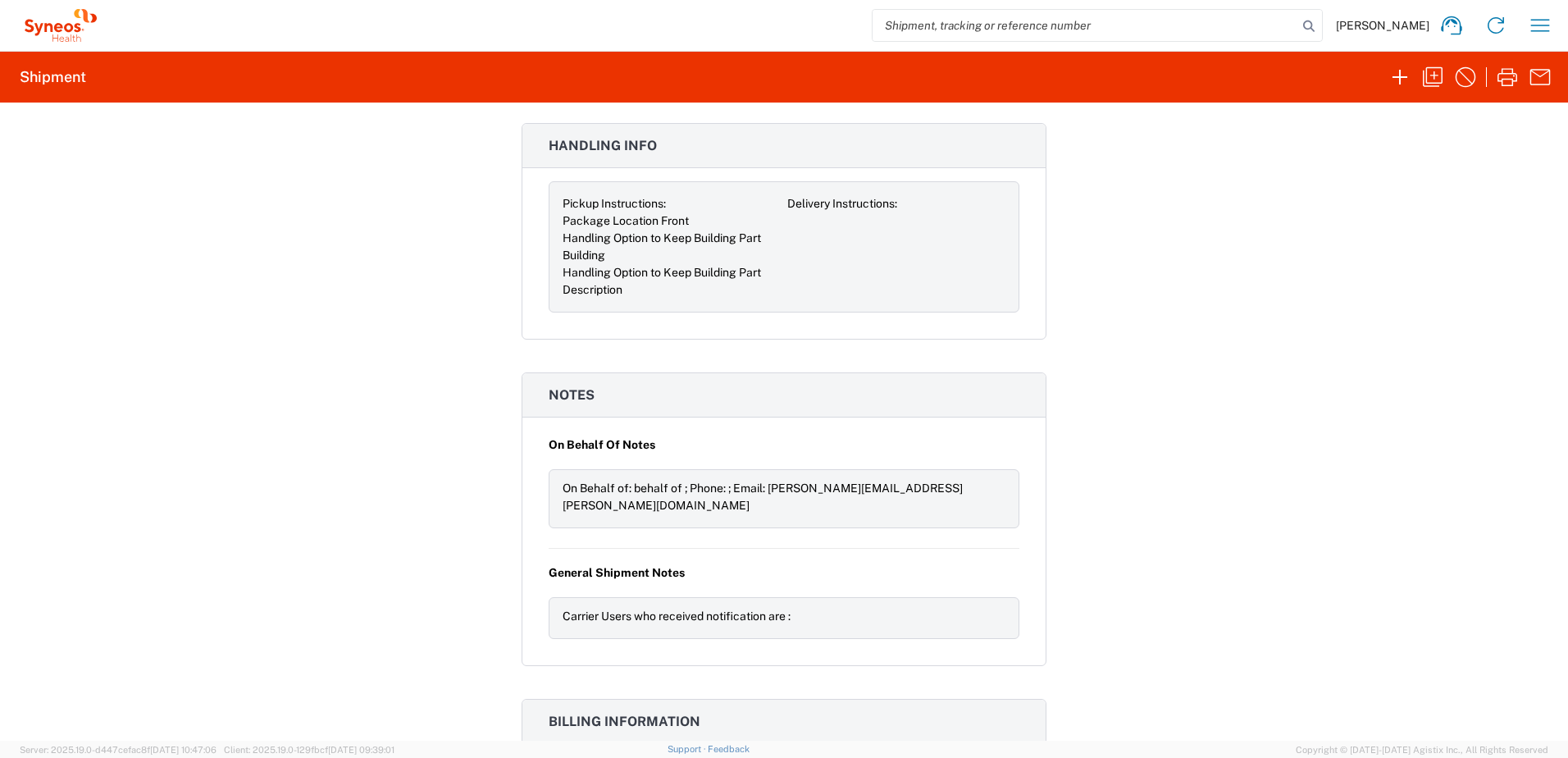
scroll to position [2033, 0]
